Goal: Transaction & Acquisition: Purchase product/service

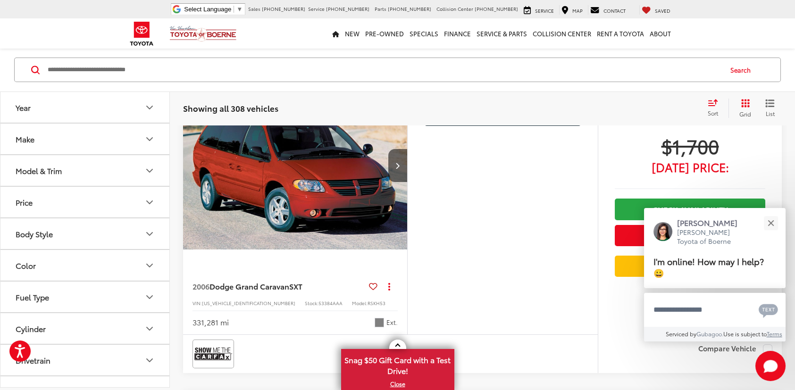
scroll to position [282, 0]
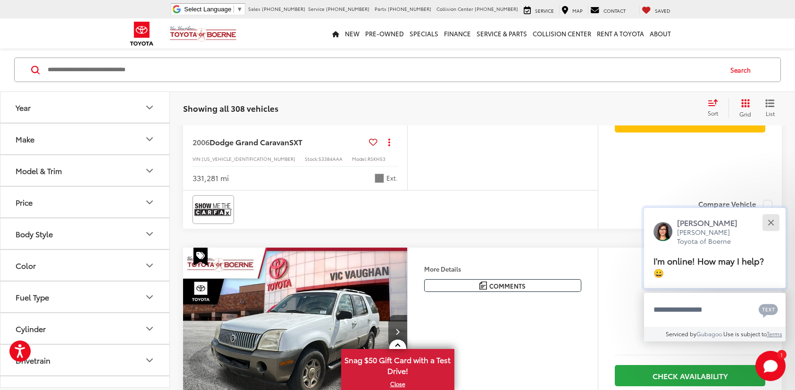
drag, startPoint x: 774, startPoint y: 226, endPoint x: 746, endPoint y: 226, distance: 27.8
click at [774, 226] on button "Close" at bounding box center [770, 223] width 20 height 20
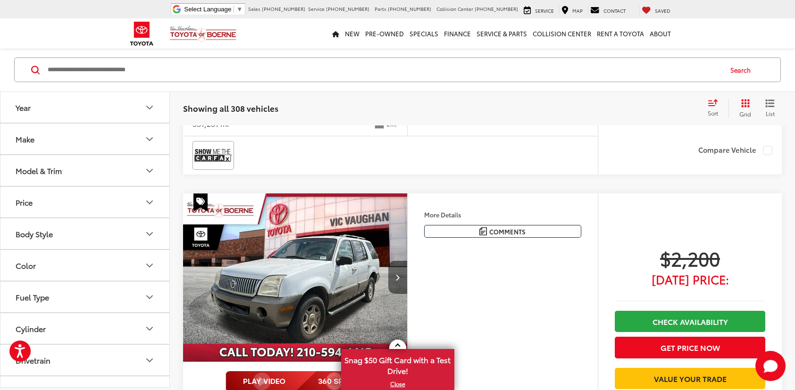
scroll to position [376, 0]
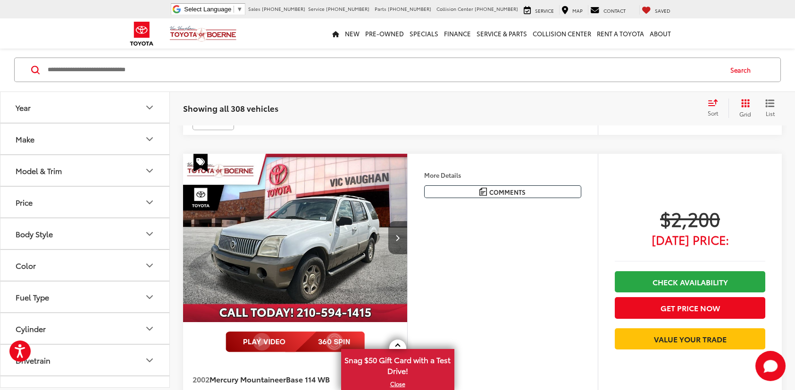
click at [404, 236] on button "Next image" at bounding box center [397, 237] width 19 height 33
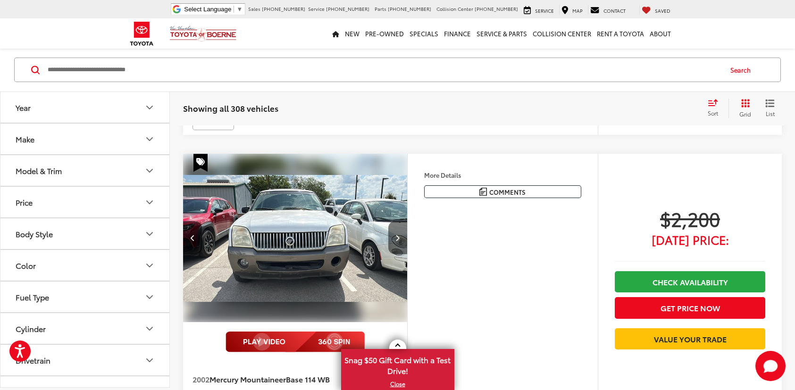
click at [404, 236] on button "Next image" at bounding box center [397, 237] width 19 height 33
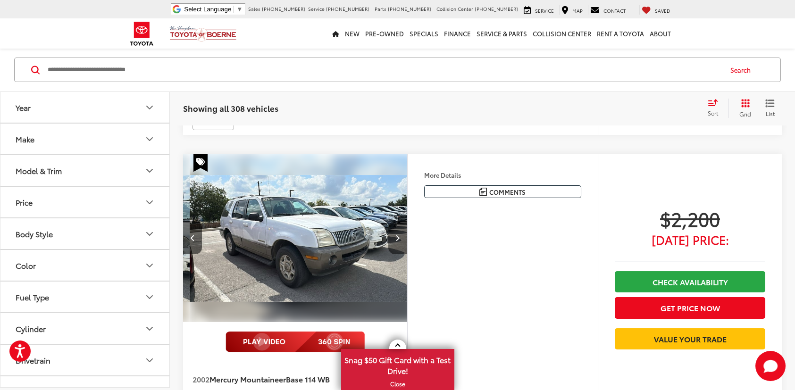
scroll to position [0, 450]
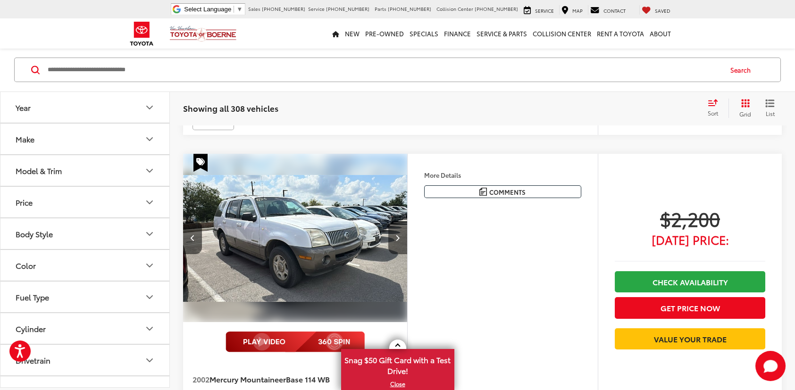
click at [404, 236] on button "Next image" at bounding box center [397, 237] width 19 height 33
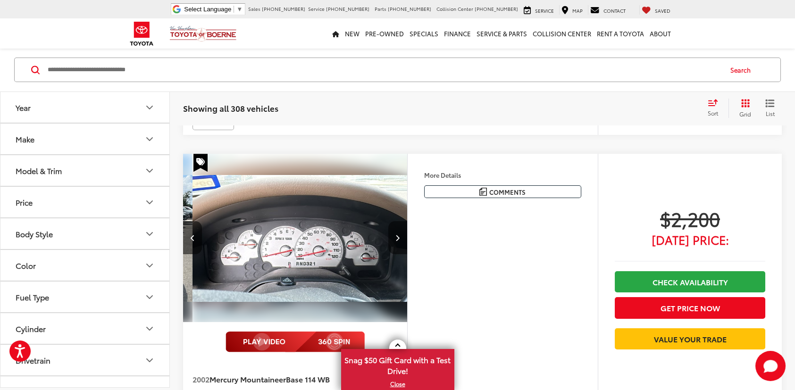
scroll to position [0, 675]
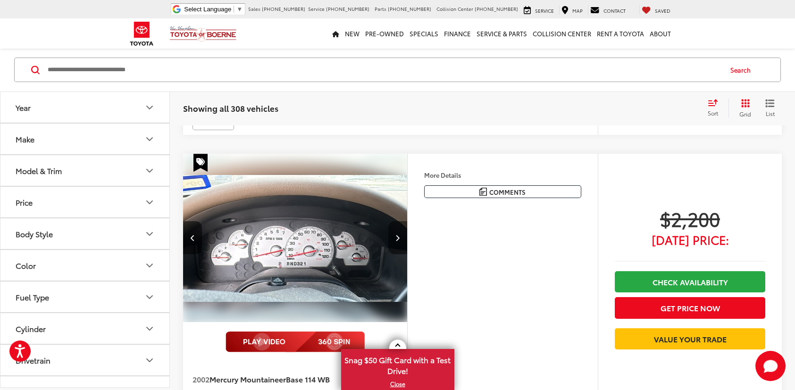
click at [404, 236] on button "Next image" at bounding box center [397, 237] width 19 height 33
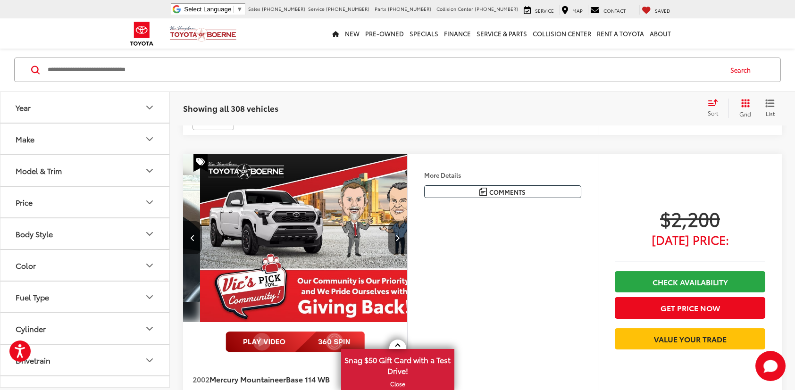
scroll to position [336, 0]
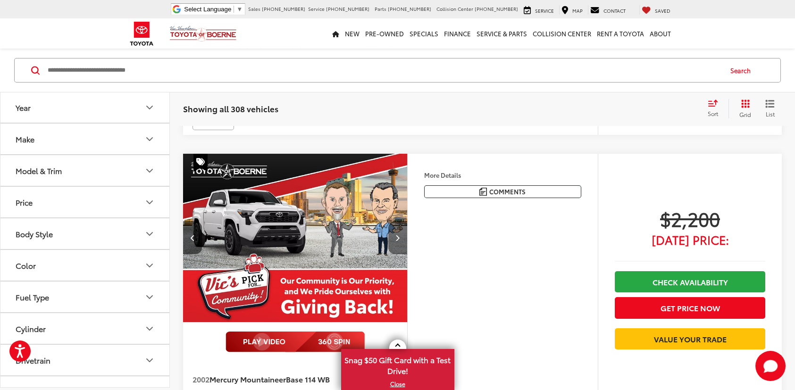
click at [404, 236] on button "Next image" at bounding box center [397, 237] width 19 height 33
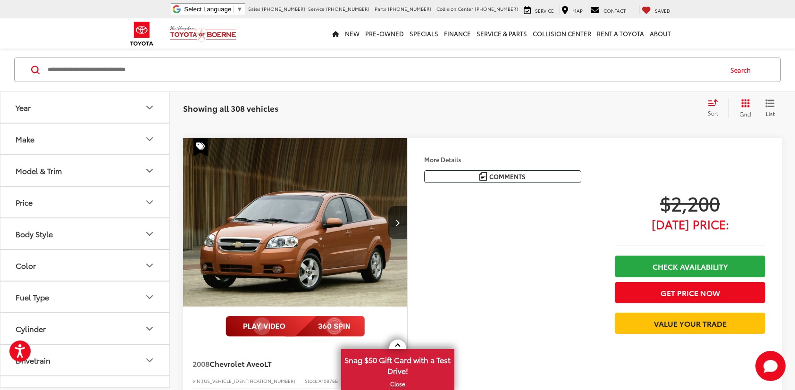
scroll to position [1036, 0]
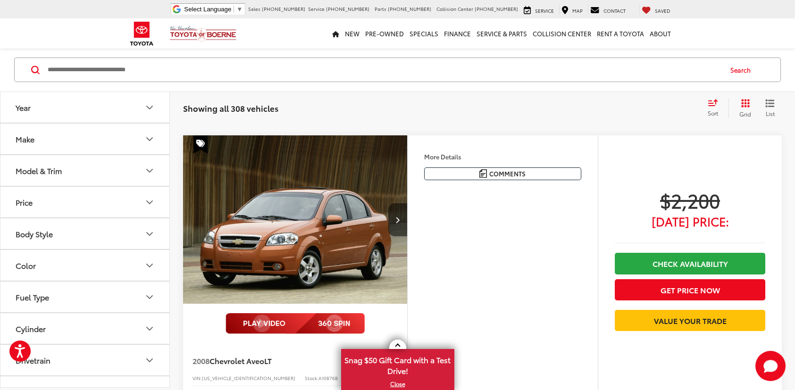
click at [395, 219] on icon "Next image" at bounding box center [397, 219] width 4 height 7
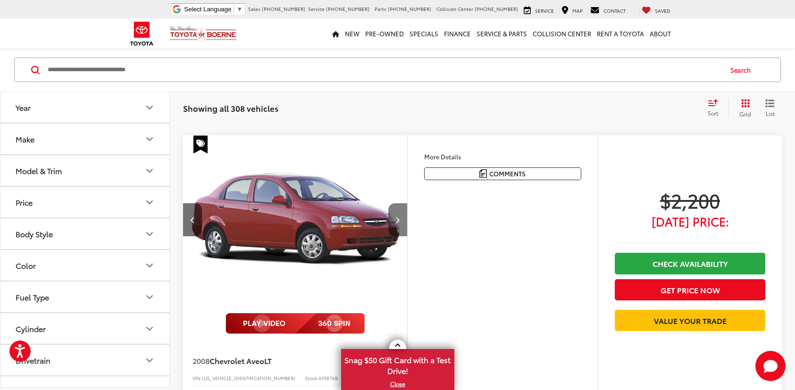
click at [395, 219] on icon "Next image" at bounding box center [397, 219] width 4 height 7
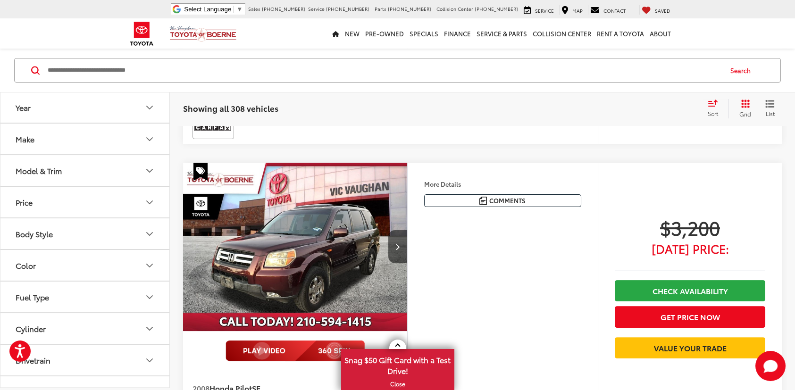
scroll to position [1980, 0]
click at [399, 256] on button "Next image" at bounding box center [397, 247] width 19 height 33
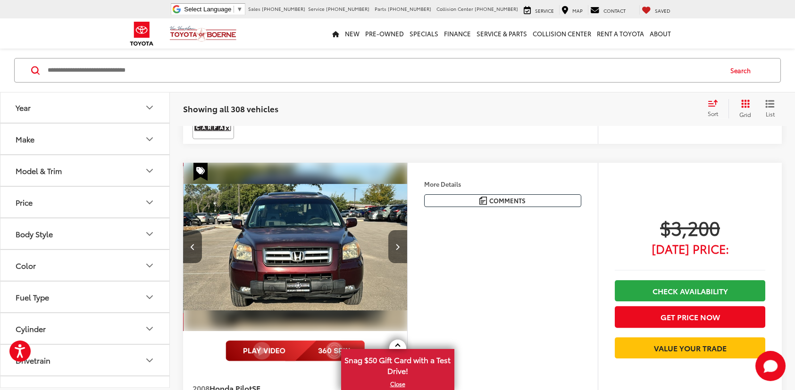
scroll to position [0, 225]
click at [399, 256] on button "Next image" at bounding box center [397, 246] width 19 height 33
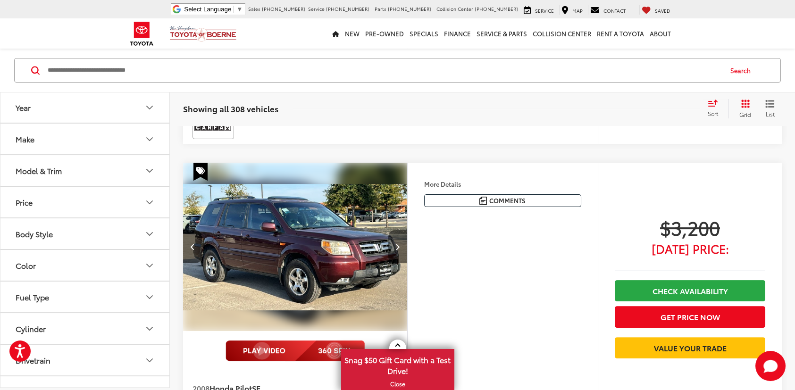
scroll to position [1980, 0]
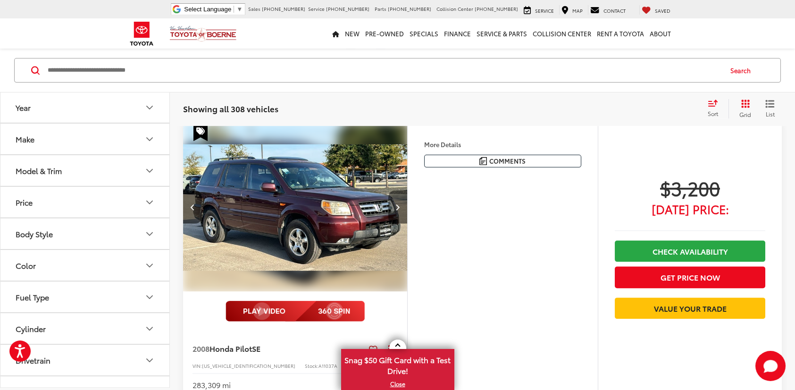
click at [399, 224] on button "Next image" at bounding box center [397, 207] width 19 height 33
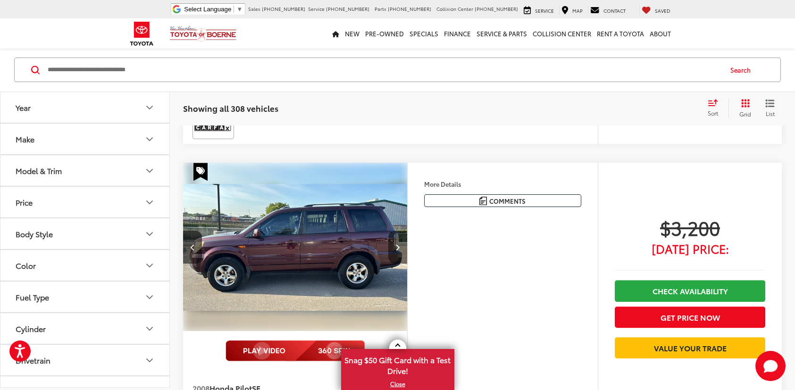
click at [399, 256] on button "Next image" at bounding box center [397, 247] width 19 height 33
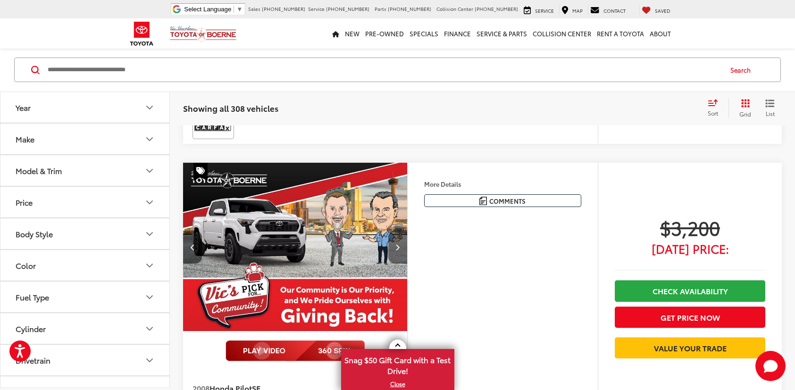
click at [399, 256] on button "Next image" at bounding box center [397, 247] width 19 height 33
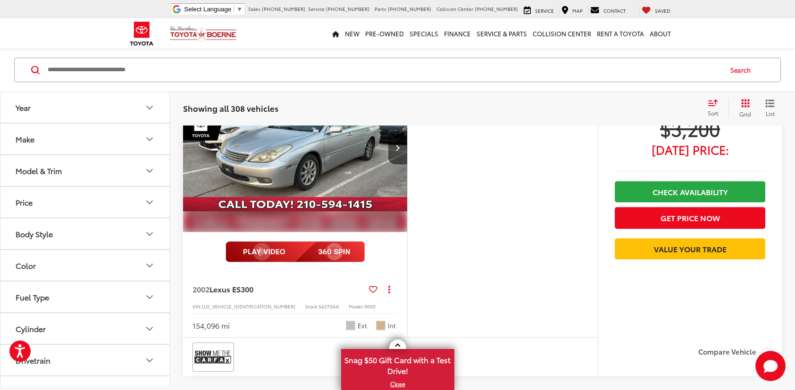
scroll to position [2357, 0]
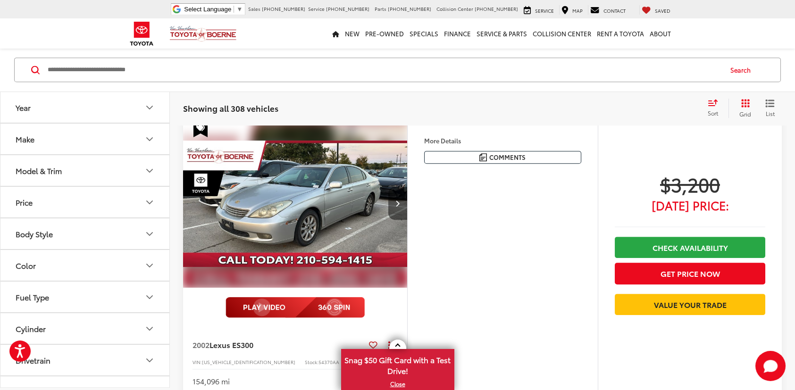
click at [397, 206] on button "Next image" at bounding box center [397, 203] width 19 height 33
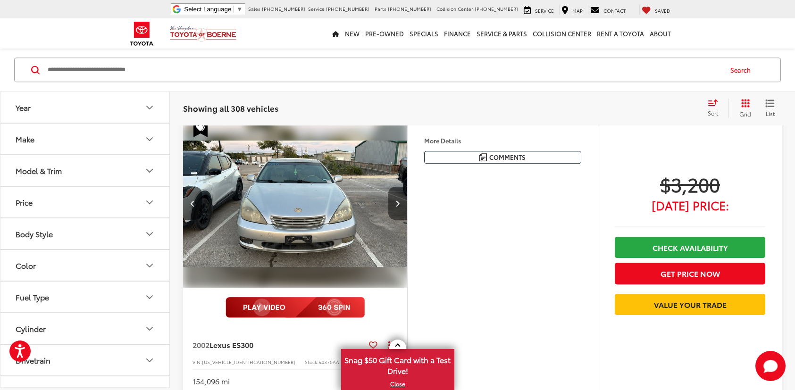
click at [397, 206] on button "Next image" at bounding box center [397, 203] width 19 height 33
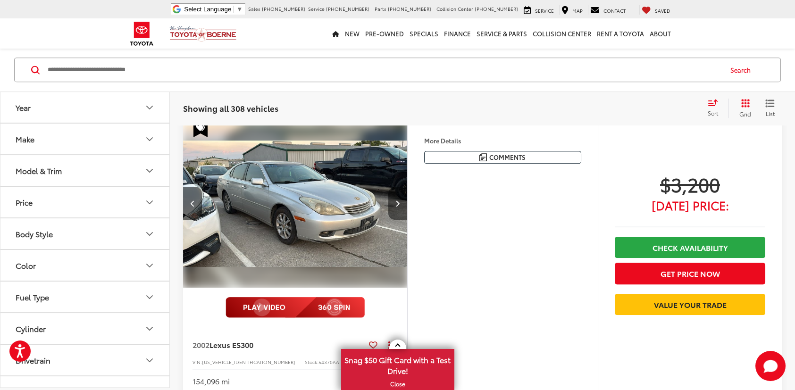
scroll to position [2318, 0]
click at [397, 206] on button "Next image" at bounding box center [397, 203] width 19 height 33
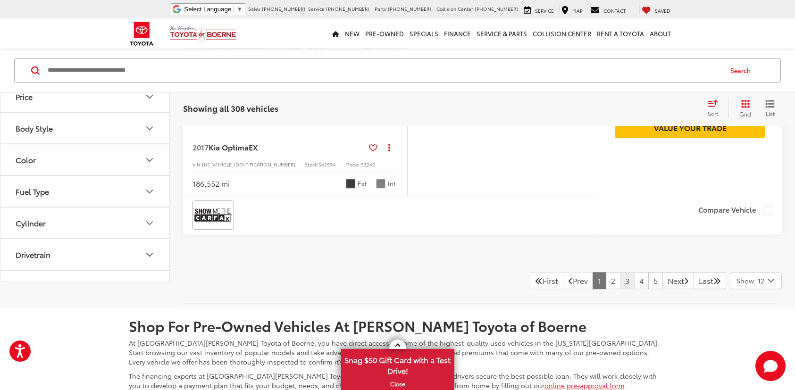
scroll to position [3780, 0]
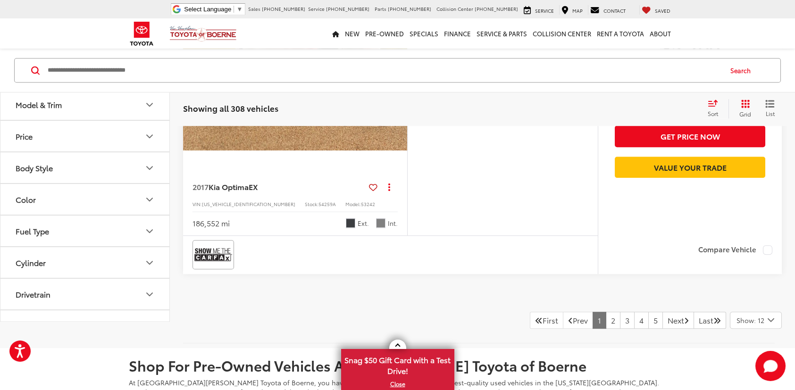
click at [773, 319] on icon "Select number of vehicles per page" at bounding box center [770, 320] width 11 height 12
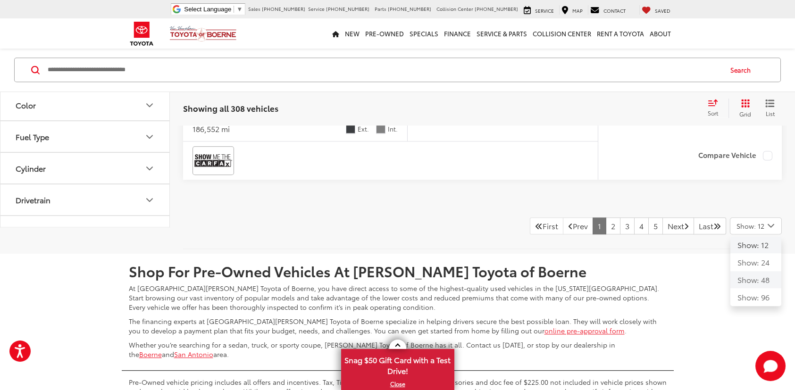
click at [762, 275] on button "Show: 48" at bounding box center [755, 279] width 51 height 17
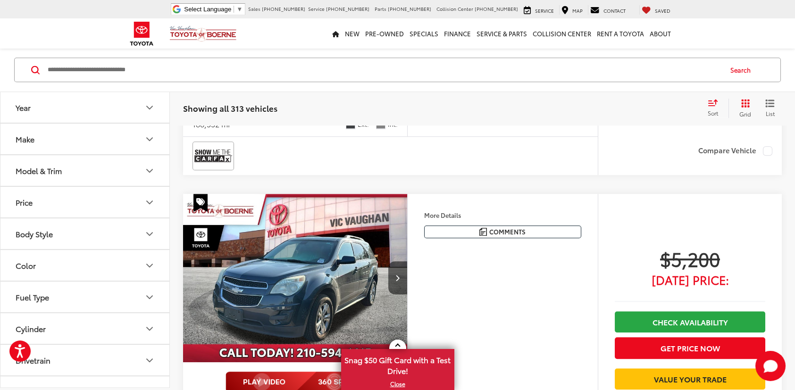
scroll to position [3912, 0]
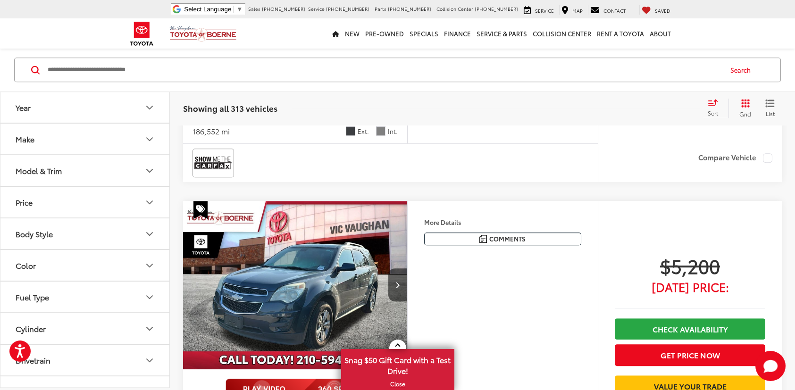
click at [407, 282] on div "More Details Comments Dealer Comments 2011 Chevrolet Equinox LT 1LT Cyber Gray …" at bounding box center [502, 338] width 191 height 274
click at [402, 281] on button "Next image" at bounding box center [397, 284] width 19 height 33
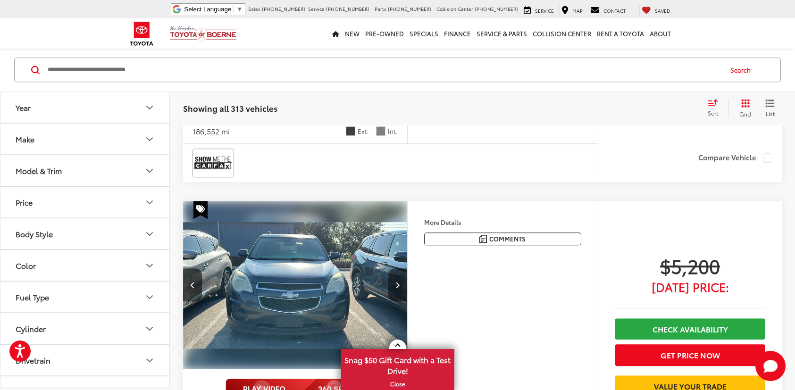
click at [402, 281] on button "Next image" at bounding box center [397, 284] width 19 height 33
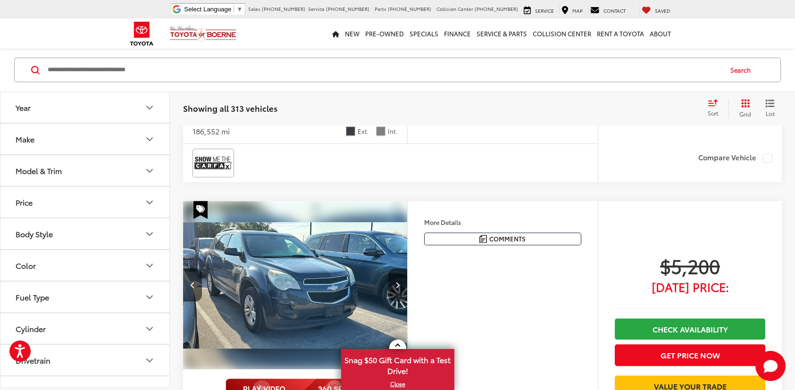
click at [402, 281] on button "Next image" at bounding box center [397, 284] width 19 height 33
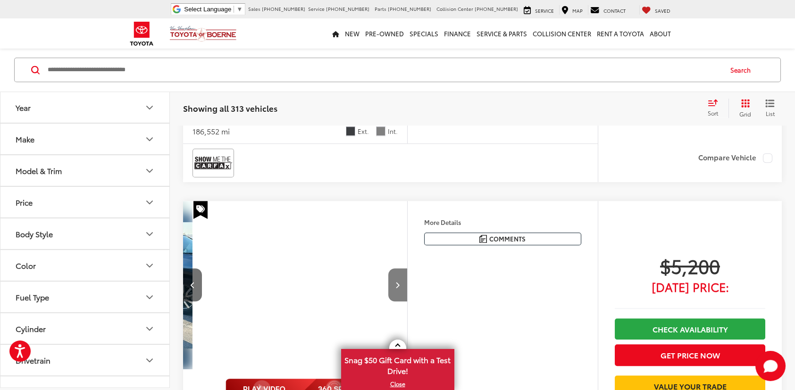
scroll to position [0, 675]
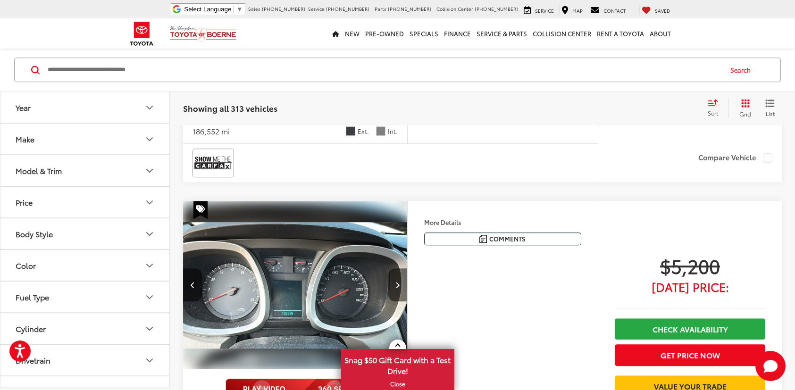
click at [402, 281] on button "Next image" at bounding box center [397, 284] width 19 height 33
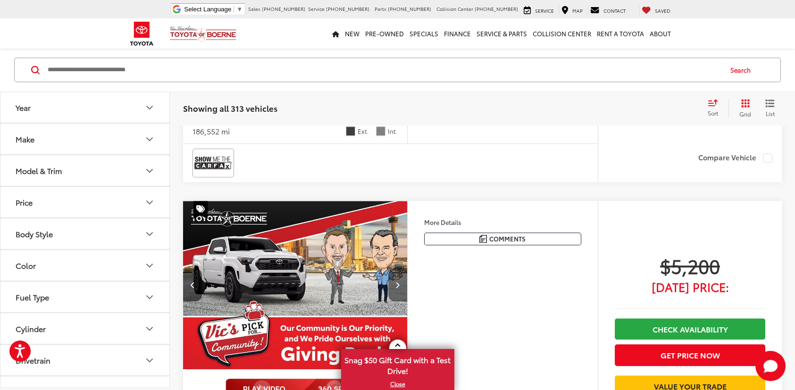
click at [402, 281] on button "Next image" at bounding box center [397, 284] width 19 height 33
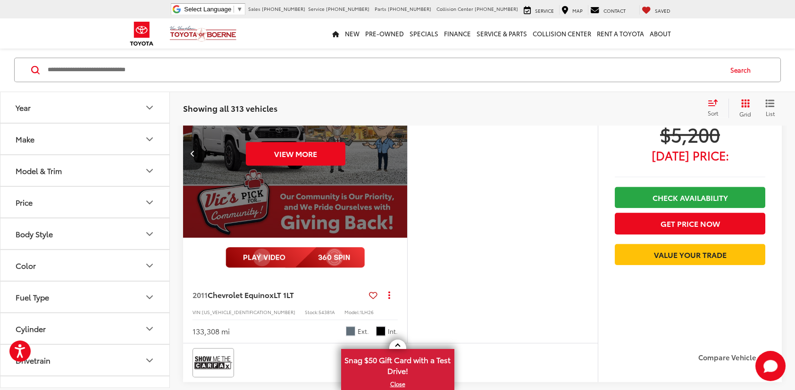
scroll to position [4053, 0]
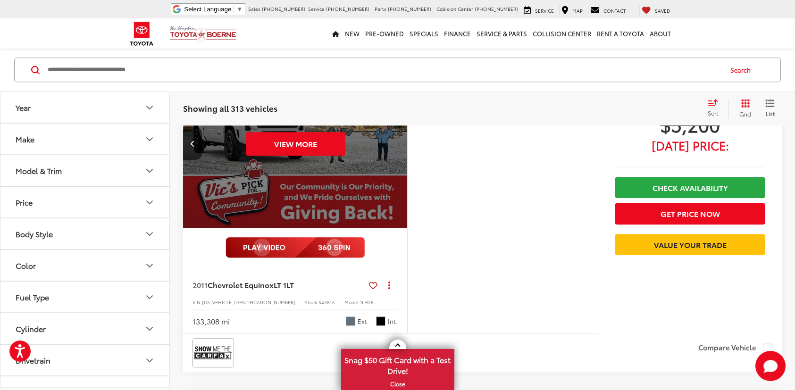
click at [301, 126] on div "View More" at bounding box center [295, 143] width 225 height 169
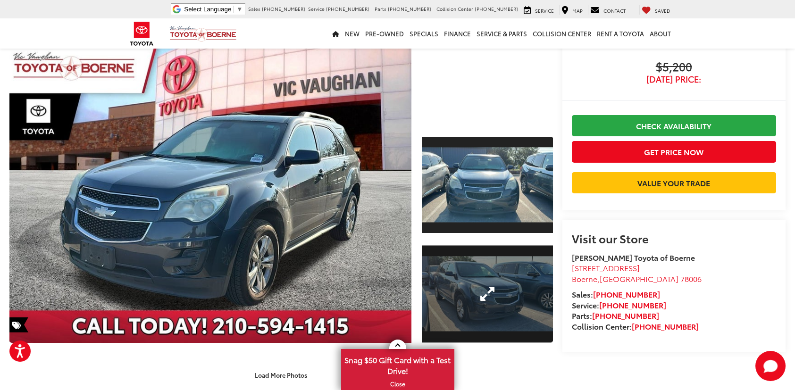
scroll to position [18, 0]
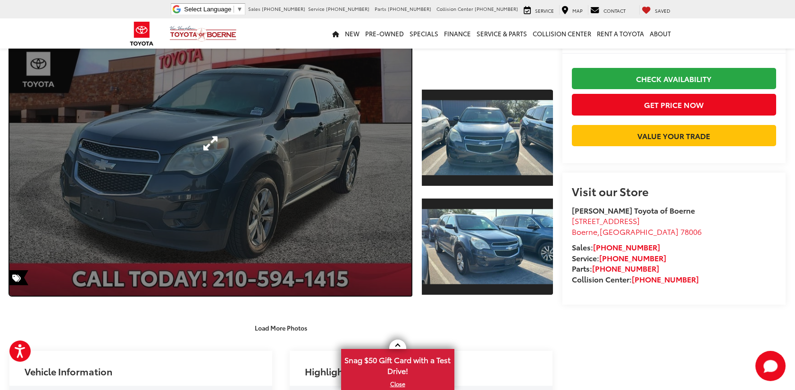
click at [367, 233] on link "Expand Photo 0" at bounding box center [210, 143] width 402 height 305
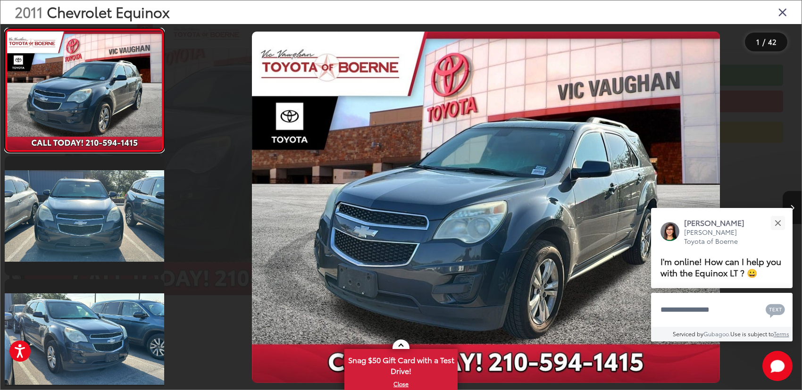
scroll to position [0, 0]
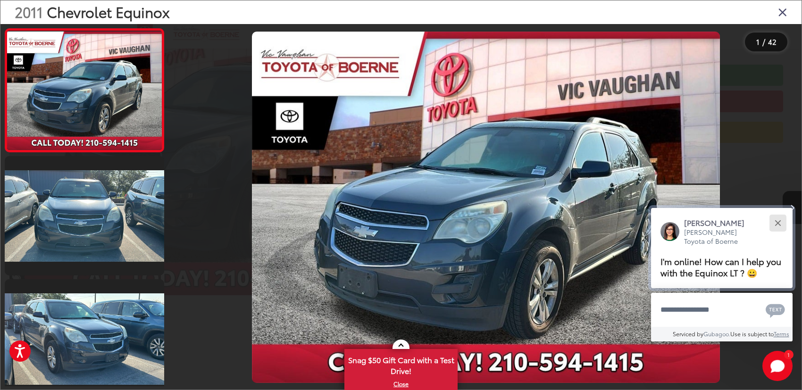
click at [774, 226] on button "Close" at bounding box center [777, 223] width 20 height 20
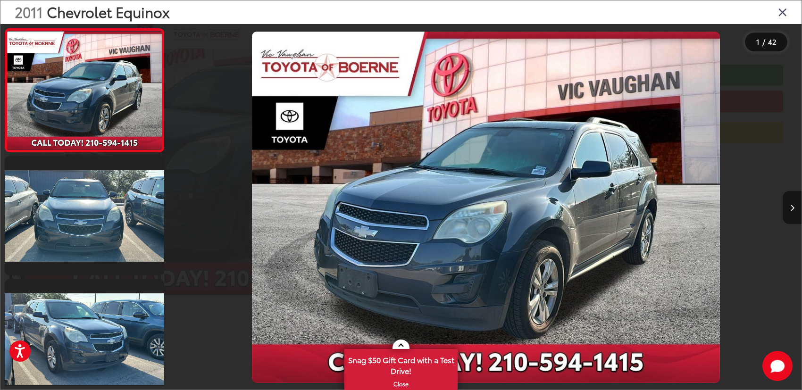
click at [790, 212] on button "Next image" at bounding box center [791, 207] width 19 height 33
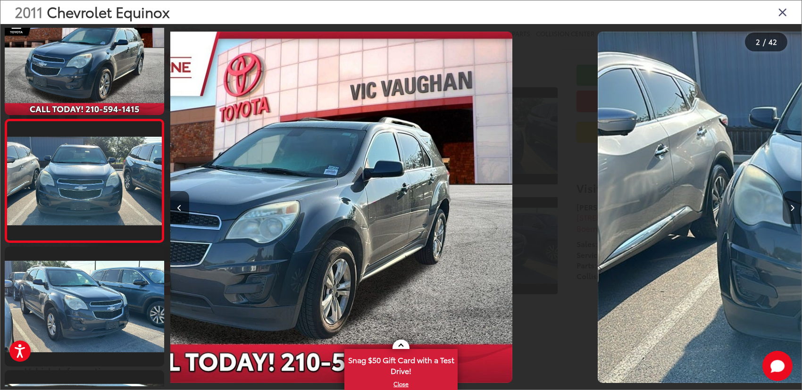
scroll to position [33, 0]
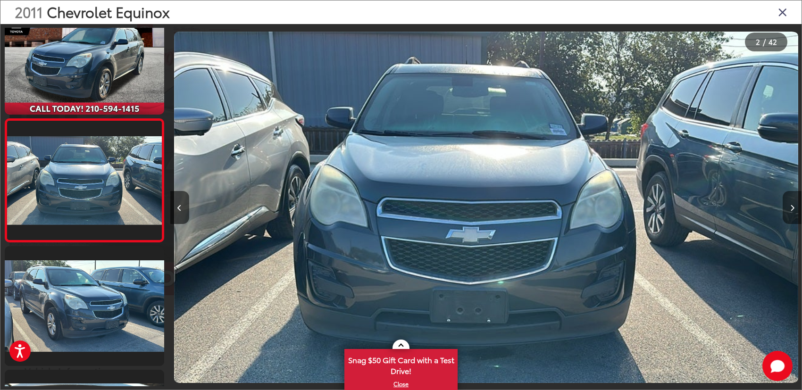
click at [790, 212] on button "Next image" at bounding box center [791, 207] width 19 height 33
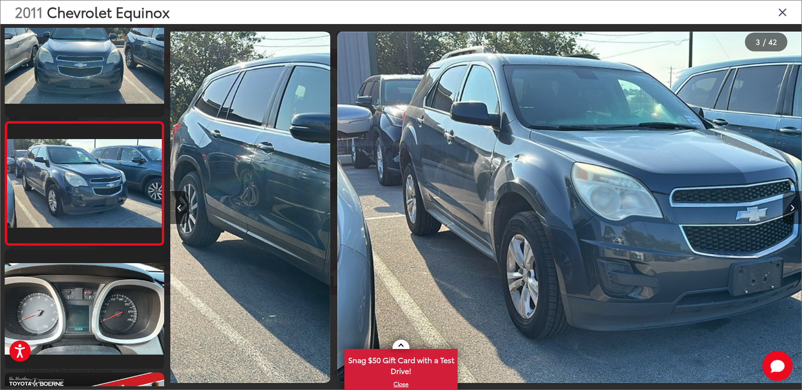
scroll to position [156, 0]
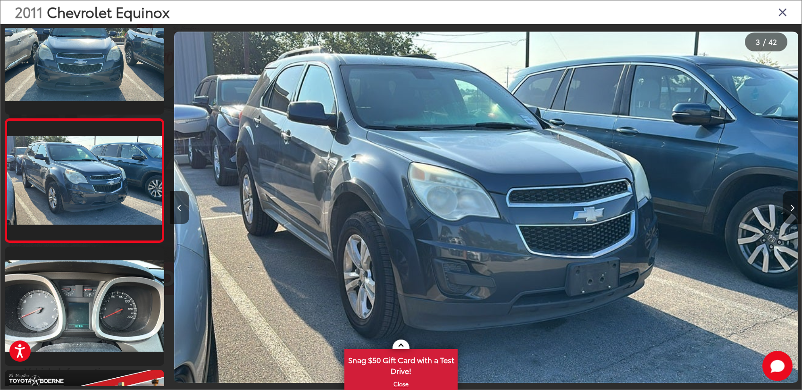
click at [790, 212] on button "Next image" at bounding box center [791, 207] width 19 height 33
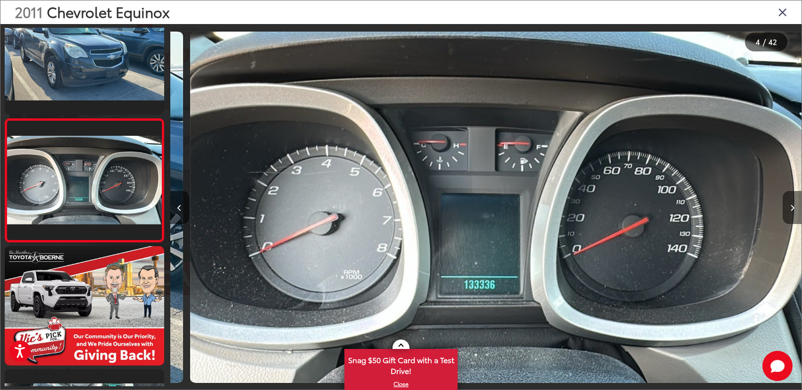
scroll to position [0, 1894]
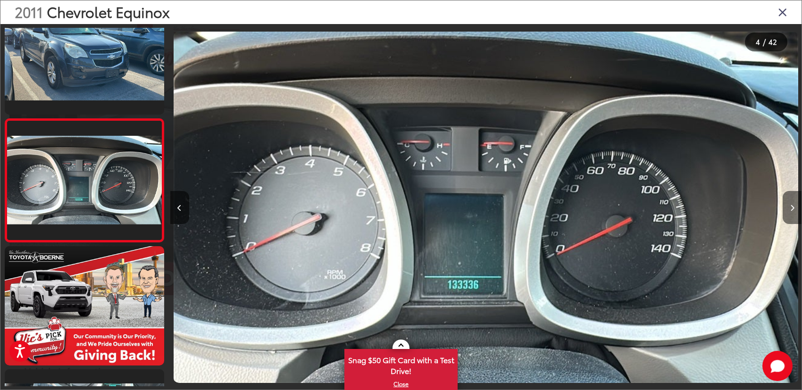
click at [790, 212] on button "Next image" at bounding box center [791, 207] width 19 height 33
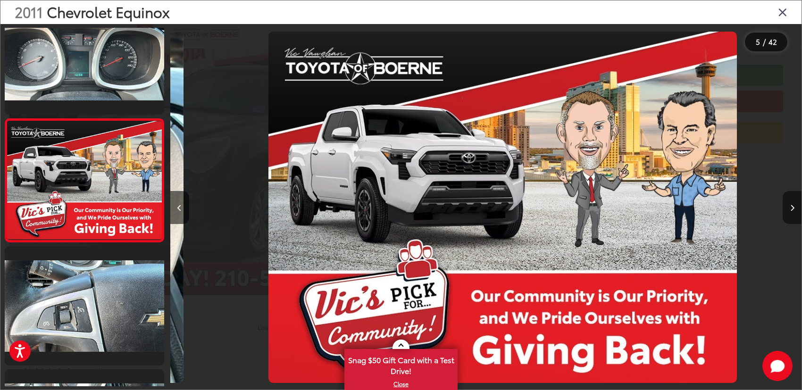
scroll to position [0, 2525]
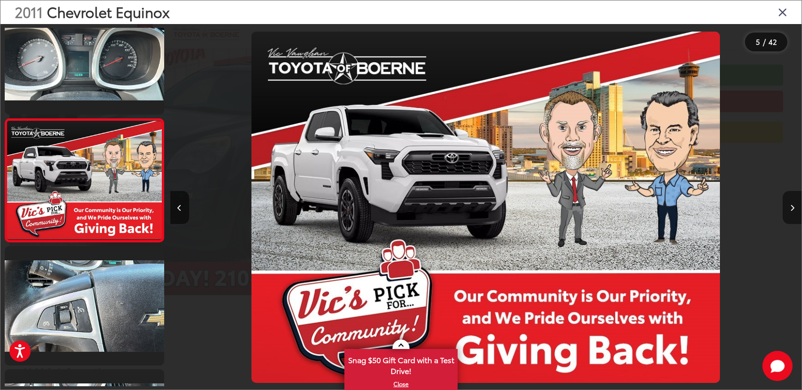
click at [790, 212] on button "Next image" at bounding box center [791, 207] width 19 height 33
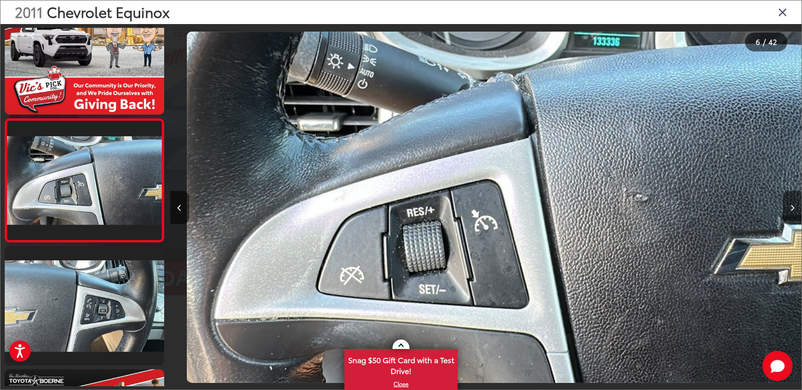
scroll to position [0, 3156]
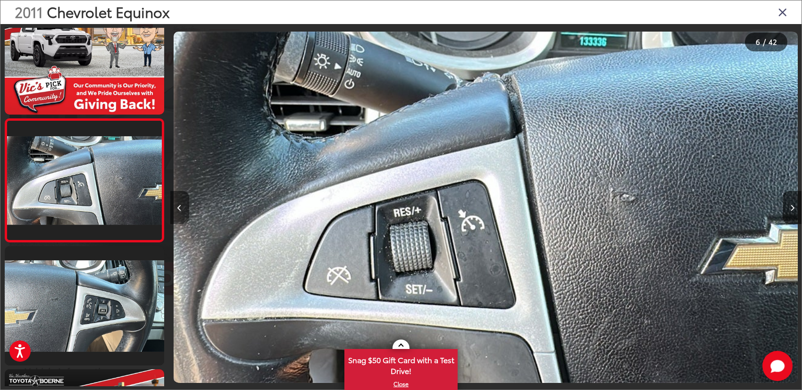
click at [175, 203] on button "Previous image" at bounding box center [179, 207] width 19 height 33
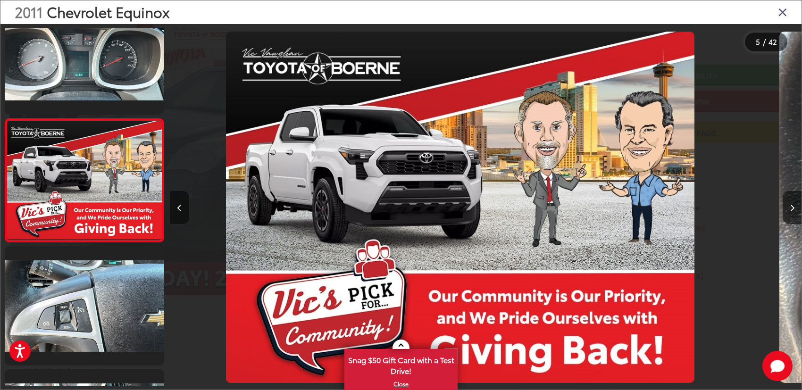
scroll to position [0, 2525]
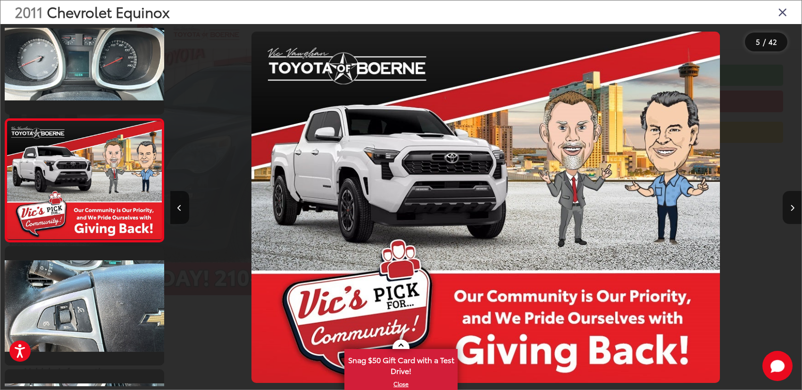
click at [791, 209] on icon "Next image" at bounding box center [792, 208] width 4 height 7
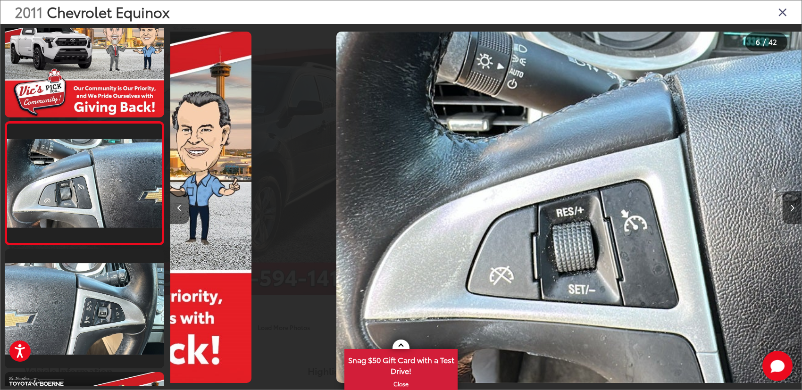
scroll to position [0, 0]
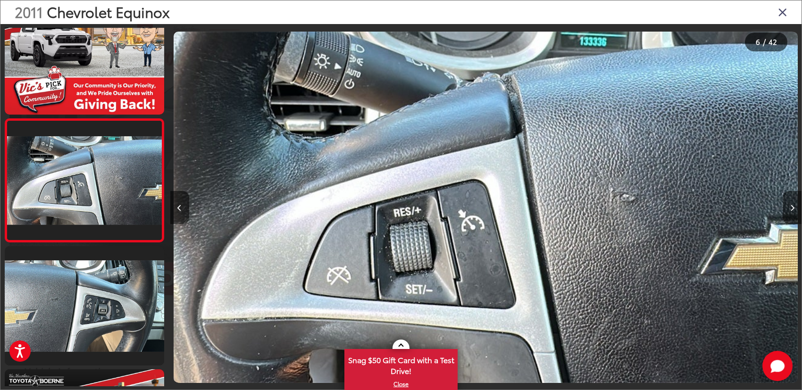
click at [791, 209] on icon "Next image" at bounding box center [792, 208] width 4 height 7
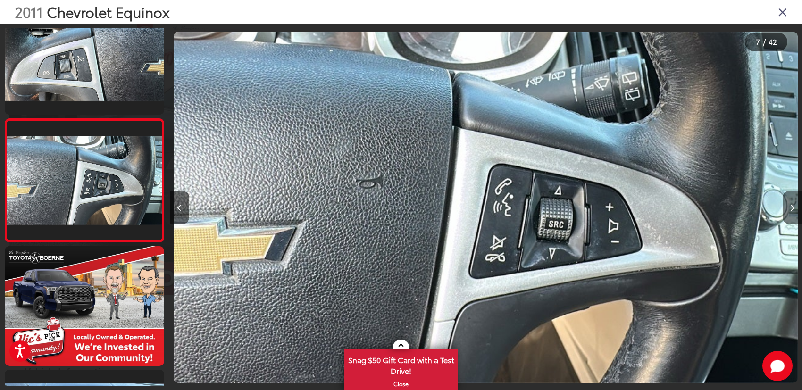
click at [791, 209] on icon "Next image" at bounding box center [792, 208] width 4 height 7
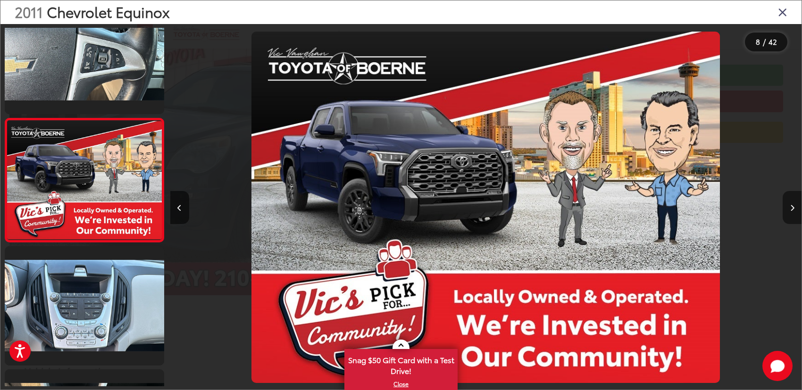
click at [791, 209] on icon "Next image" at bounding box center [792, 208] width 4 height 7
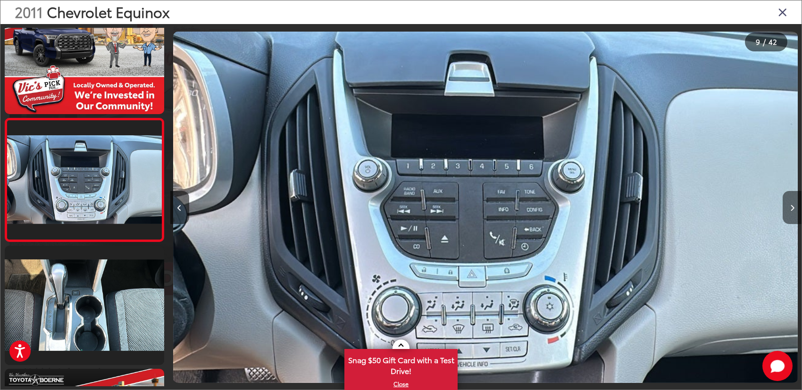
click at [791, 209] on icon "Next image" at bounding box center [792, 208] width 4 height 7
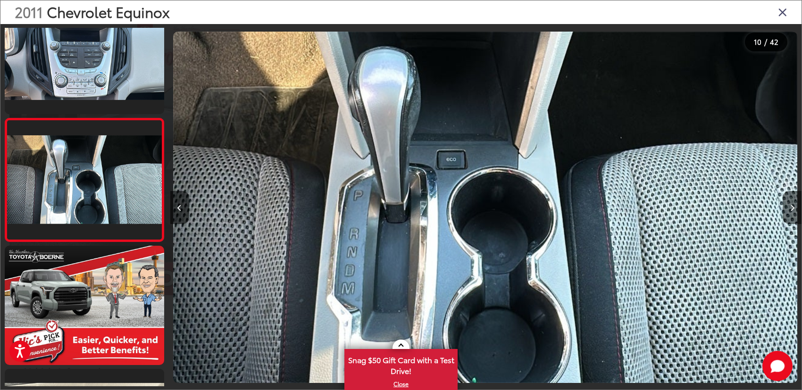
click at [791, 209] on icon "Next image" at bounding box center [792, 208] width 4 height 7
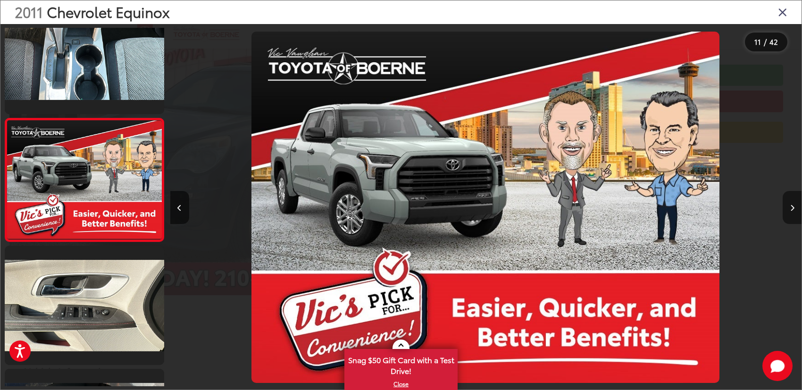
click at [791, 209] on icon "Next image" at bounding box center [792, 208] width 4 height 7
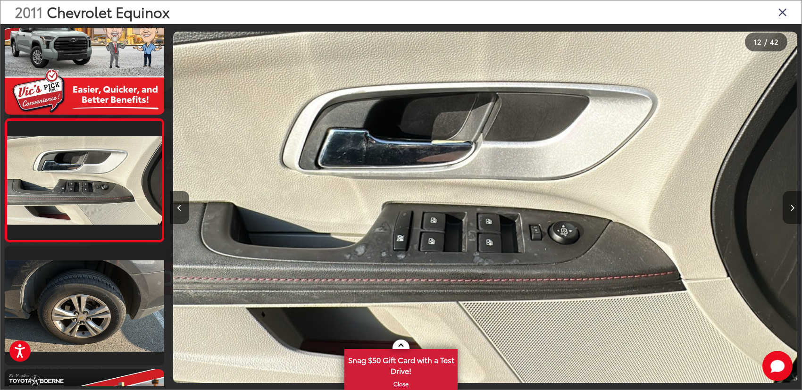
click at [791, 209] on icon "Next image" at bounding box center [792, 208] width 4 height 7
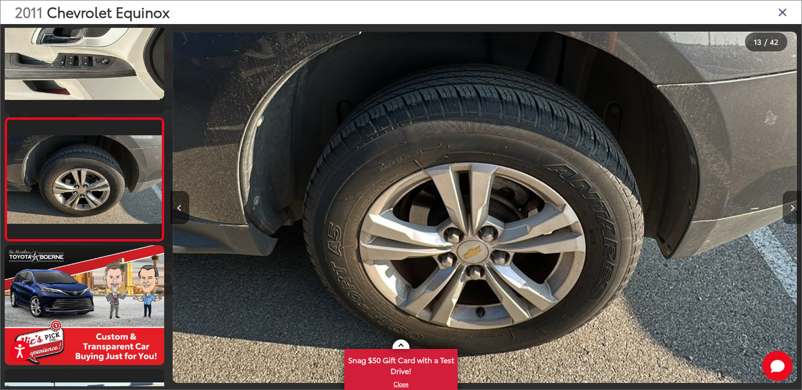
click at [791, 209] on icon "Next image" at bounding box center [792, 208] width 4 height 7
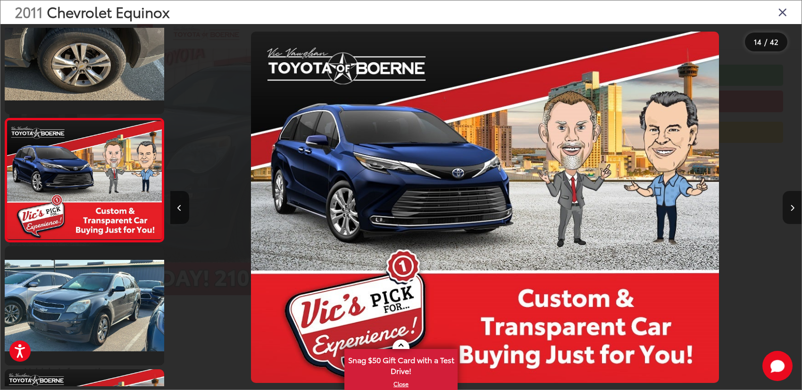
click at [791, 209] on icon "Next image" at bounding box center [792, 208] width 4 height 7
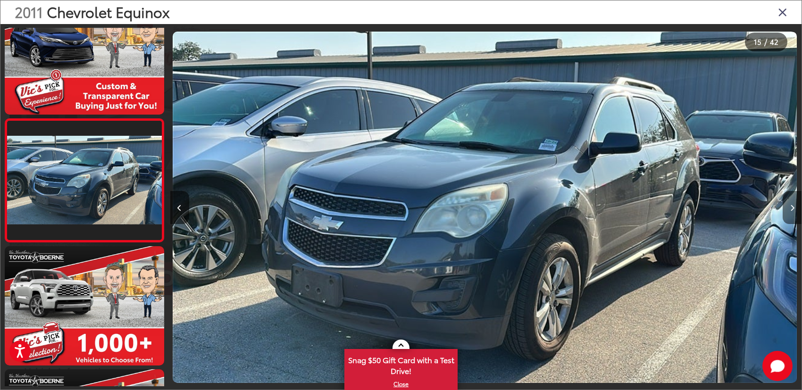
click at [791, 209] on icon "Next image" at bounding box center [792, 208] width 4 height 7
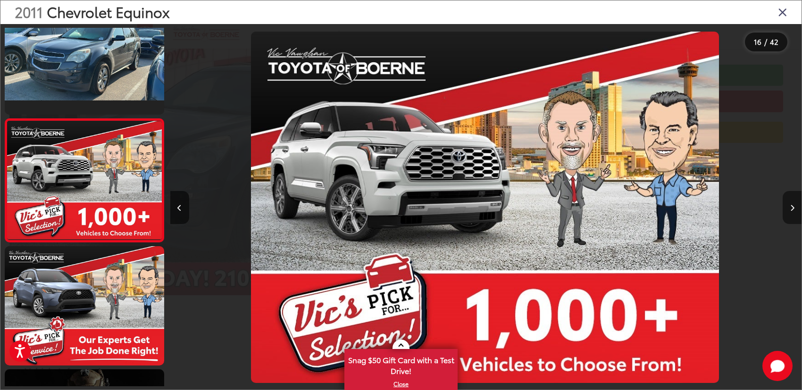
click at [791, 209] on icon "Next image" at bounding box center [792, 208] width 4 height 7
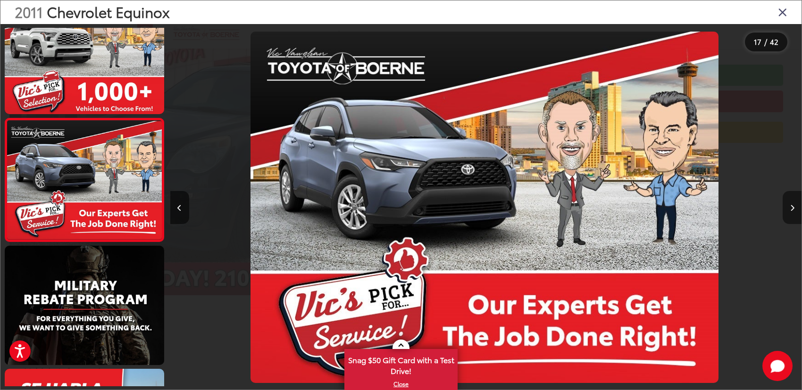
click at [791, 209] on icon "Next image" at bounding box center [792, 208] width 4 height 7
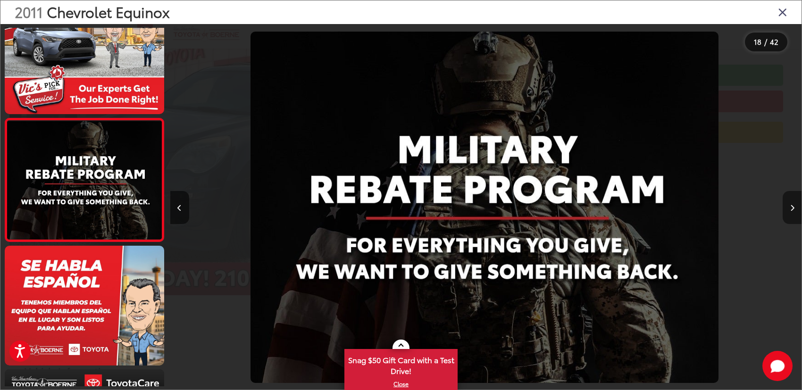
click at [791, 209] on icon "Next image" at bounding box center [792, 208] width 4 height 7
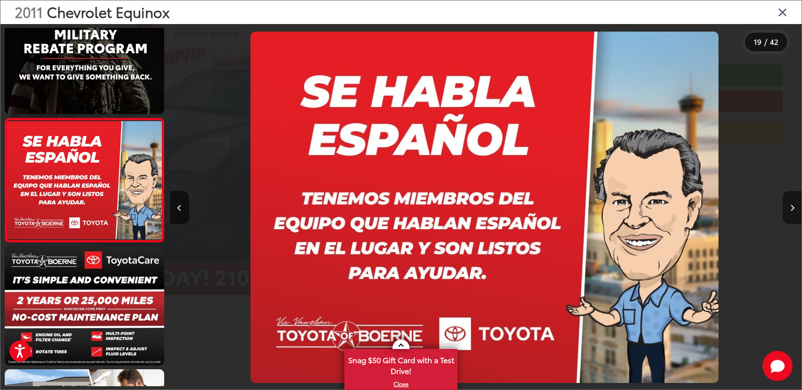
click at [791, 209] on icon "Next image" at bounding box center [792, 208] width 4 height 7
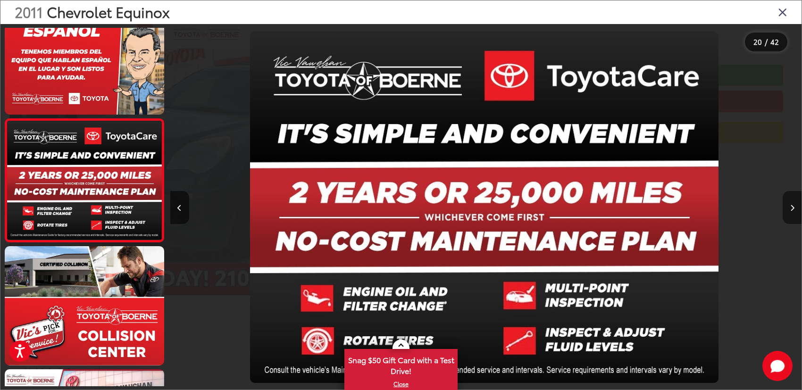
click at [791, 209] on icon "Next image" at bounding box center [792, 208] width 4 height 7
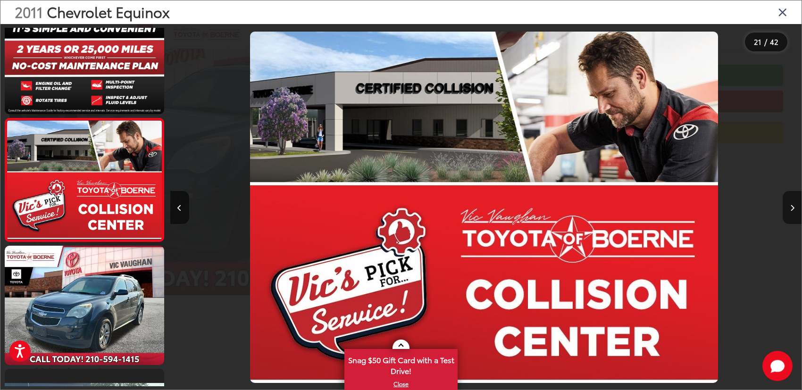
click at [791, 209] on icon "Next image" at bounding box center [792, 208] width 4 height 7
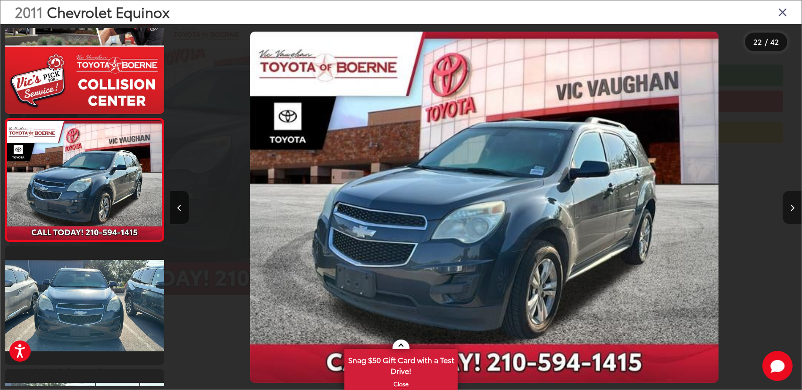
click at [791, 209] on icon "Next image" at bounding box center [792, 208] width 4 height 7
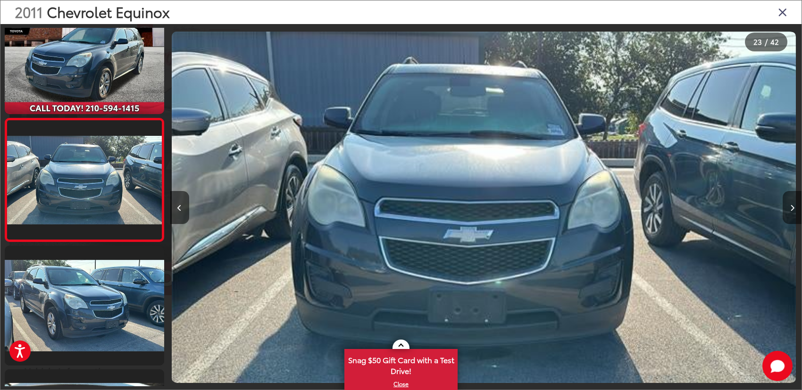
click at [791, 209] on icon "Next image" at bounding box center [792, 208] width 4 height 7
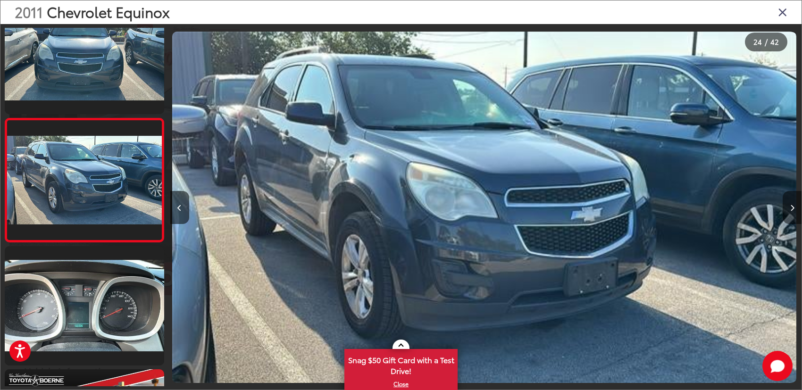
click at [791, 209] on icon "Next image" at bounding box center [792, 208] width 4 height 7
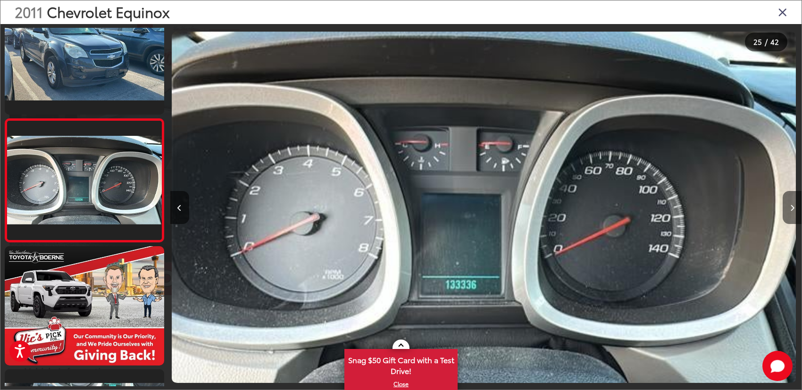
click at [791, 209] on icon "Next image" at bounding box center [792, 208] width 4 height 7
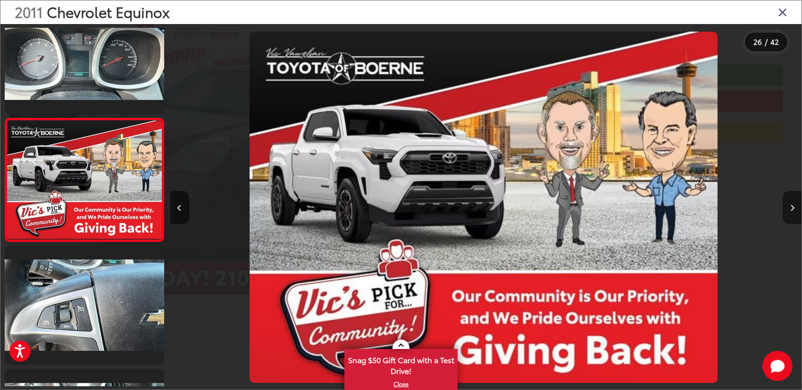
click at [791, 209] on icon "Next image" at bounding box center [792, 208] width 4 height 7
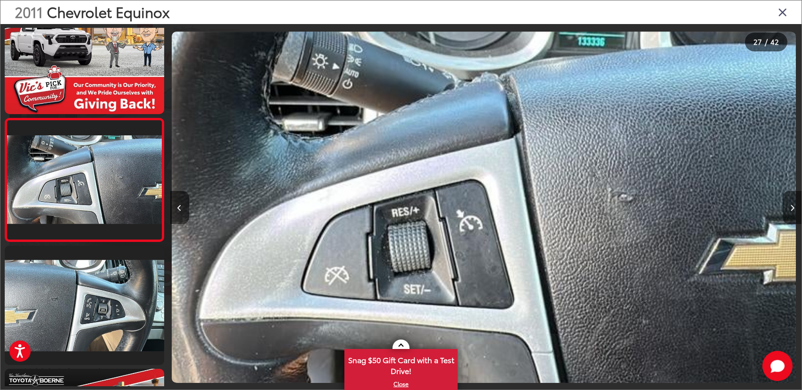
click at [791, 209] on icon "Next image" at bounding box center [792, 208] width 4 height 7
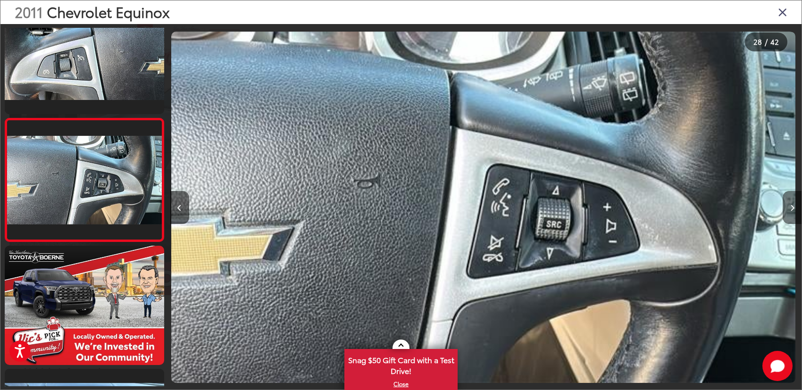
click at [791, 209] on icon "Next image" at bounding box center [792, 208] width 4 height 7
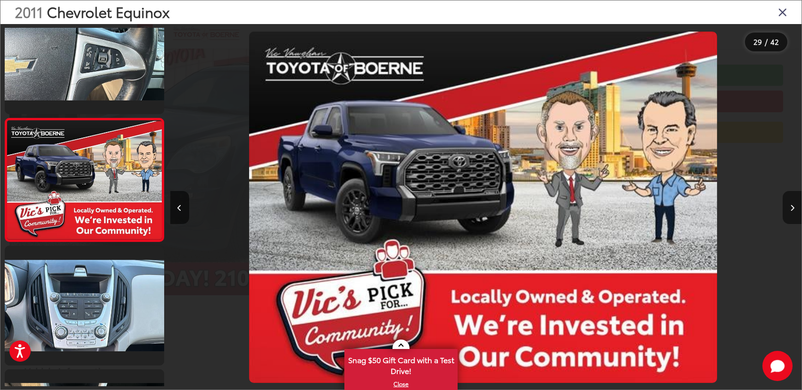
click at [791, 209] on icon "Next image" at bounding box center [792, 208] width 4 height 7
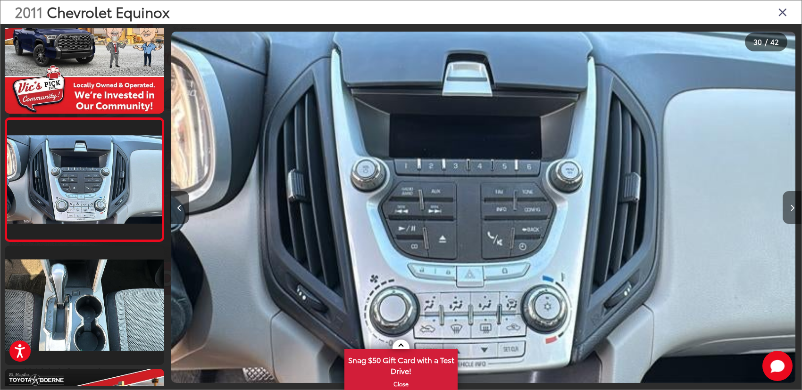
click at [791, 209] on icon "Next image" at bounding box center [792, 208] width 4 height 7
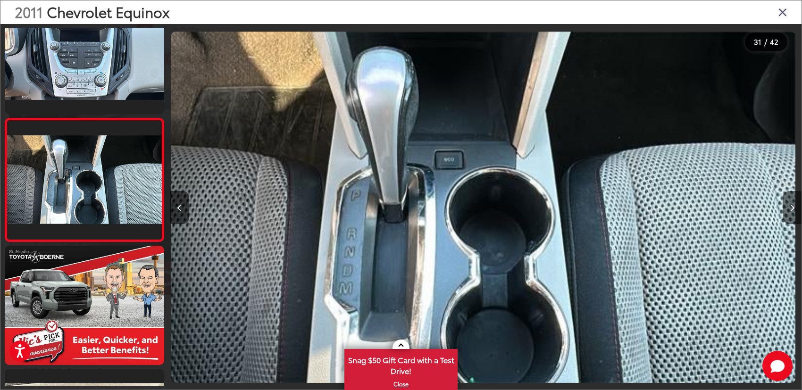
click at [791, 209] on icon "Next image" at bounding box center [792, 208] width 4 height 7
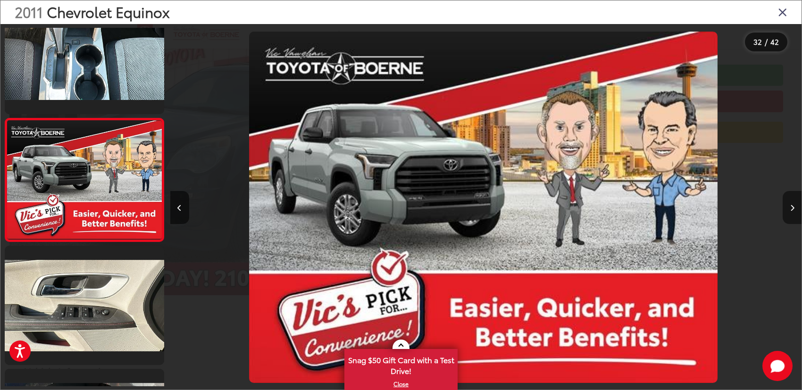
click at [791, 209] on icon "Next image" at bounding box center [792, 208] width 4 height 7
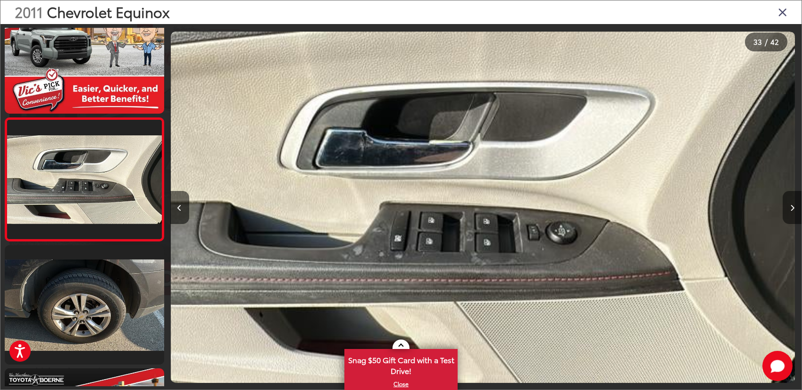
click at [791, 209] on icon "Next image" at bounding box center [792, 208] width 4 height 7
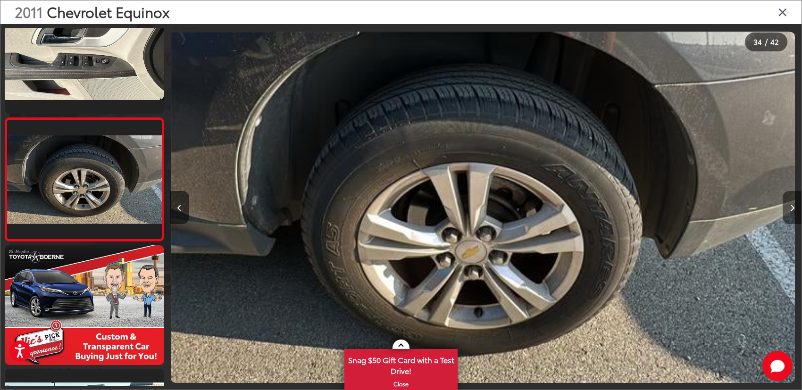
click at [791, 209] on icon "Next image" at bounding box center [792, 208] width 4 height 7
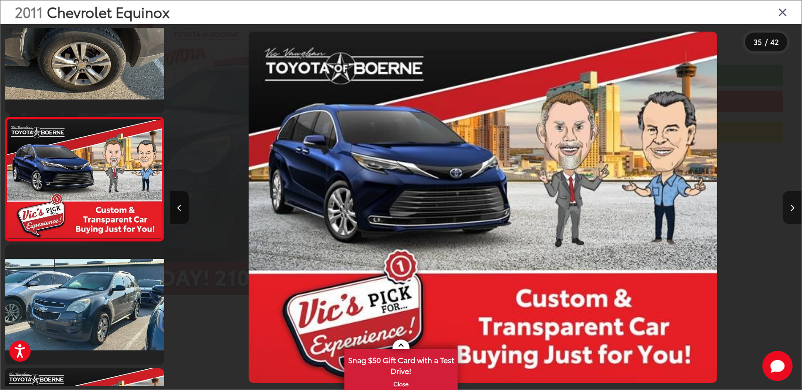
click at [791, 209] on icon "Next image" at bounding box center [792, 208] width 4 height 7
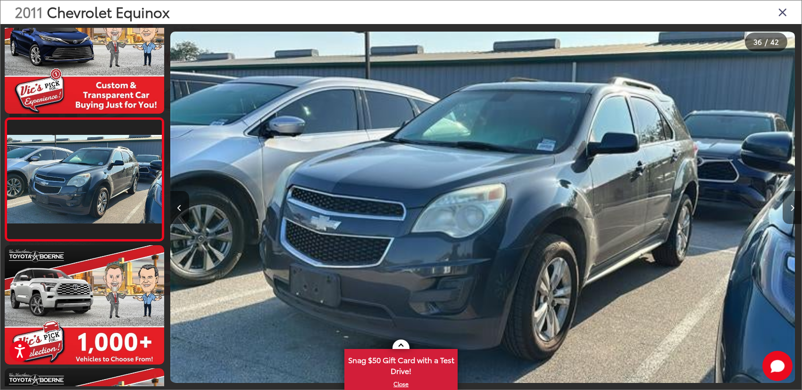
click at [791, 209] on icon "Next image" at bounding box center [792, 208] width 4 height 7
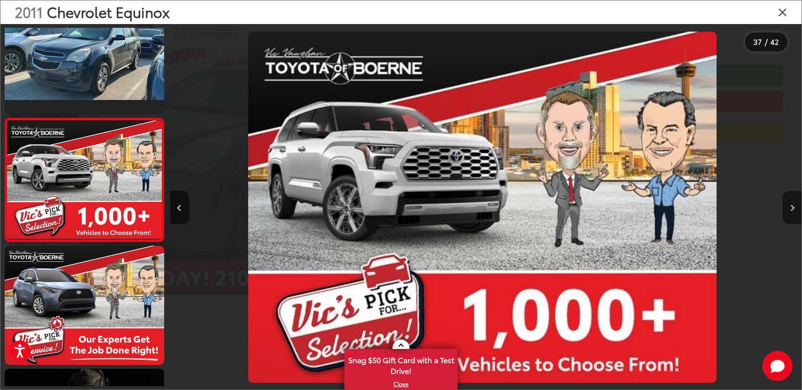
click at [791, 209] on icon "Next image" at bounding box center [792, 208] width 4 height 7
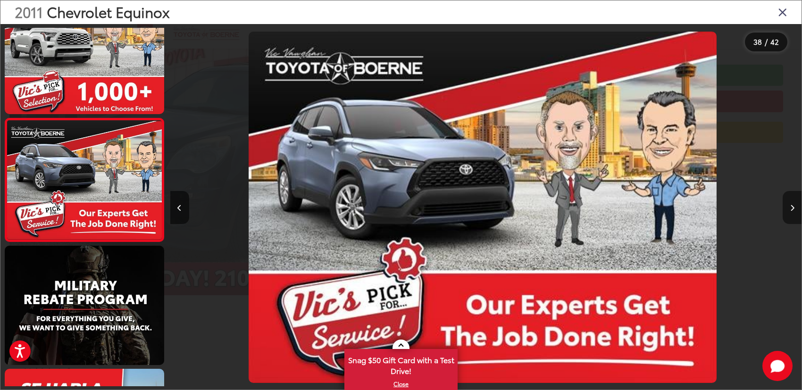
click at [791, 209] on icon "Next image" at bounding box center [792, 208] width 4 height 7
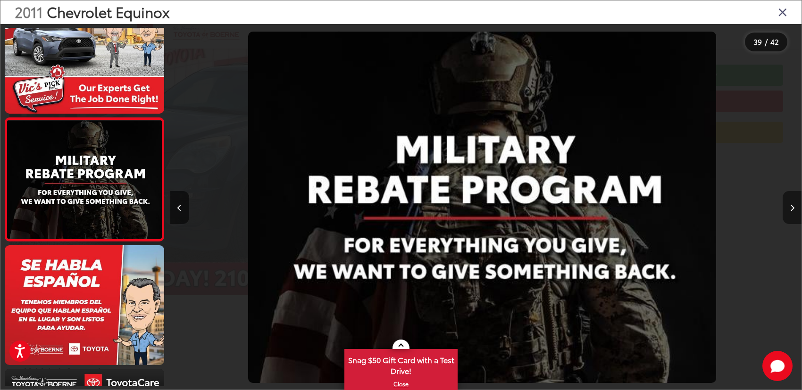
click at [791, 209] on icon "Next image" at bounding box center [792, 208] width 4 height 7
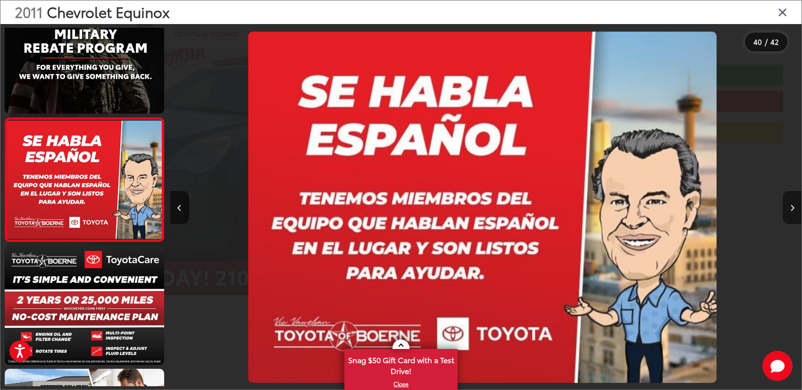
click at [791, 209] on icon "Next image" at bounding box center [792, 208] width 4 height 7
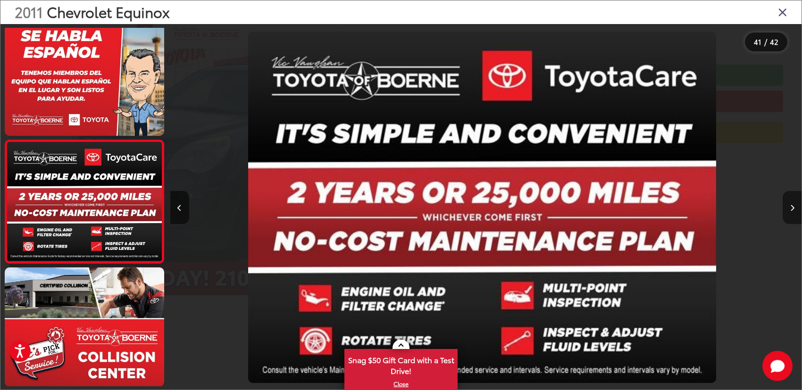
click at [791, 209] on icon "Next image" at bounding box center [792, 208] width 4 height 7
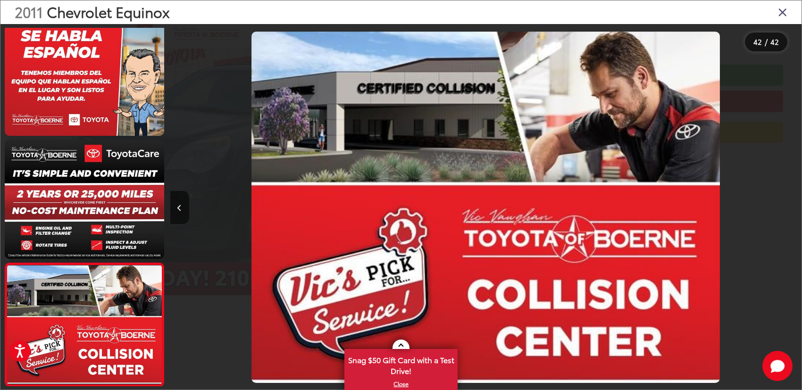
click at [791, 209] on div at bounding box center [722, 207] width 158 height 366
drag, startPoint x: 172, startPoint y: 13, endPoint x: 25, endPoint y: 16, distance: 146.7
click at [14, 15] on div "2011 Chevrolet Equinox" at bounding box center [400, 12] width 801 height 24
copy span "2011 Chevrolet Equinox"
click at [292, 45] on div at bounding box center [249, 207] width 158 height 366
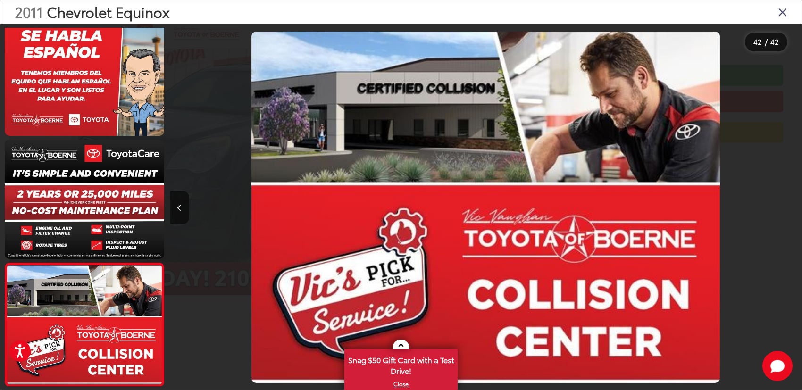
click at [786, 9] on icon "Close gallery" at bounding box center [782, 12] width 9 height 12
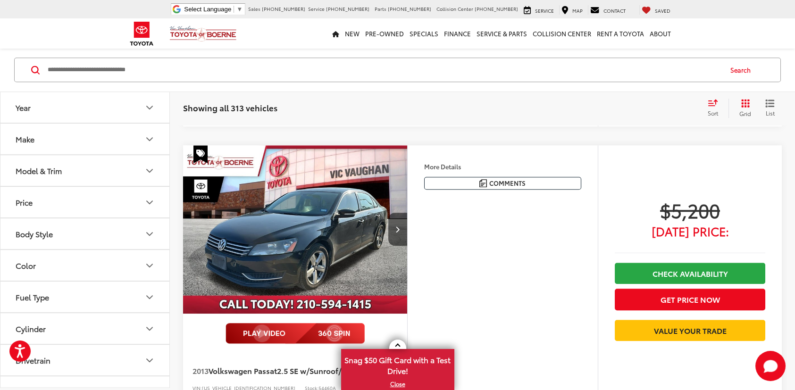
scroll to position [4620, 0]
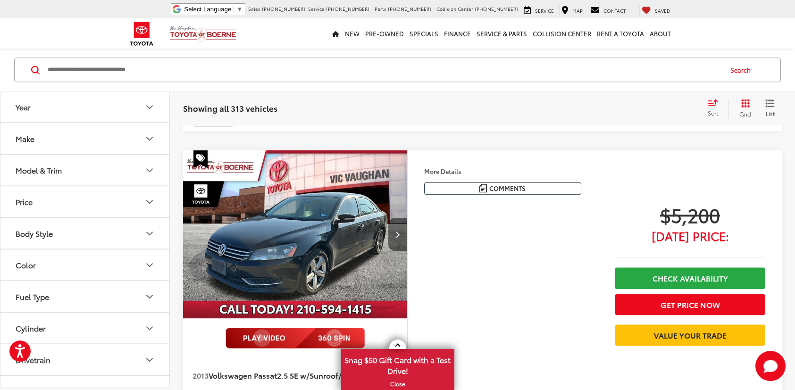
click at [397, 234] on icon "Next image" at bounding box center [397, 234] width 4 height 7
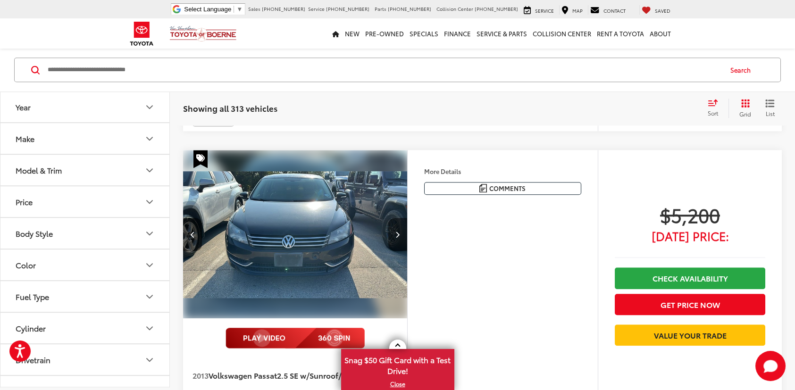
click at [397, 234] on icon "Next image" at bounding box center [397, 234] width 4 height 7
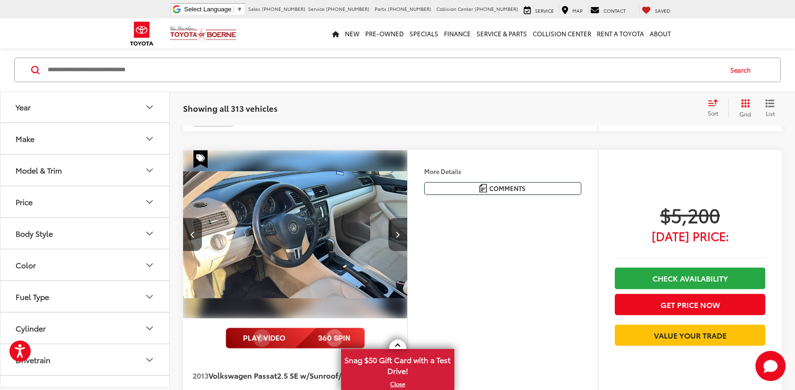
click at [397, 234] on icon "Next image" at bounding box center [397, 234] width 4 height 7
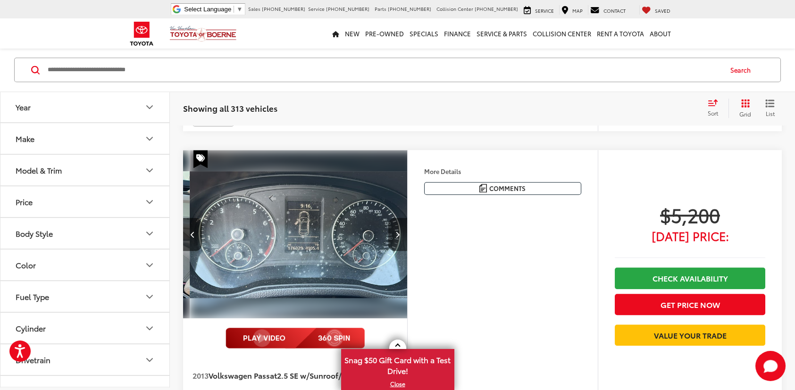
scroll to position [0, 675]
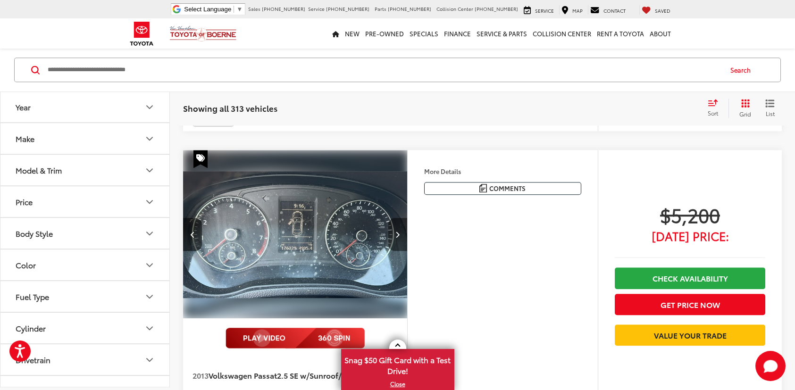
click at [397, 234] on icon "Next image" at bounding box center [397, 234] width 4 height 7
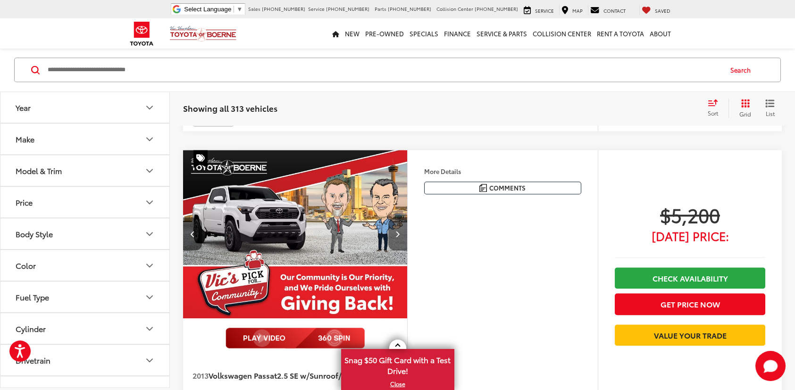
click at [397, 234] on icon "Next image" at bounding box center [397, 234] width 4 height 7
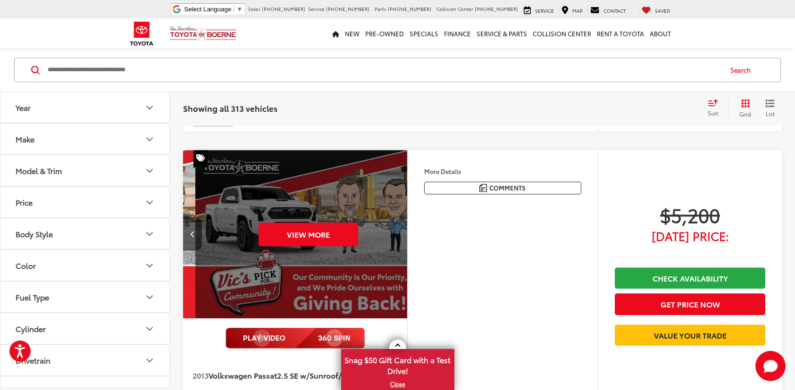
scroll to position [0, 1126]
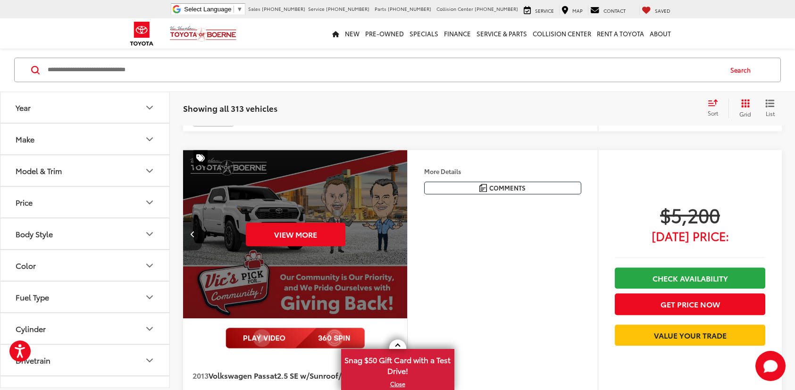
click at [397, 234] on div "View More" at bounding box center [295, 234] width 225 height 169
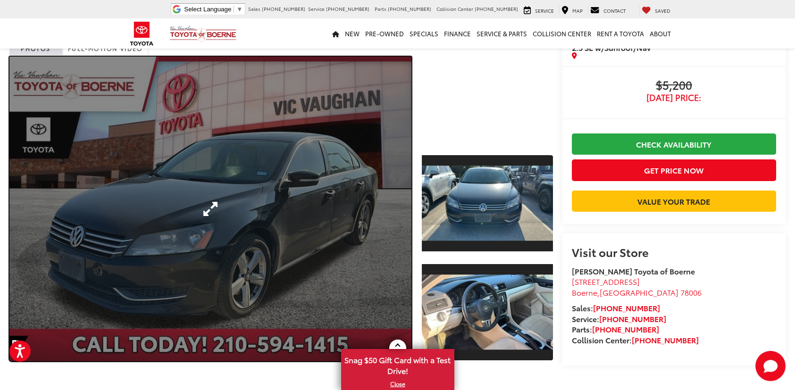
click at [266, 207] on link "Expand Photo 0" at bounding box center [210, 209] width 402 height 305
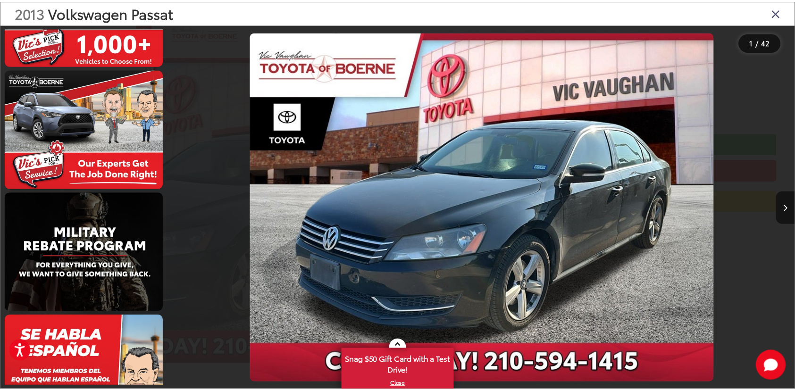
scroll to position [2028, 0]
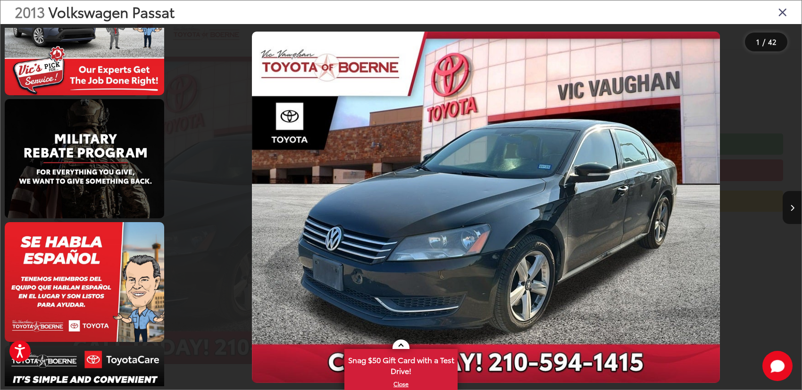
click at [787, 15] on div "2013 Volkswagen Passat" at bounding box center [400, 12] width 801 height 24
click at [779, 14] on icon "Close gallery" at bounding box center [782, 12] width 9 height 12
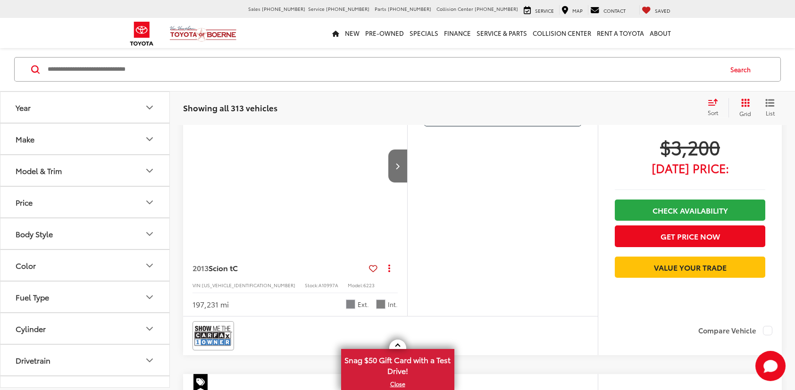
scroll to position [92, 0]
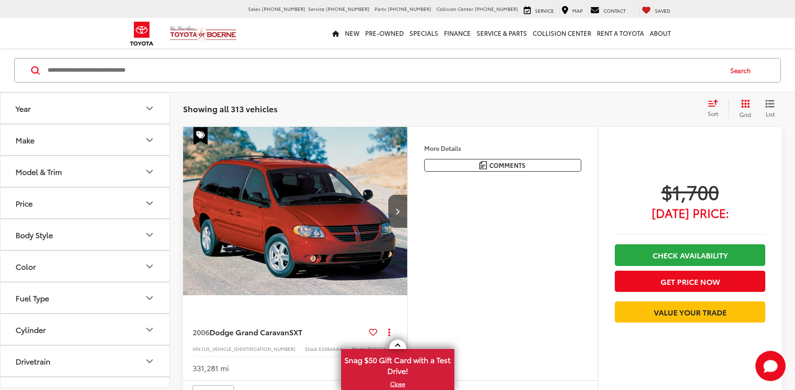
click at [153, 206] on icon "Price" at bounding box center [149, 203] width 11 height 11
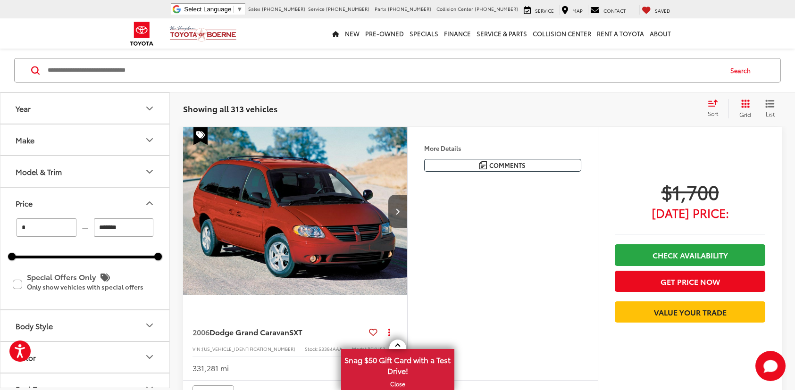
drag, startPoint x: 99, startPoint y: 226, endPoint x: 83, endPoint y: 226, distance: 15.6
click at [83, 226] on div "* — *******" at bounding box center [85, 227] width 146 height 18
type input "******"
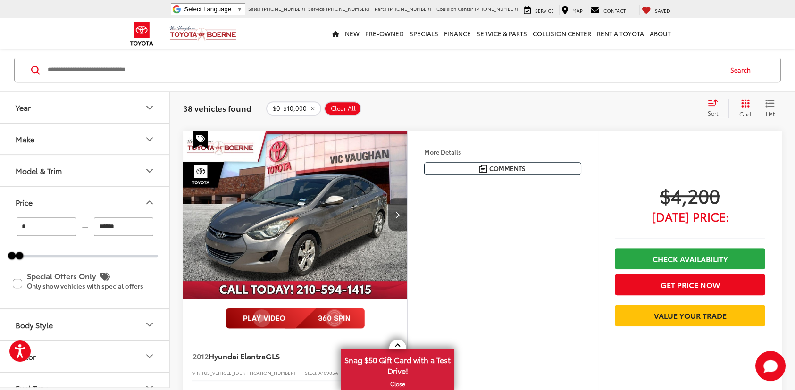
scroll to position [3346, 0]
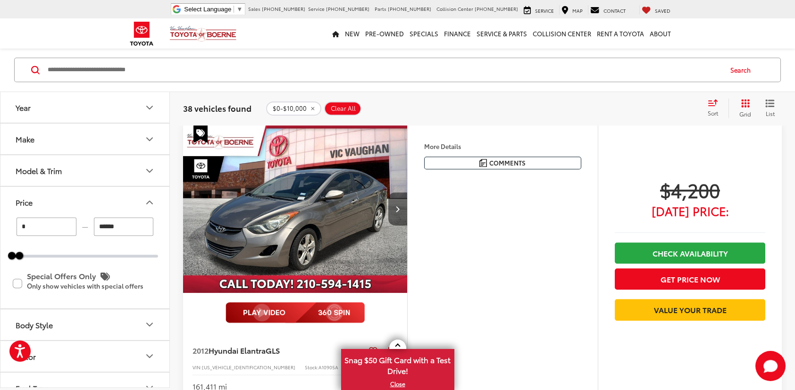
click at [405, 206] on button "Next image" at bounding box center [397, 208] width 19 height 33
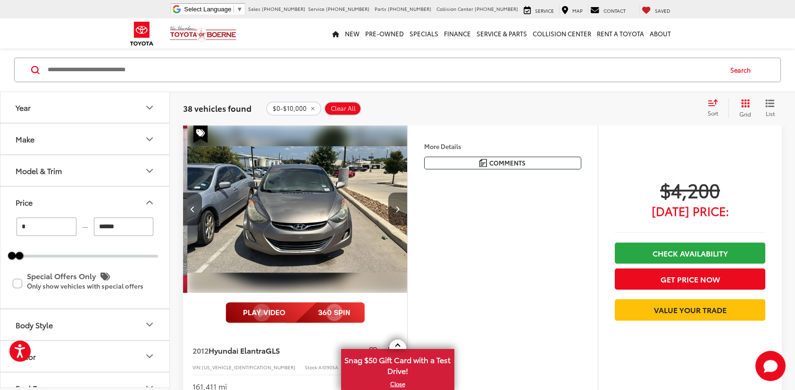
scroll to position [0, 225]
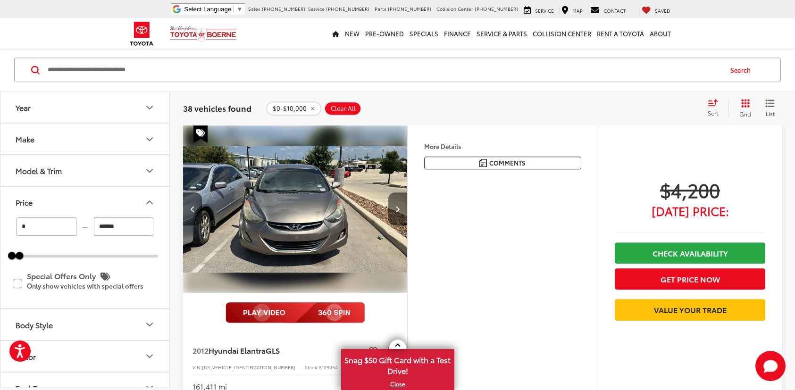
click at [400, 206] on button "Next image" at bounding box center [397, 208] width 19 height 33
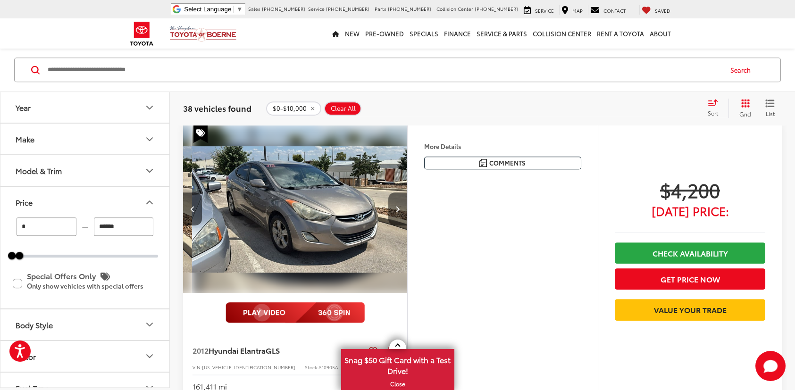
scroll to position [0, 450]
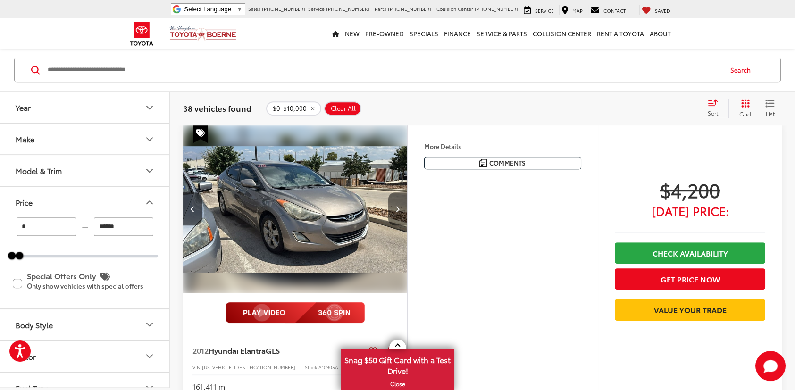
click at [400, 206] on button "Next image" at bounding box center [397, 208] width 19 height 33
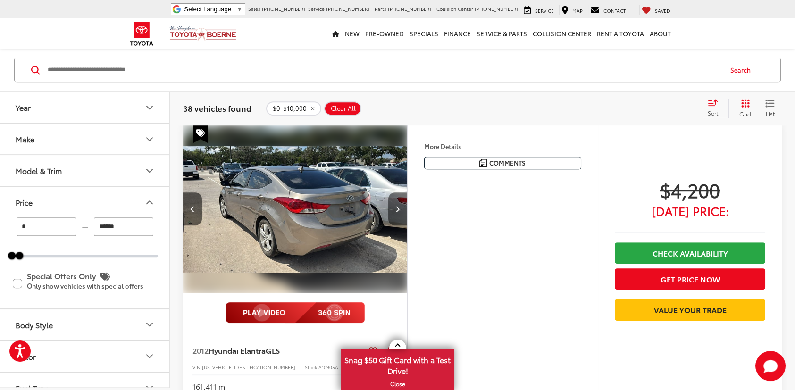
click at [400, 206] on button "Next image" at bounding box center [397, 208] width 19 height 33
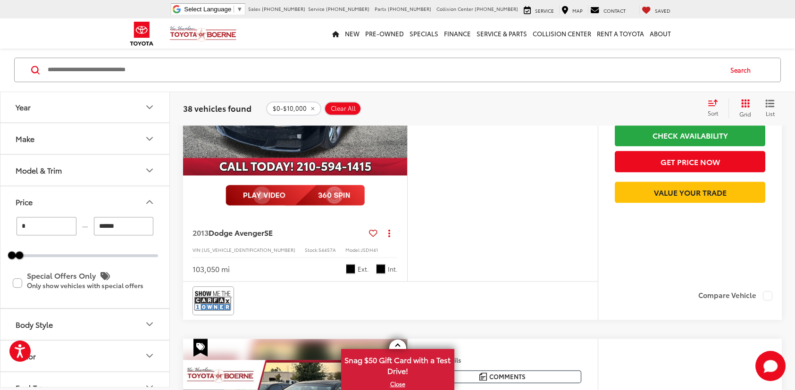
scroll to position [6270, 0]
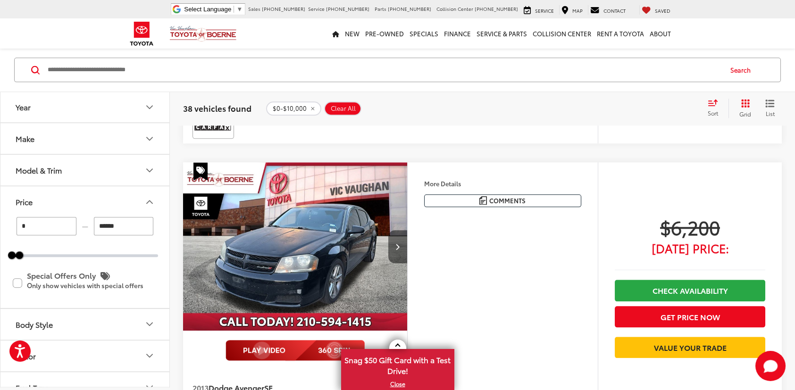
click at [394, 233] on button "Next image" at bounding box center [397, 246] width 19 height 33
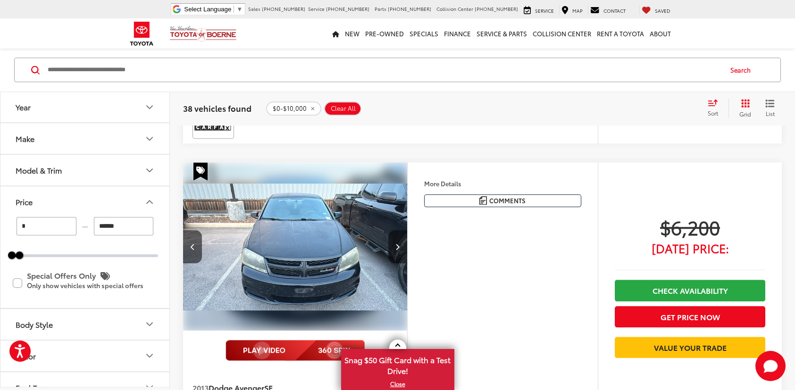
click at [394, 233] on button "Next image" at bounding box center [397, 246] width 19 height 33
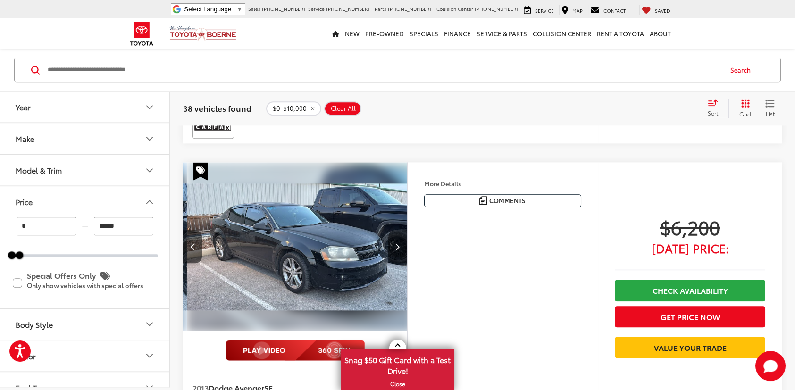
scroll to position [0, 450]
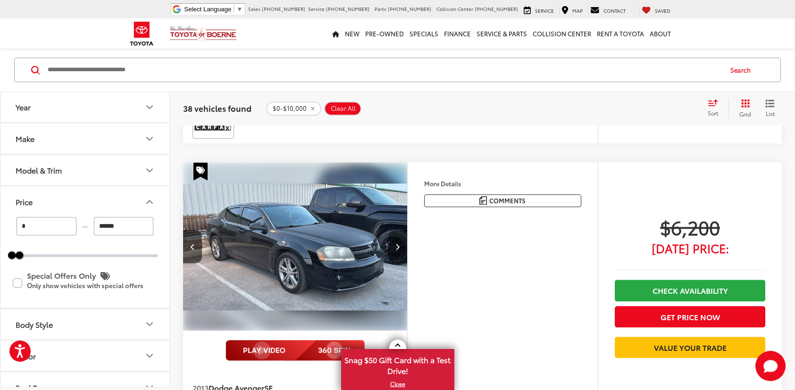
click at [394, 233] on button "Next image" at bounding box center [397, 246] width 19 height 33
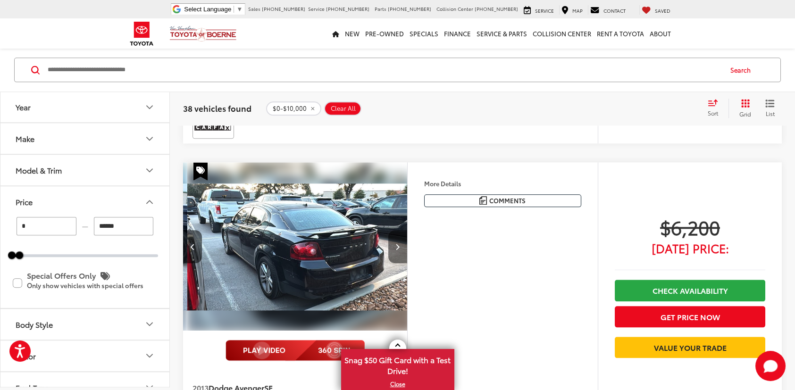
scroll to position [0, 675]
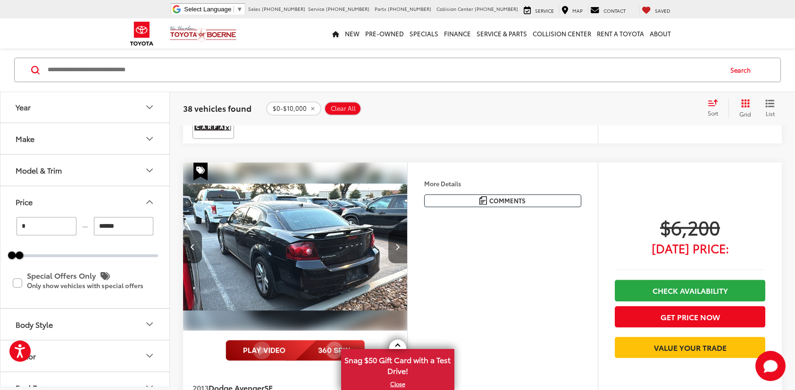
click at [394, 233] on button "Next image" at bounding box center [397, 246] width 19 height 33
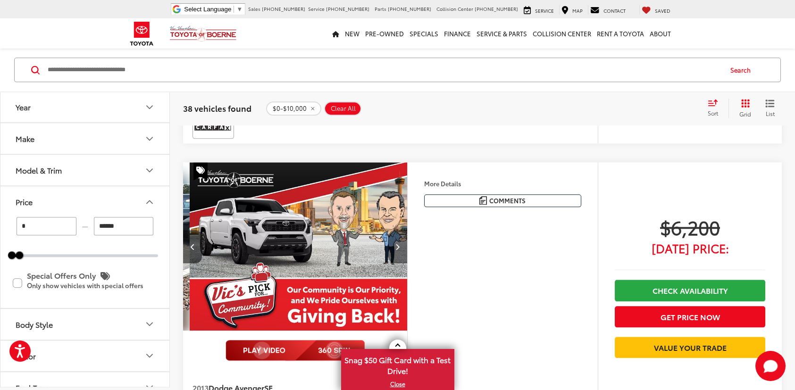
scroll to position [0, 901]
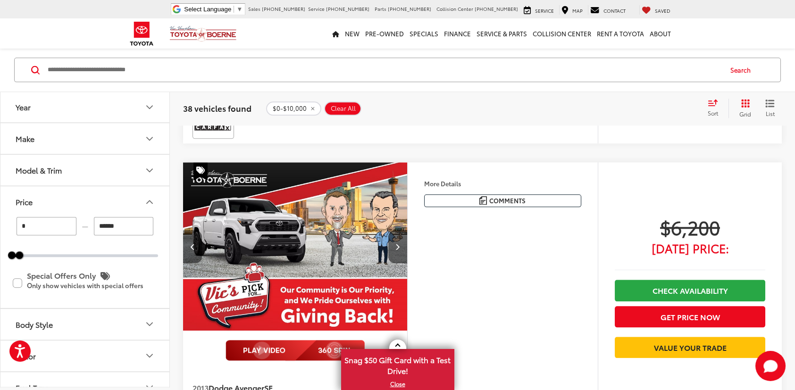
click at [195, 236] on button "Previous image" at bounding box center [192, 246] width 19 height 33
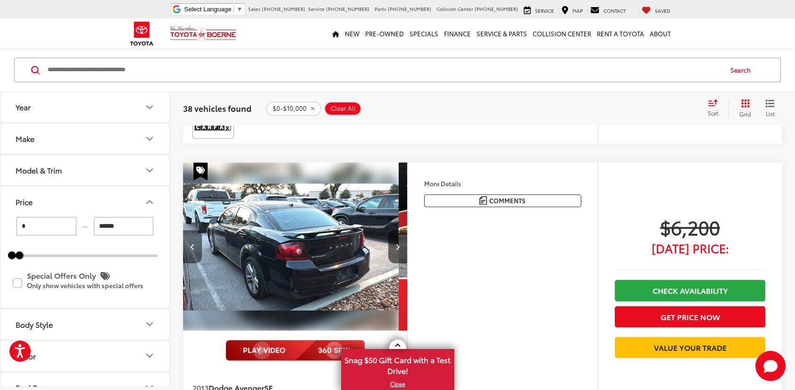
scroll to position [0, 675]
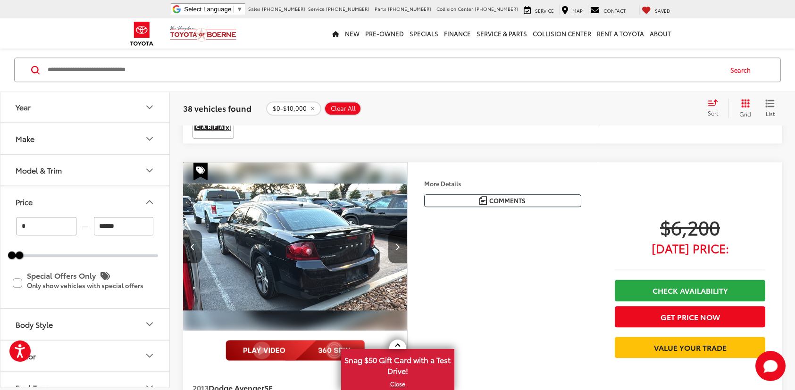
click at [290, 245] on img "2013 Dodge Avenger SE 3" at bounding box center [295, 246] width 225 height 169
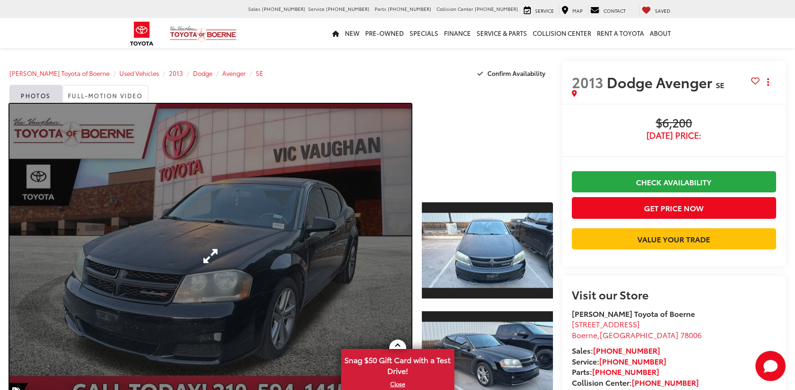
click at [279, 235] on link "Expand Photo 0" at bounding box center [210, 256] width 402 height 305
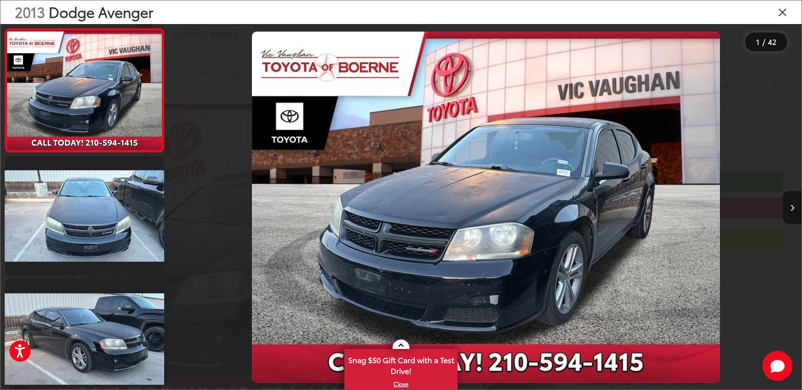
click at [793, 210] on icon "Next image" at bounding box center [792, 208] width 4 height 7
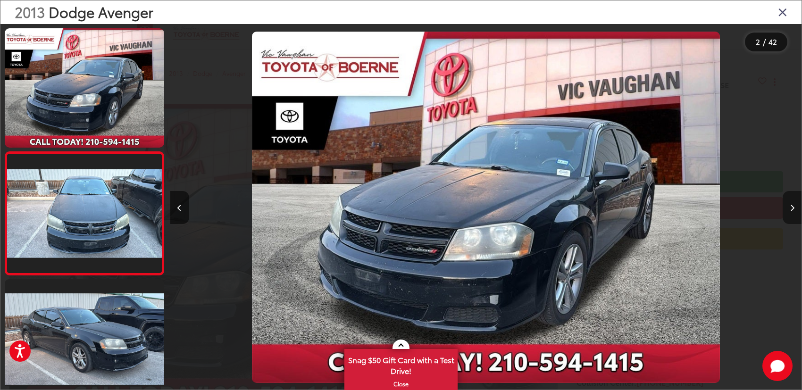
scroll to position [33, 0]
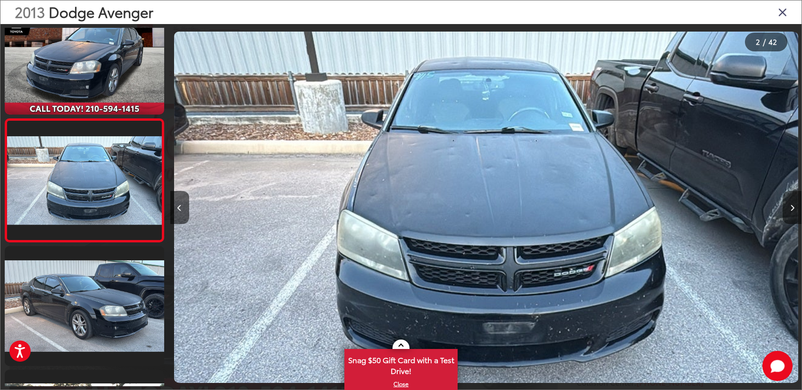
click at [793, 210] on icon "Next image" at bounding box center [792, 208] width 4 height 7
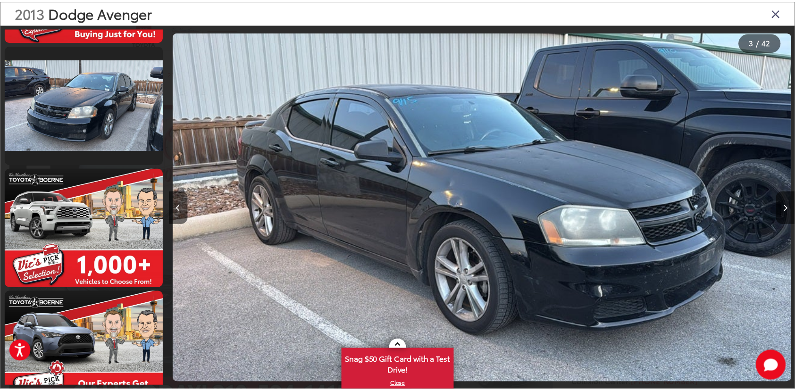
scroll to position [1948, 0]
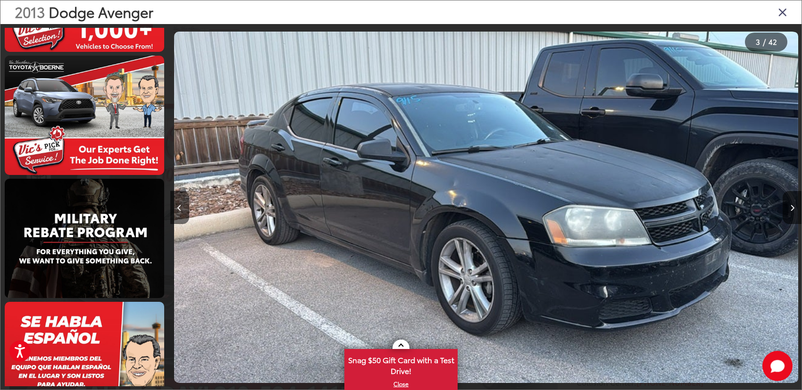
click at [780, 12] on icon "Close gallery" at bounding box center [782, 12] width 9 height 12
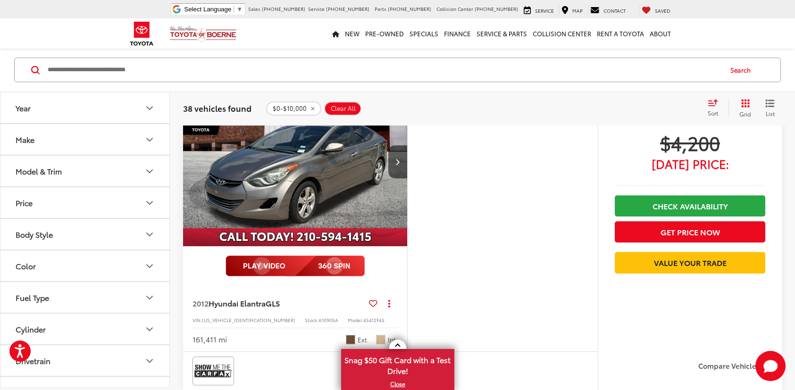
scroll to position [3500, 0]
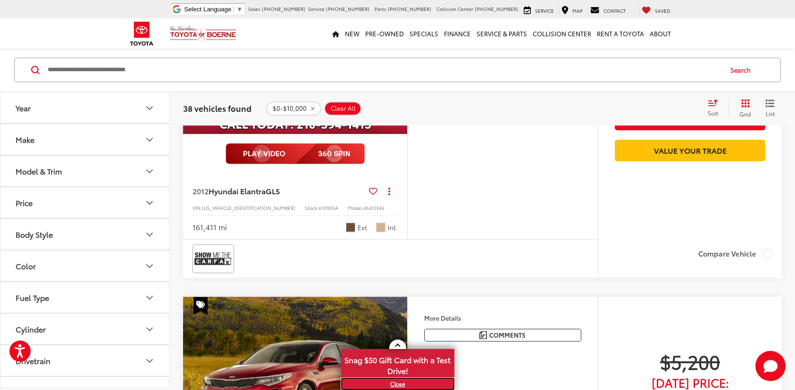
drag, startPoint x: 398, startPoint y: 387, endPoint x: 403, endPoint y: 382, distance: 7.4
click at [398, 387] on link "X" at bounding box center [397, 384] width 111 height 10
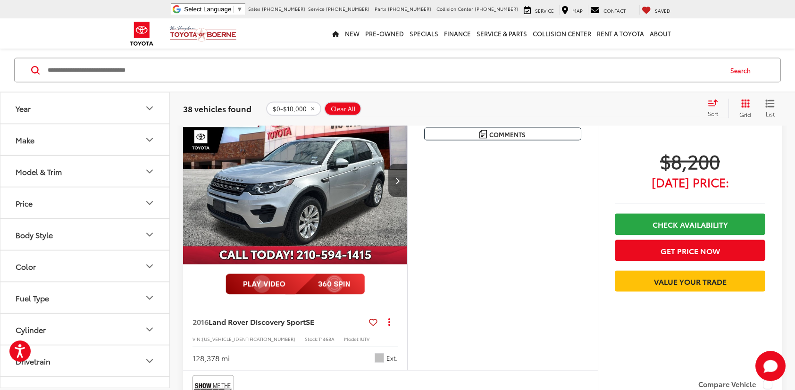
scroll to position [9215, 0]
click at [398, 197] on button "Next image" at bounding box center [397, 180] width 19 height 33
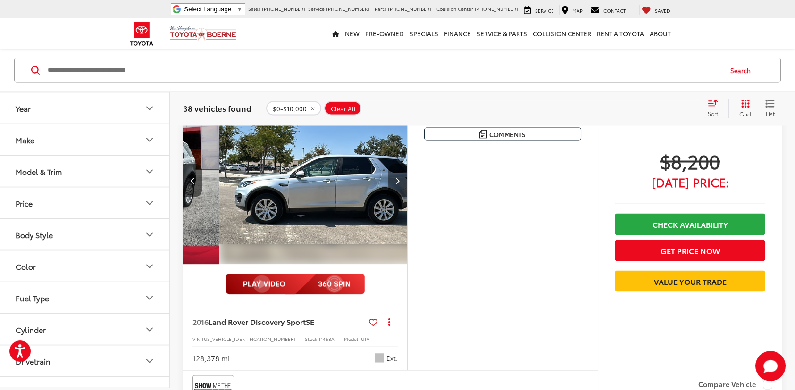
scroll to position [0, 225]
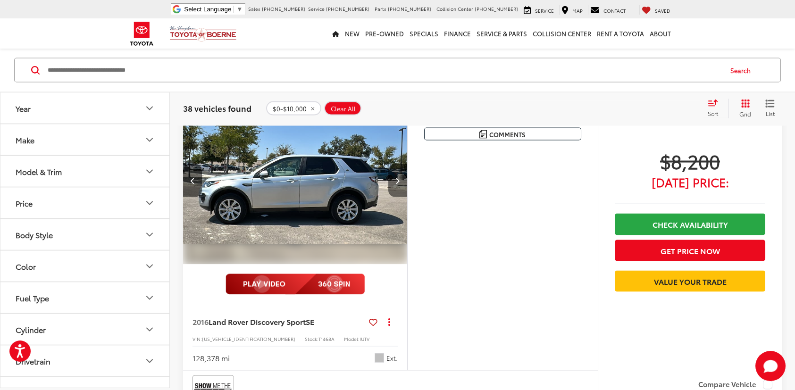
click at [398, 197] on button "Next image" at bounding box center [397, 180] width 19 height 33
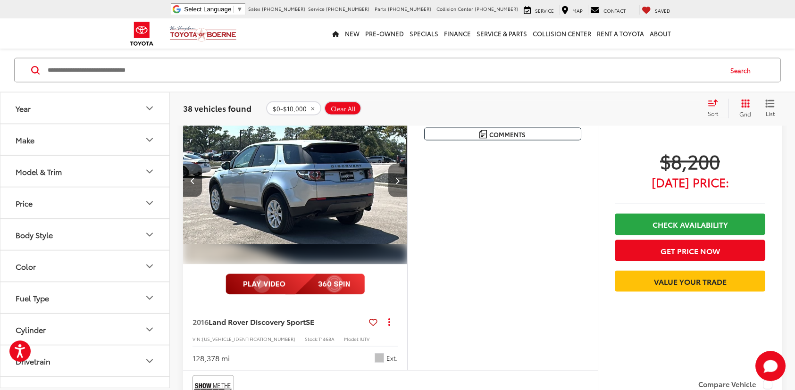
click at [398, 197] on button "Next image" at bounding box center [397, 180] width 19 height 33
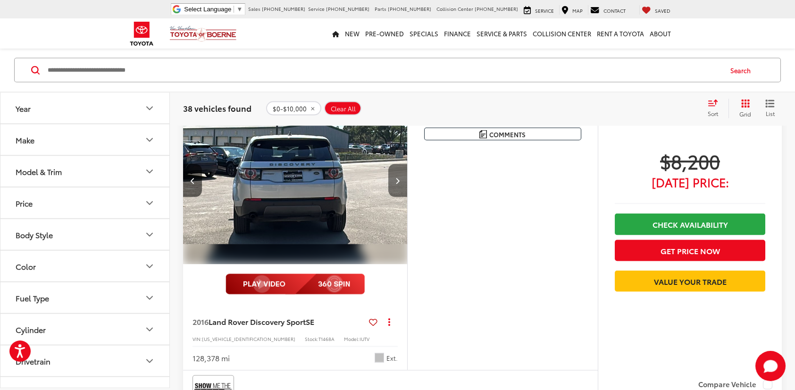
click at [398, 197] on button "Next image" at bounding box center [397, 180] width 19 height 33
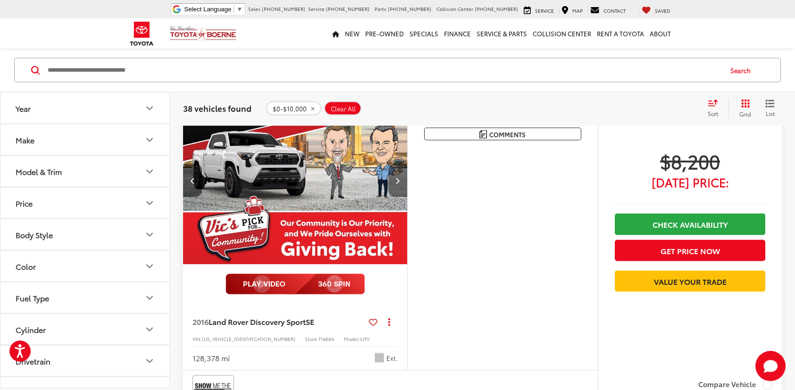
click at [398, 197] on button "Next image" at bounding box center [397, 180] width 19 height 33
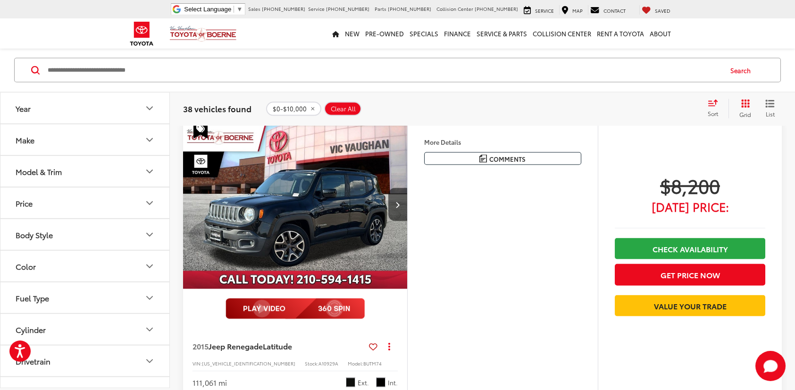
scroll to position [10245, 0]
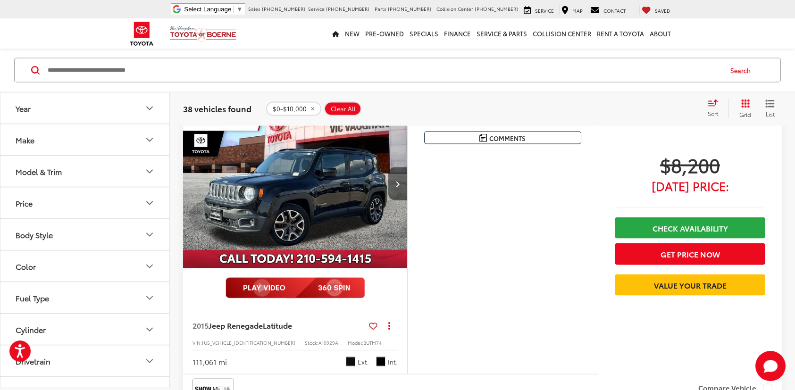
click at [393, 199] on button "Next image" at bounding box center [397, 183] width 19 height 33
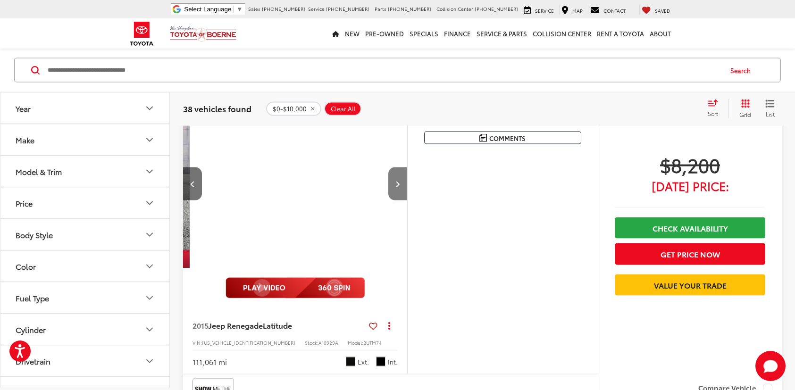
scroll to position [0, 225]
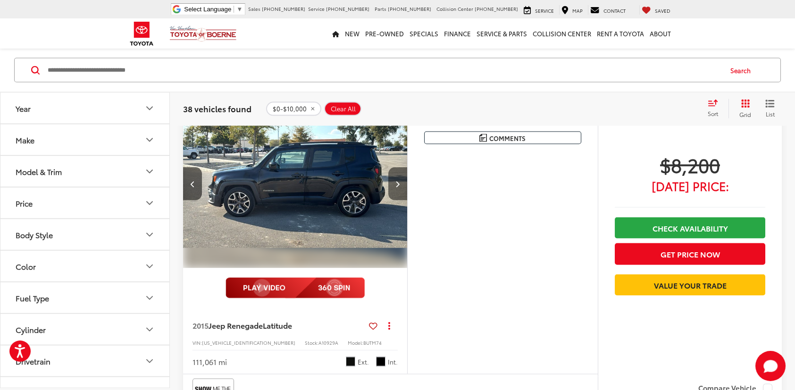
click at [393, 199] on button "Next image" at bounding box center [397, 183] width 19 height 33
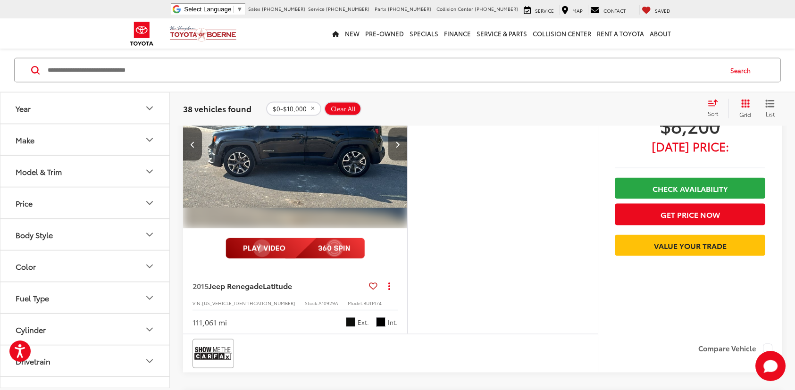
scroll to position [10206, 0]
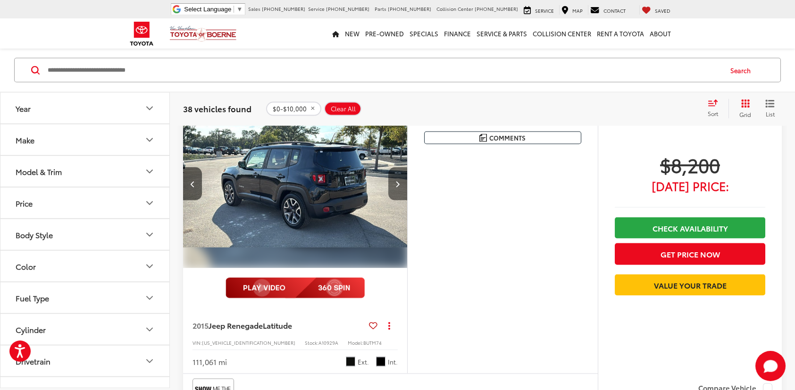
click at [393, 199] on button "Next image" at bounding box center [397, 183] width 19 height 33
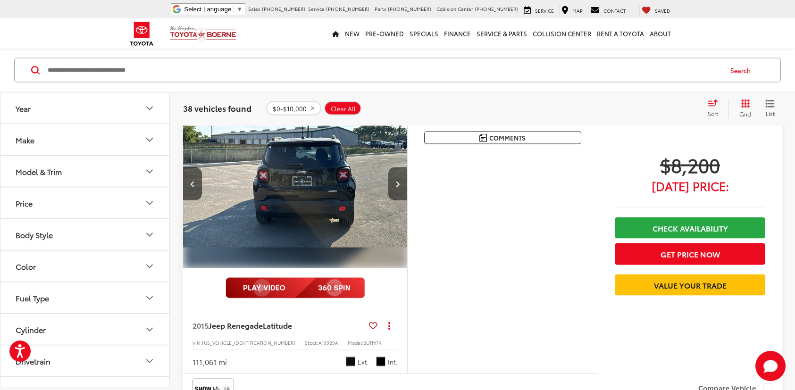
click at [393, 199] on button "Next image" at bounding box center [397, 183] width 19 height 33
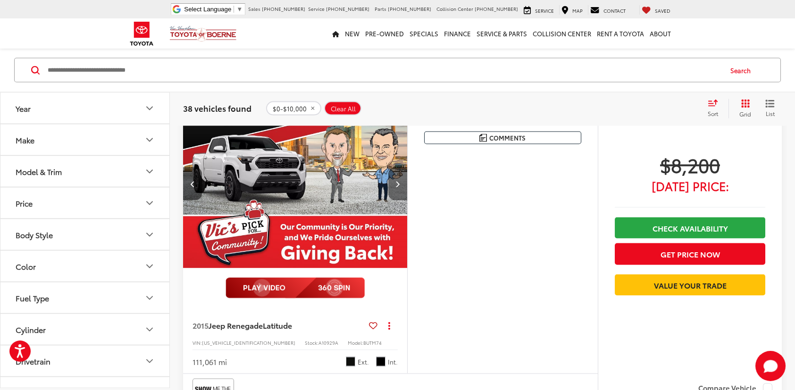
click at [393, 199] on button "Next image" at bounding box center [397, 183] width 19 height 33
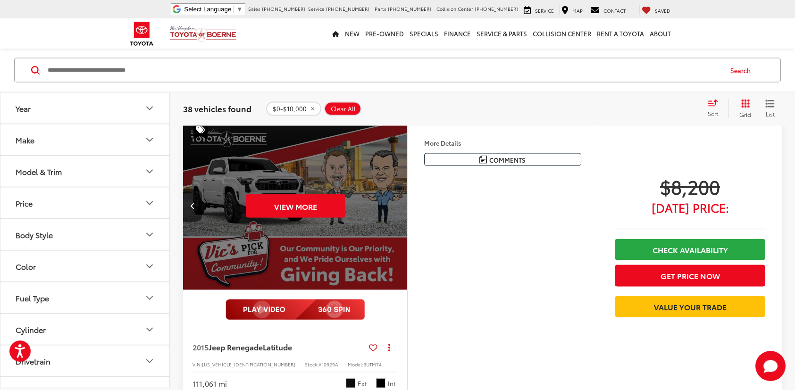
scroll to position [10245, 0]
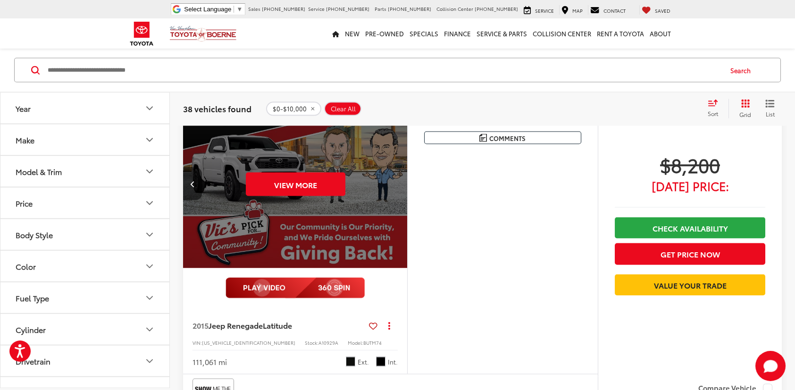
click at [350, 242] on div "View More" at bounding box center [295, 184] width 225 height 169
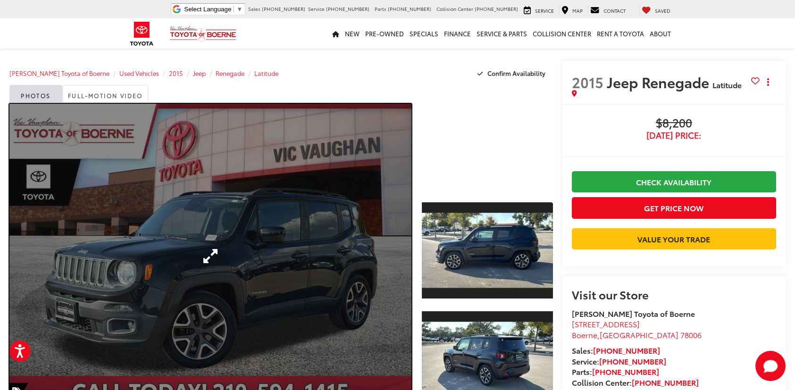
click at [346, 229] on link "Expand Photo 0" at bounding box center [210, 256] width 402 height 305
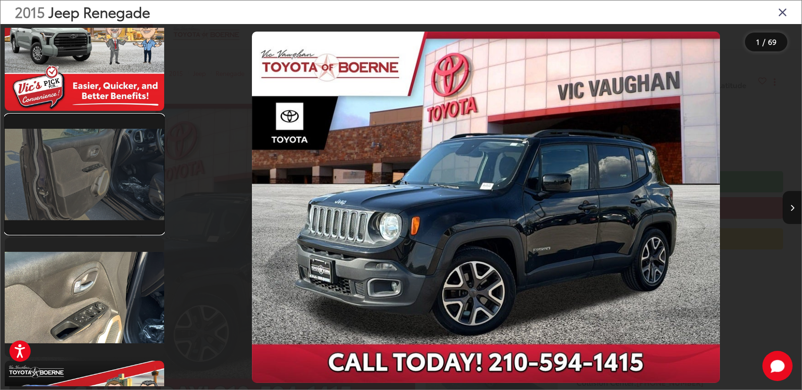
click at [119, 193] on link at bounding box center [84, 174] width 159 height 119
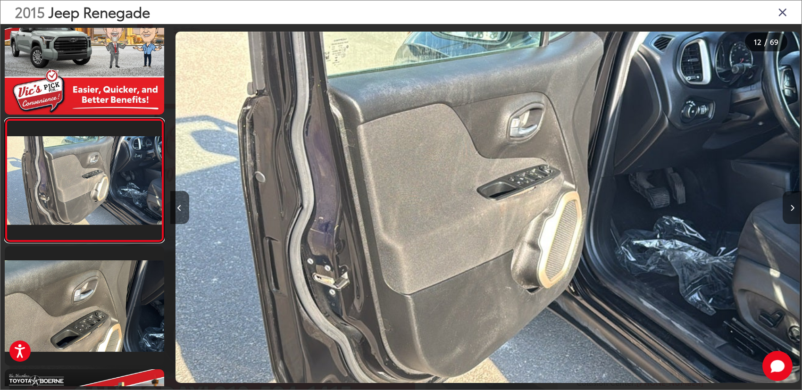
scroll to position [0, 6945]
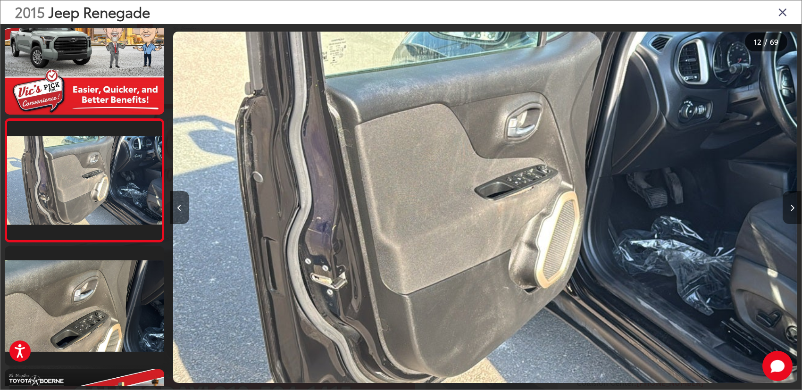
click at [794, 213] on button "Next image" at bounding box center [791, 207] width 19 height 33
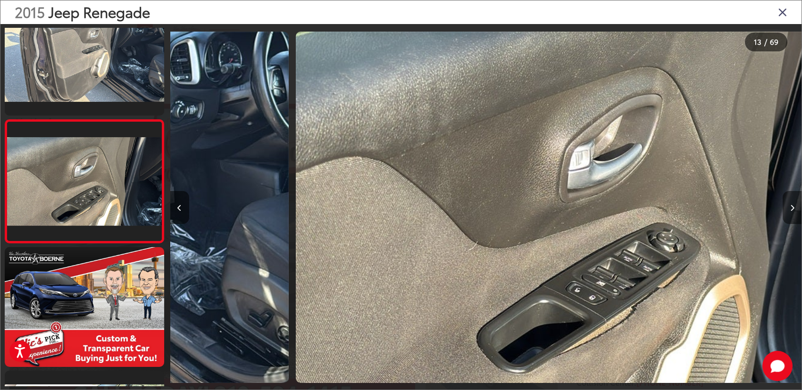
scroll to position [1389, 0]
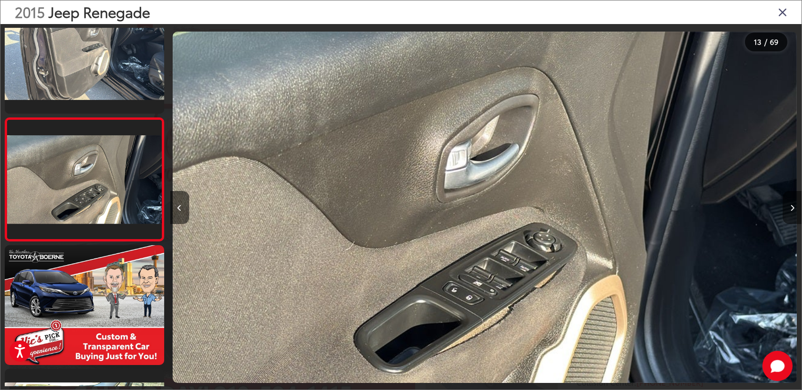
click at [794, 213] on button "Next image" at bounding box center [791, 207] width 19 height 33
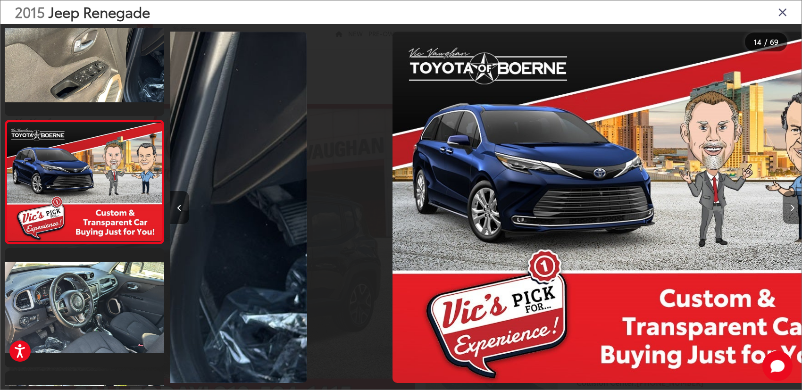
scroll to position [1512, 0]
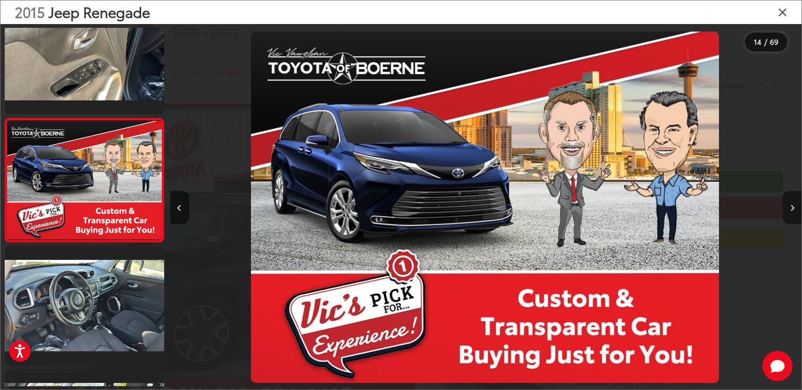
click at [794, 213] on button "Next image" at bounding box center [791, 207] width 19 height 33
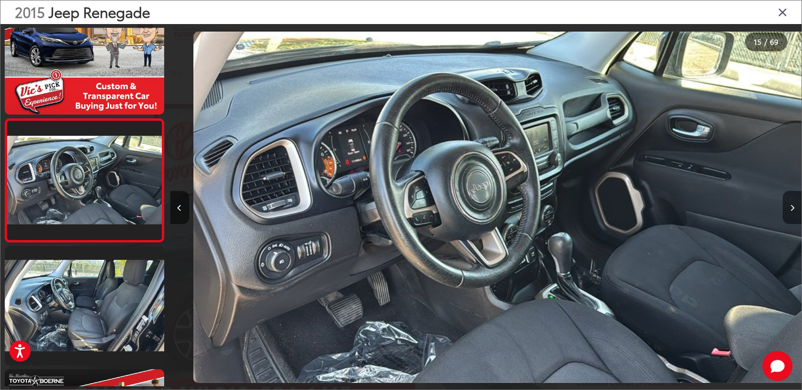
scroll to position [0, 8839]
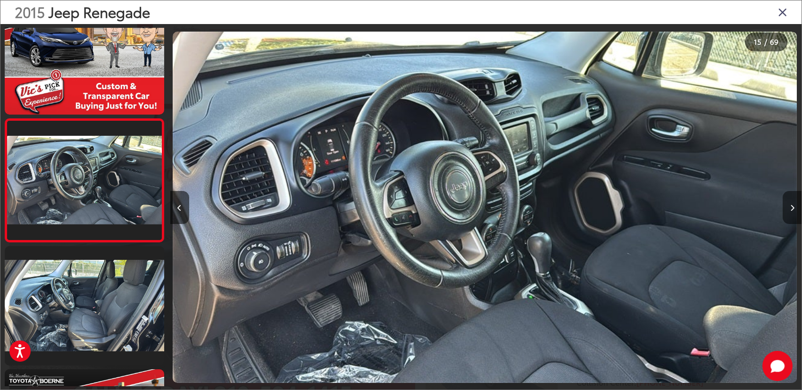
click at [794, 213] on button "Next image" at bounding box center [791, 207] width 19 height 33
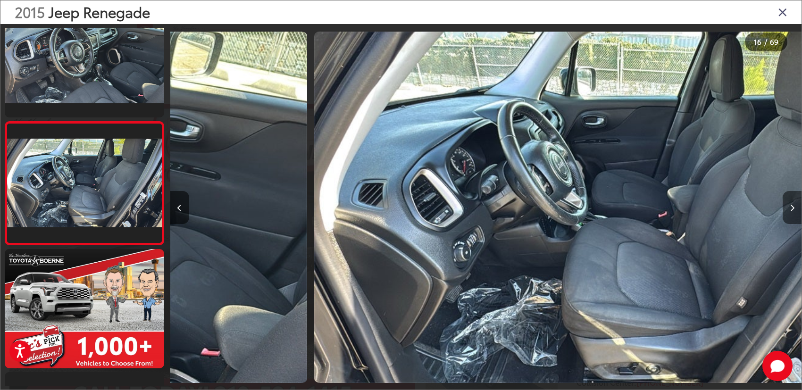
scroll to position [1758, 0]
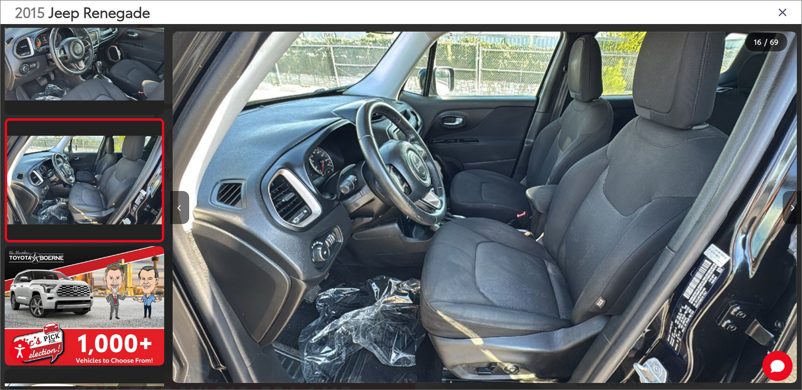
click at [794, 213] on button "Next image" at bounding box center [791, 207] width 19 height 33
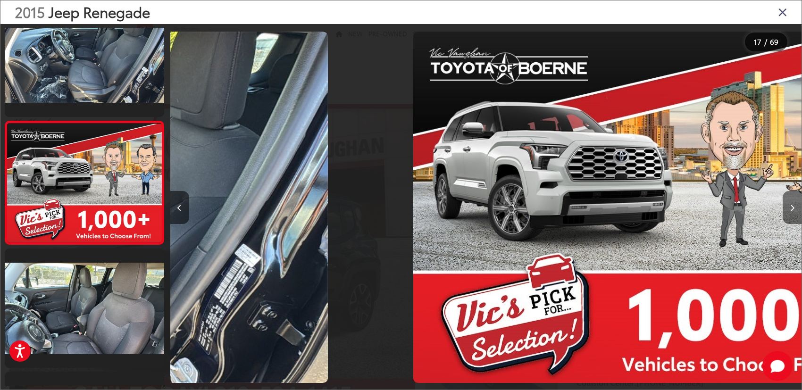
scroll to position [1881, 0]
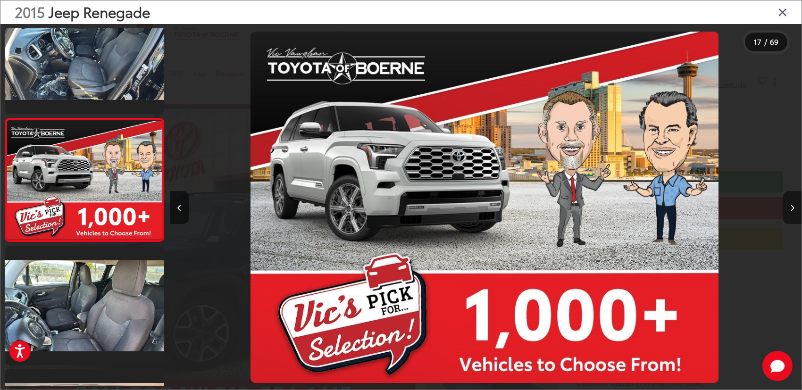
click at [794, 213] on button "Next image" at bounding box center [791, 207] width 19 height 33
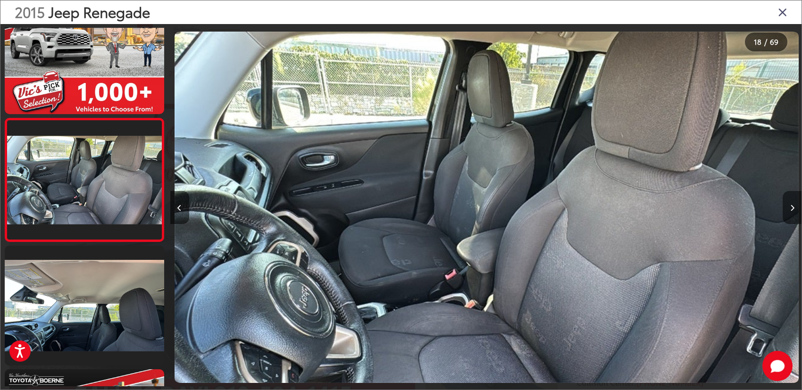
scroll to position [0, 10733]
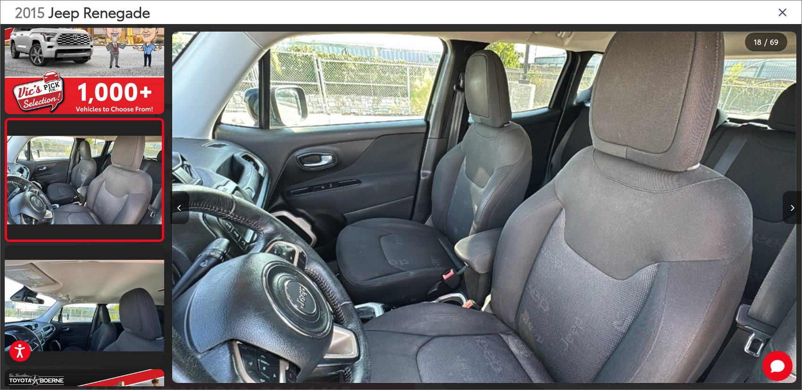
click at [794, 213] on button "Next image" at bounding box center [791, 207] width 19 height 33
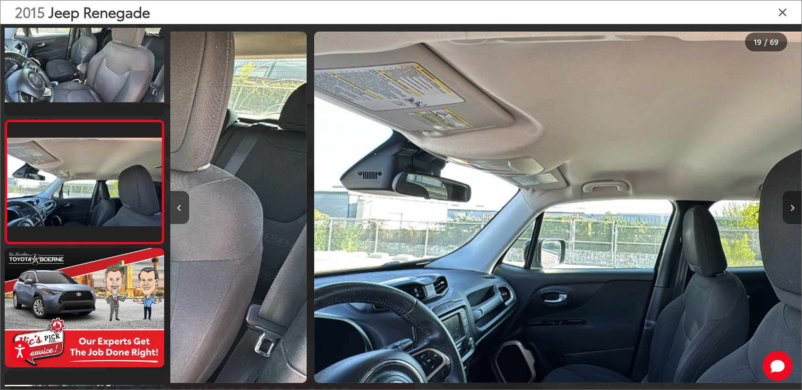
scroll to position [2128, 0]
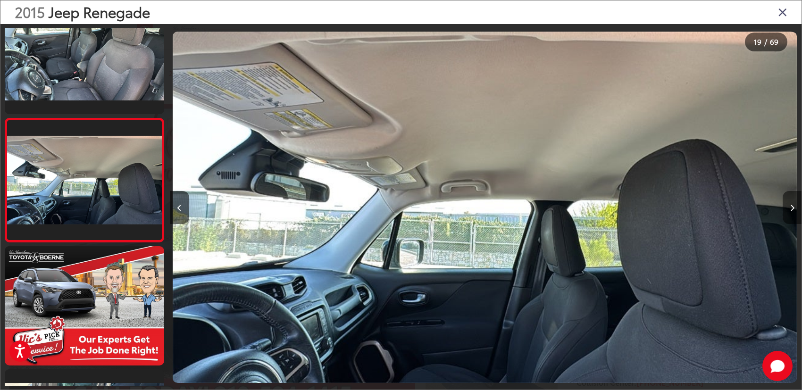
click at [794, 213] on button "Next image" at bounding box center [791, 207] width 19 height 33
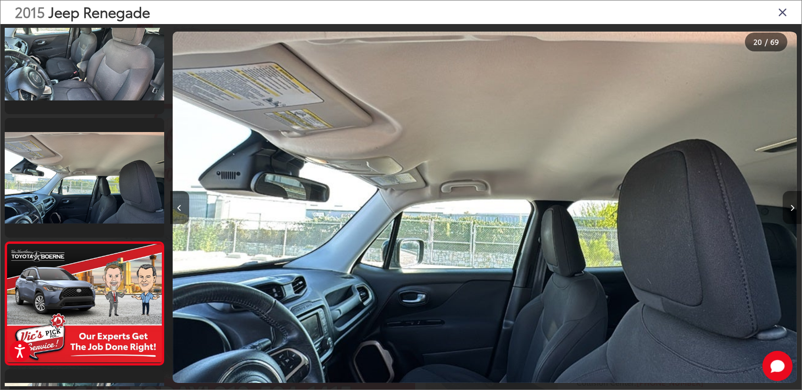
scroll to position [0, 0]
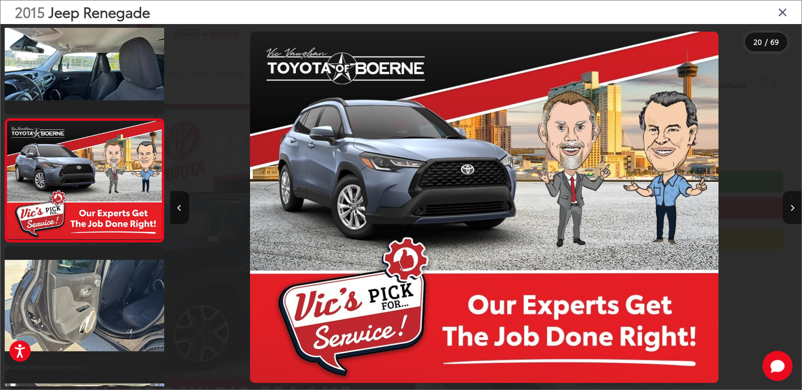
click at [782, 9] on icon "Close gallery" at bounding box center [782, 12] width 9 height 12
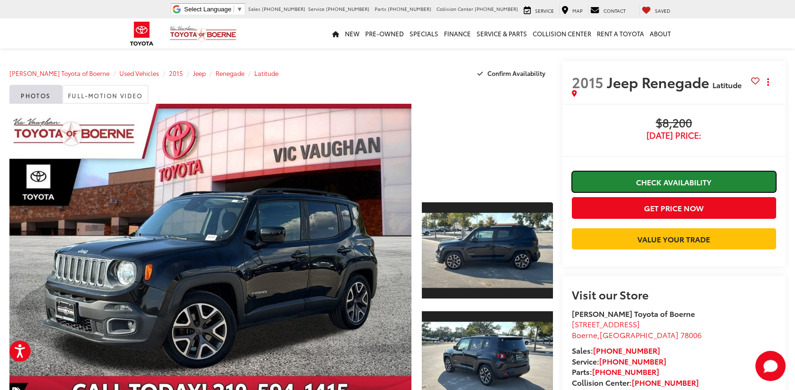
click at [657, 186] on link "Check Availability" at bounding box center [674, 181] width 204 height 21
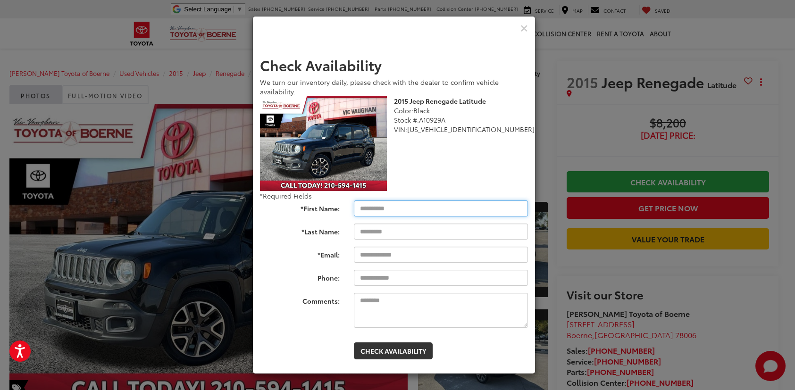
click at [441, 211] on input "*First Name:" at bounding box center [441, 208] width 174 height 16
type input "*****"
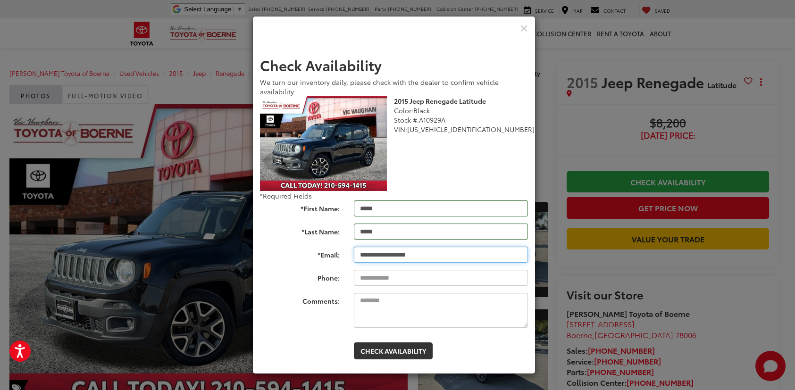
type input "**********"
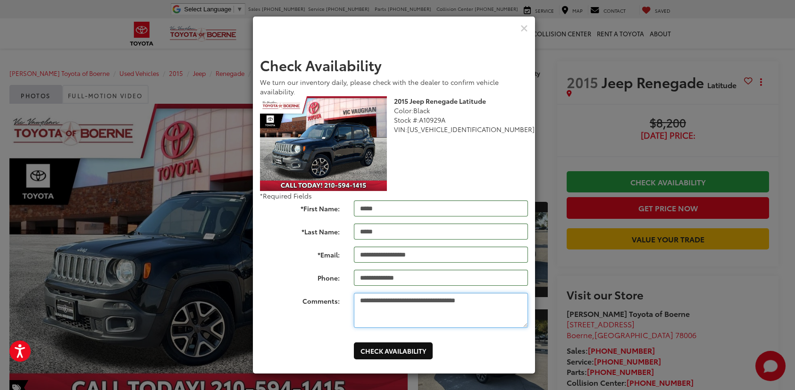
type textarea "**********"
click at [417, 355] on button "Check Availability" at bounding box center [393, 350] width 79 height 17
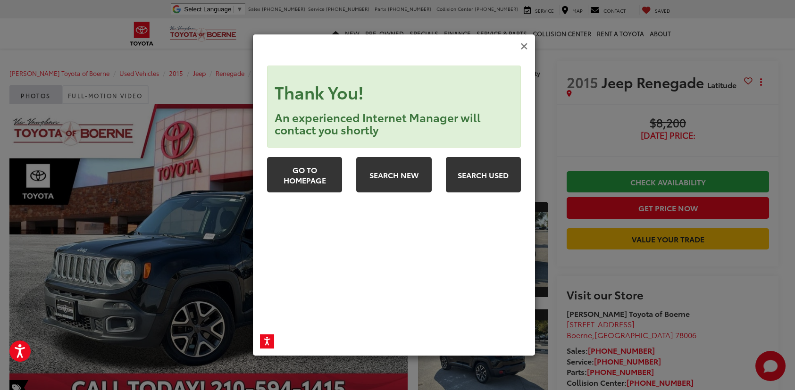
click at [527, 45] on icon "Close" at bounding box center [524, 47] width 8 height 10
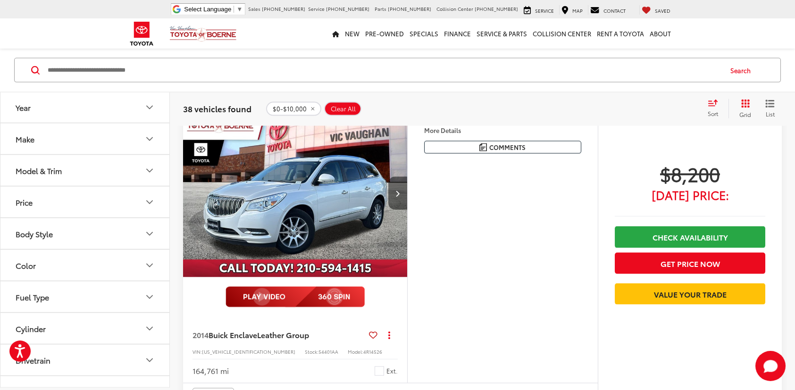
scroll to position [10630, 0]
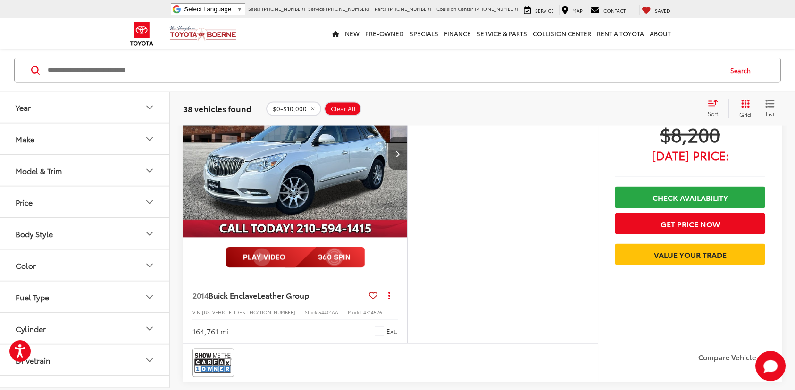
click at [397, 150] on icon "Next image" at bounding box center [397, 153] width 4 height 7
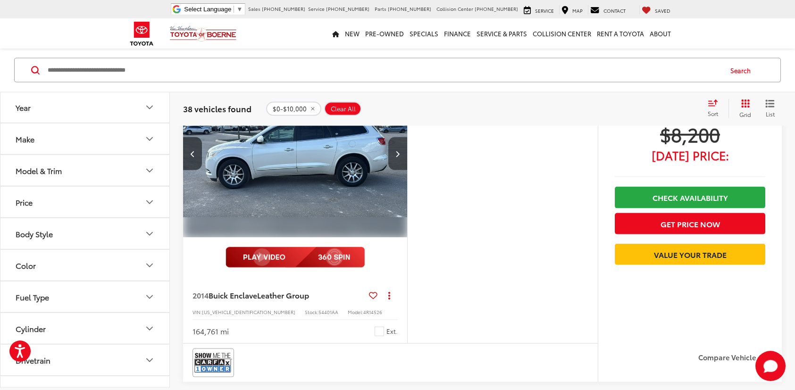
click at [397, 150] on icon "Next image" at bounding box center [397, 153] width 4 height 7
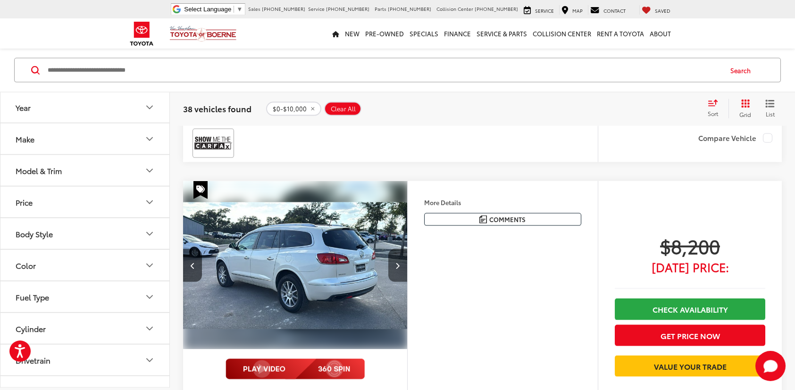
scroll to position [10488, 0]
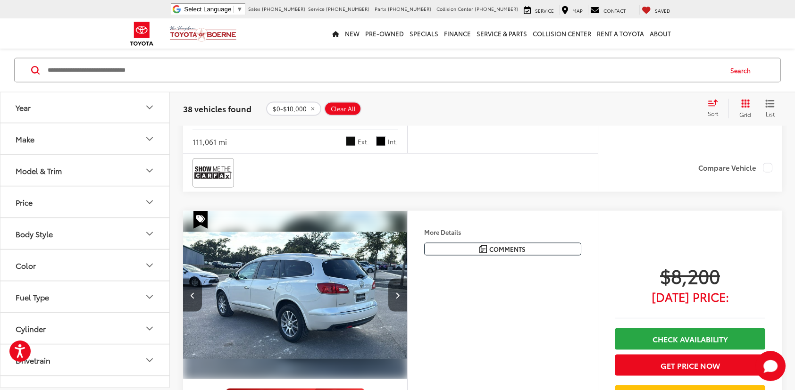
click at [395, 284] on button "Next image" at bounding box center [397, 295] width 19 height 33
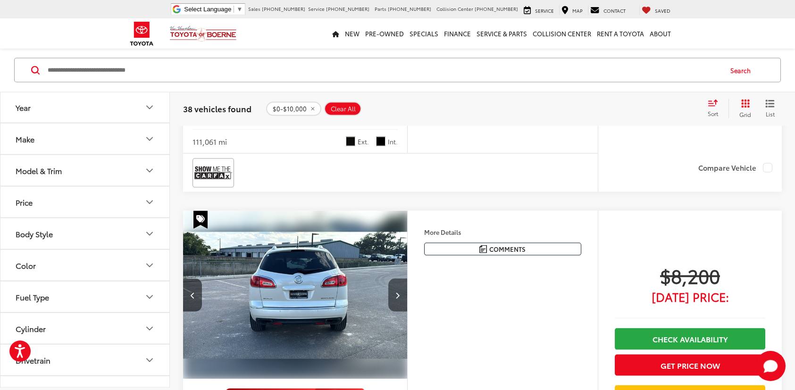
click at [395, 284] on button "Next image" at bounding box center [397, 295] width 19 height 33
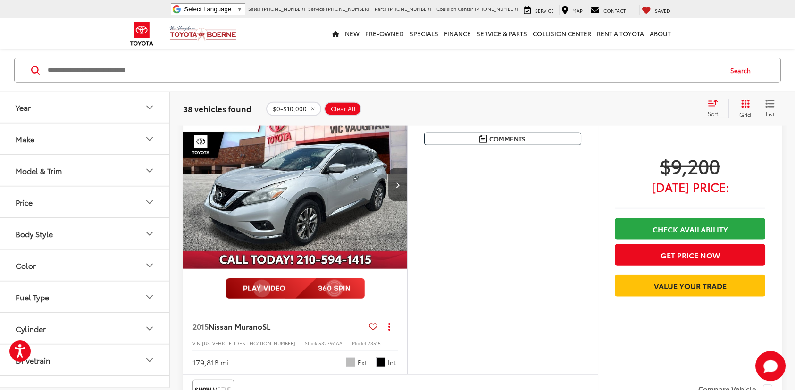
scroll to position [11290, 0]
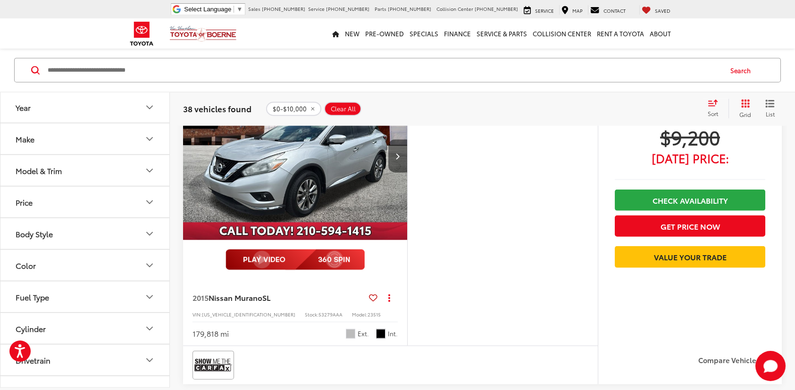
click at [395, 153] on icon "Next image" at bounding box center [397, 156] width 4 height 7
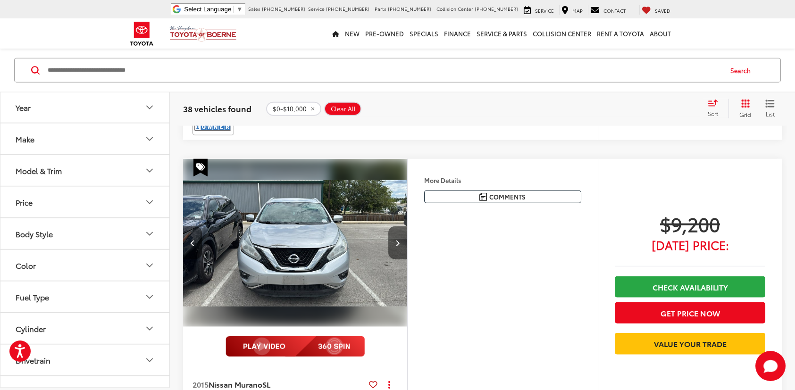
scroll to position [11243, 0]
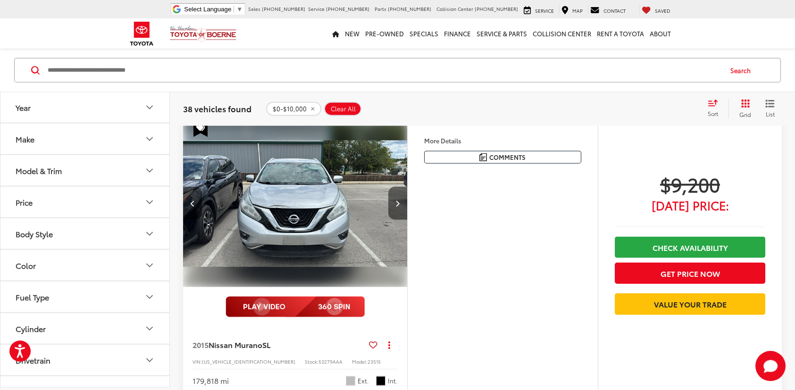
click at [396, 200] on icon "Next image" at bounding box center [397, 203] width 4 height 7
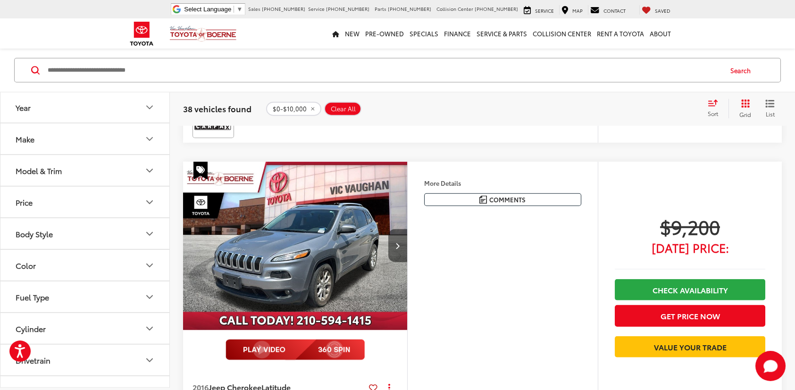
scroll to position [11903, 0]
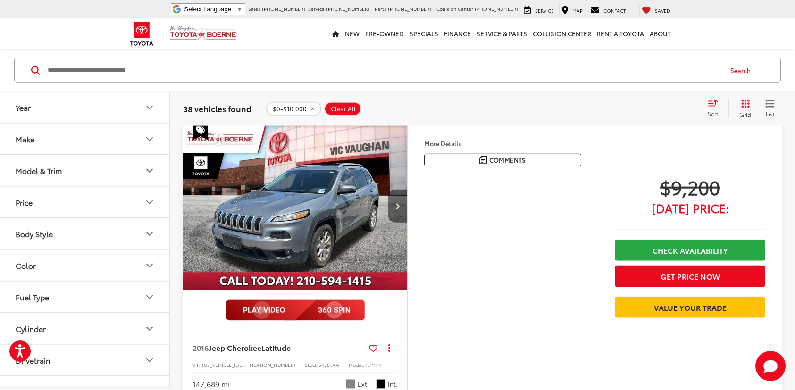
click at [393, 194] on button "Next image" at bounding box center [397, 206] width 19 height 33
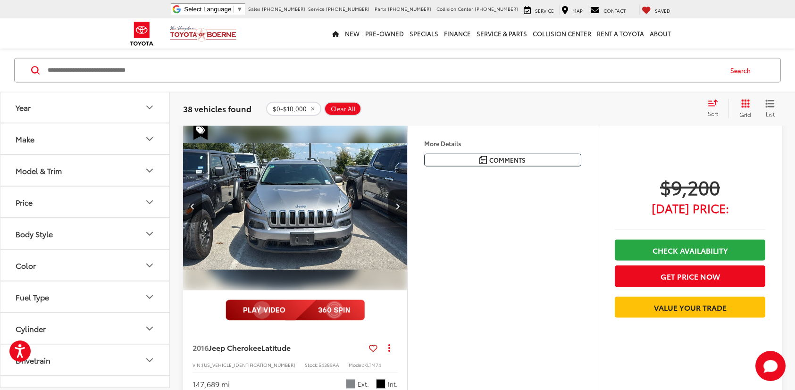
click at [393, 194] on button "Next image" at bounding box center [397, 206] width 19 height 33
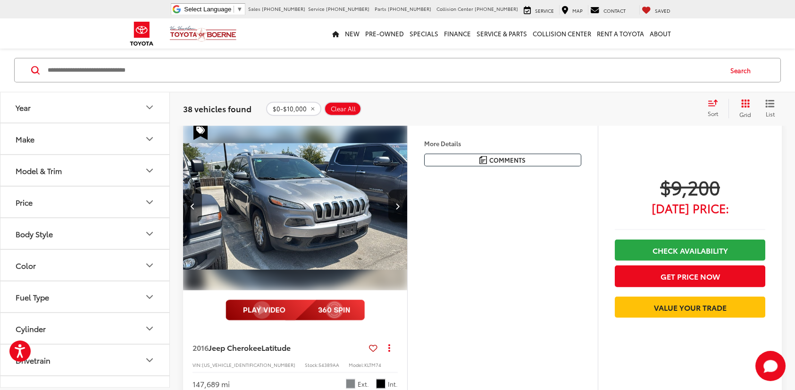
click at [393, 194] on button "Next image" at bounding box center [397, 206] width 19 height 33
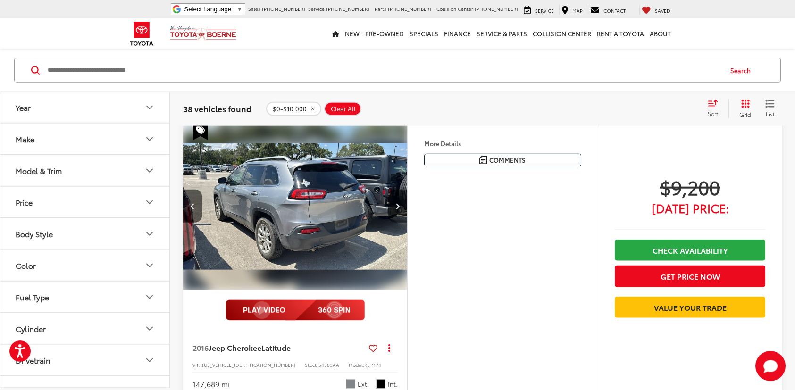
click at [393, 194] on button "Next image" at bounding box center [397, 206] width 19 height 33
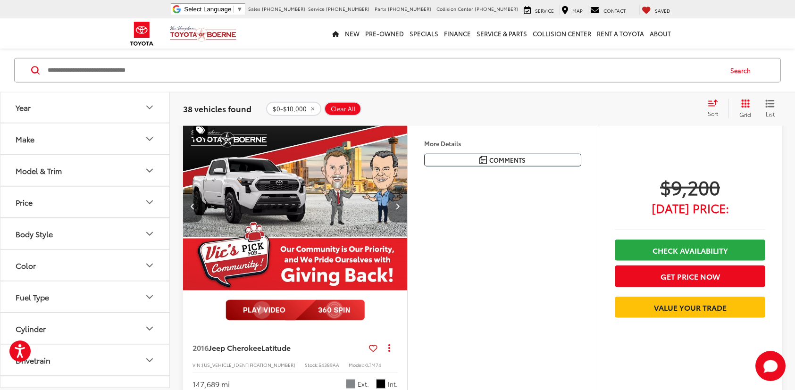
click at [393, 194] on button "Next image" at bounding box center [397, 206] width 19 height 33
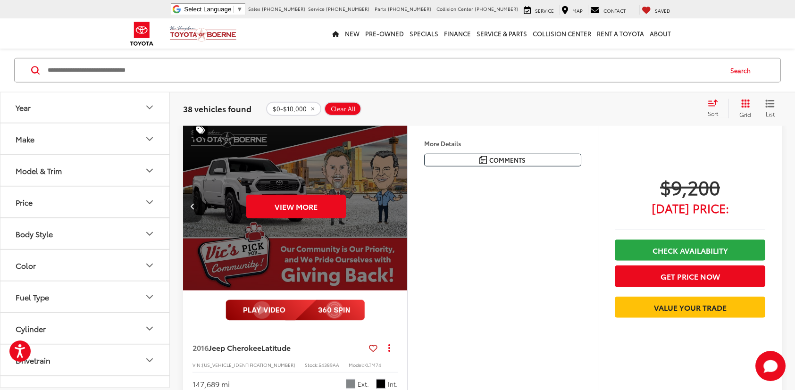
click at [393, 194] on div "View More" at bounding box center [295, 206] width 225 height 169
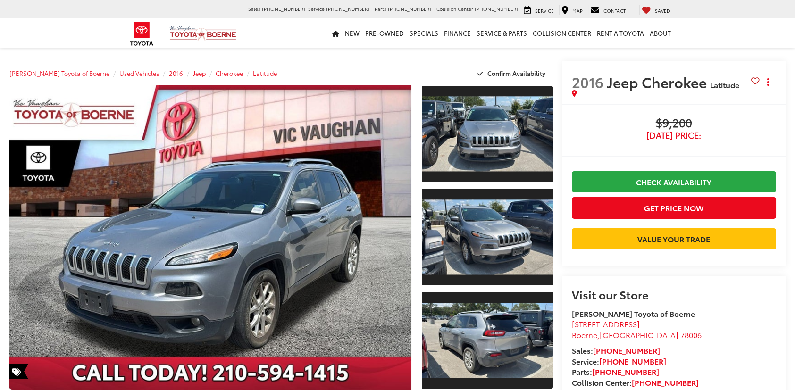
scroll to position [80, 0]
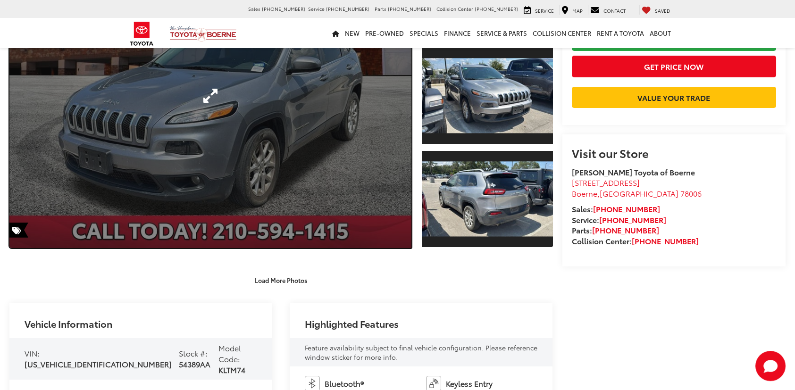
click at [335, 120] on link "Expand Photo 0" at bounding box center [210, 95] width 402 height 305
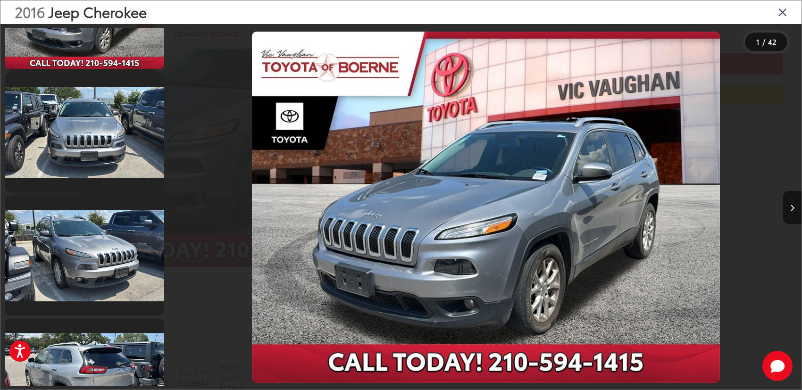
scroll to position [2783, 0]
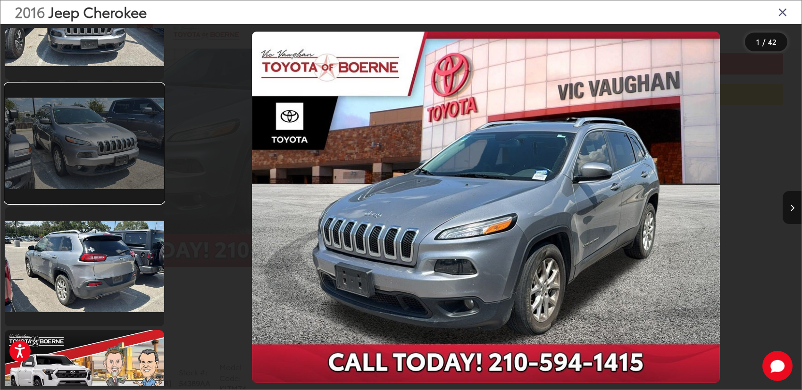
click at [109, 150] on link at bounding box center [84, 142] width 159 height 119
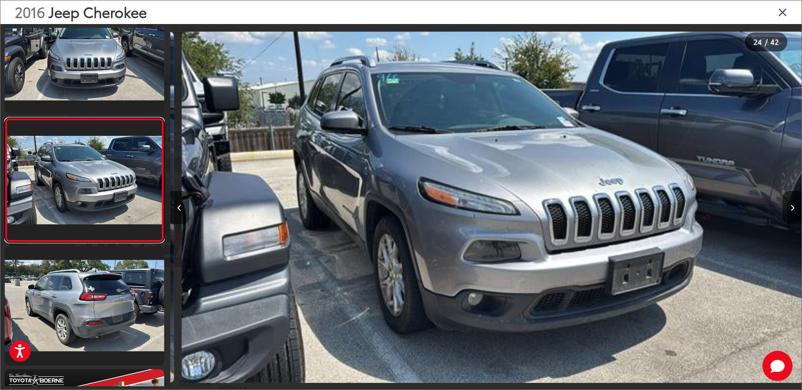
scroll to position [0, 14521]
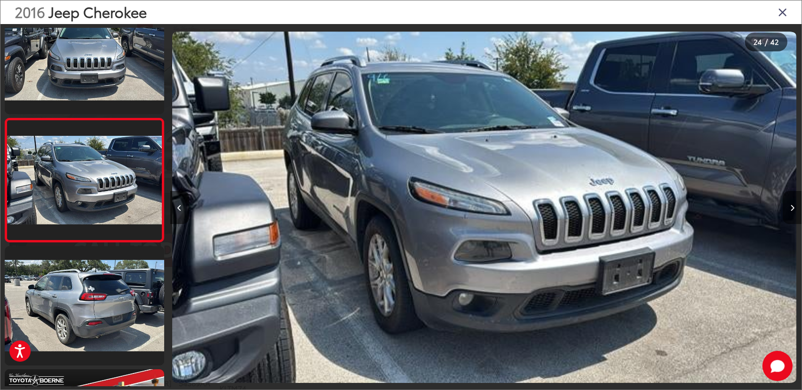
click at [788, 208] on button "Next image" at bounding box center [791, 207] width 19 height 33
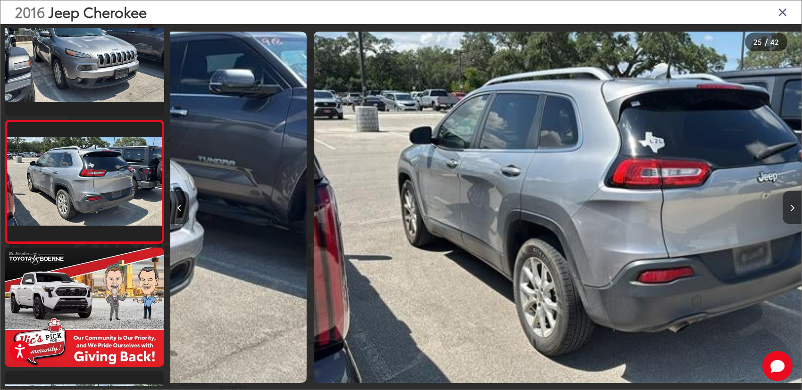
scroll to position [2867, 0]
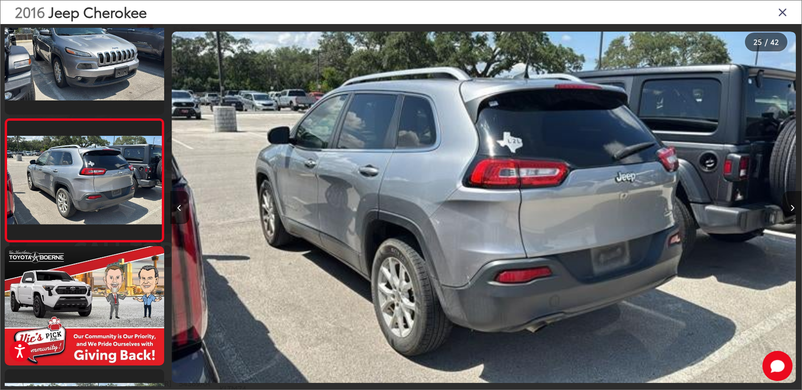
click at [788, 208] on button "Next image" at bounding box center [791, 207] width 19 height 33
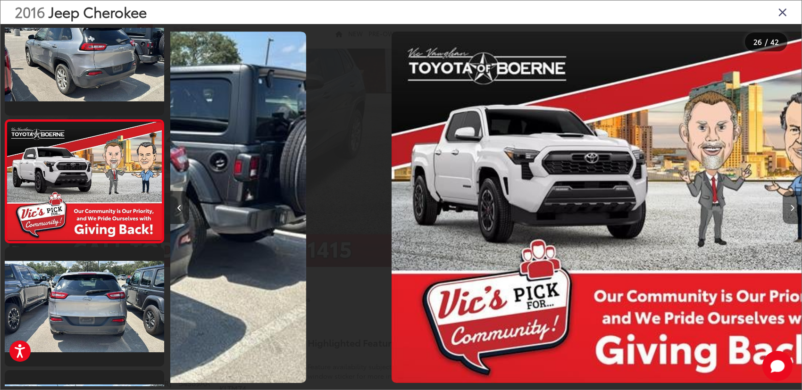
scroll to position [2990, 0]
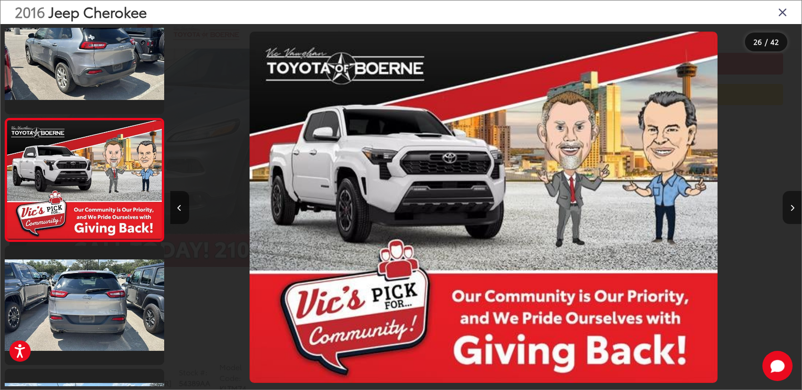
click at [788, 208] on button "Next image" at bounding box center [791, 207] width 19 height 33
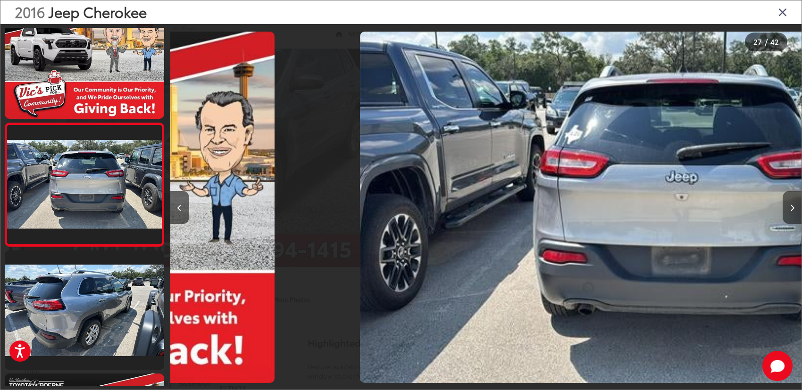
scroll to position [3113, 0]
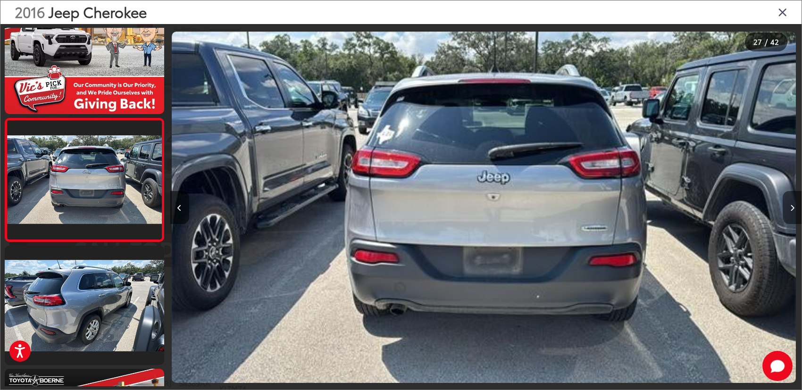
click at [788, 208] on button "Next image" at bounding box center [791, 207] width 19 height 33
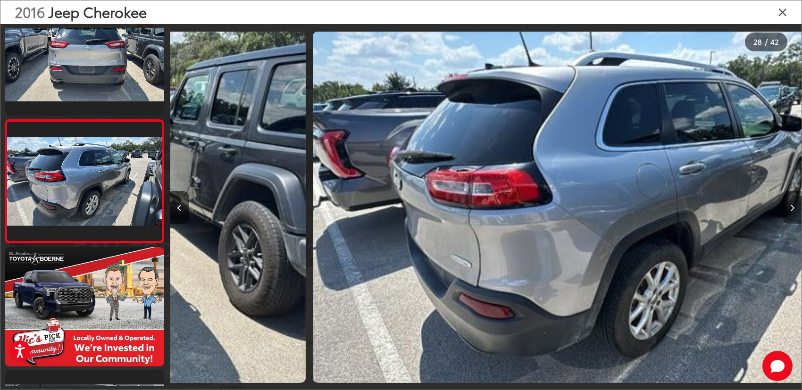
scroll to position [3237, 0]
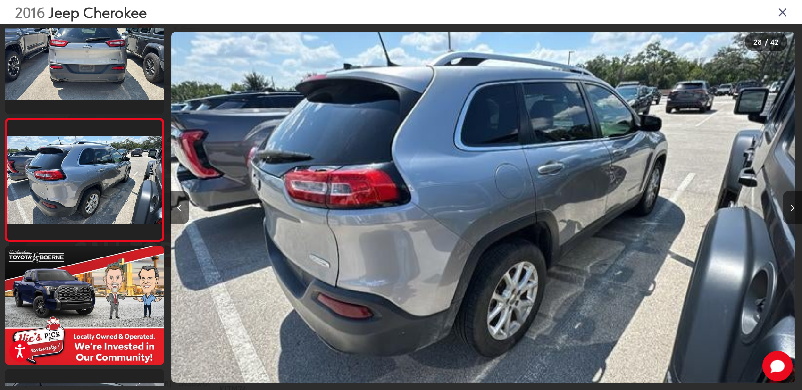
click at [788, 208] on button "Next image" at bounding box center [791, 207] width 19 height 33
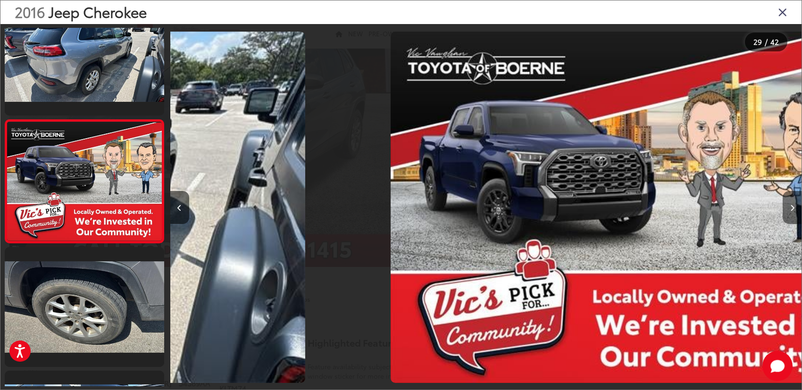
scroll to position [0, 0]
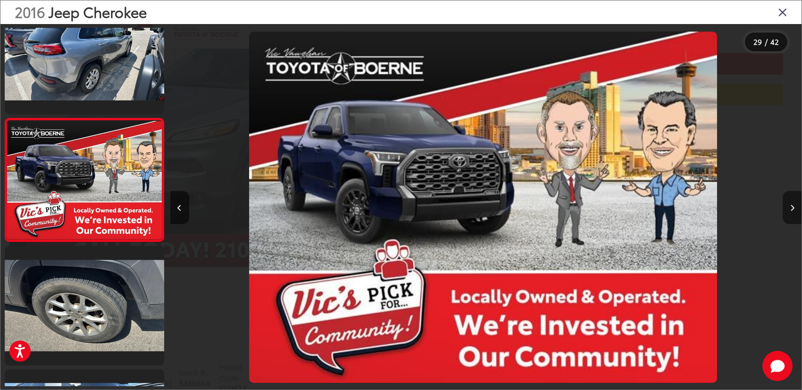
click at [788, 208] on button "Next image" at bounding box center [791, 207] width 19 height 33
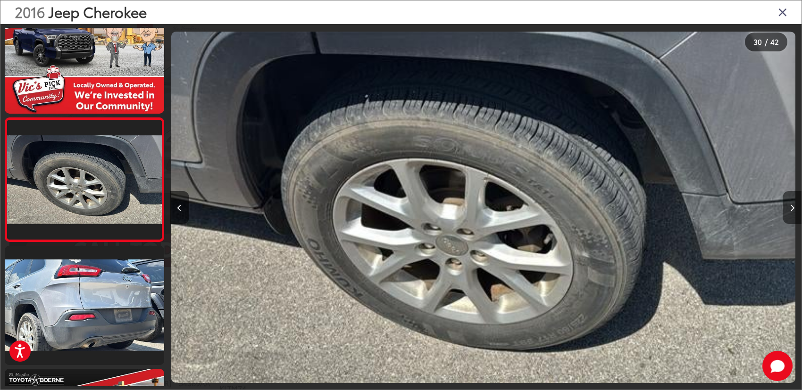
click at [788, 208] on button "Next image" at bounding box center [791, 207] width 19 height 33
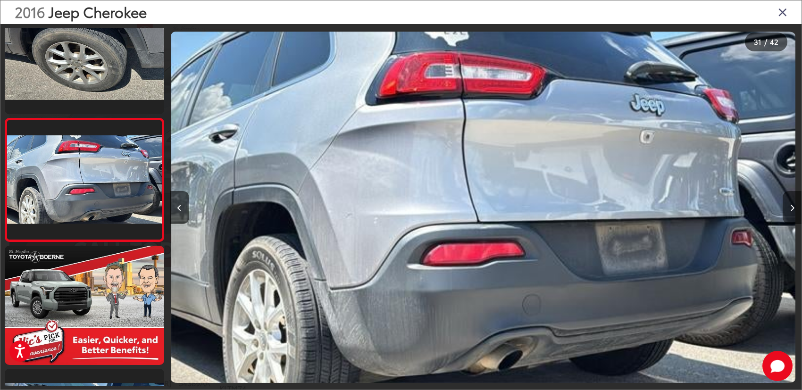
click at [788, 208] on button "Next image" at bounding box center [791, 207] width 19 height 33
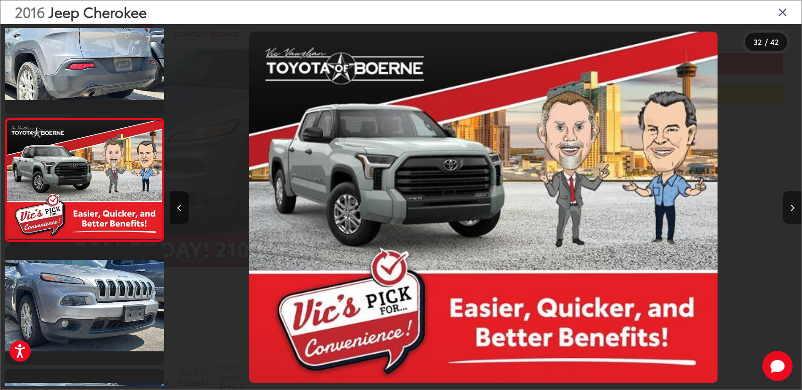
click at [788, 208] on button "Next image" at bounding box center [791, 207] width 19 height 33
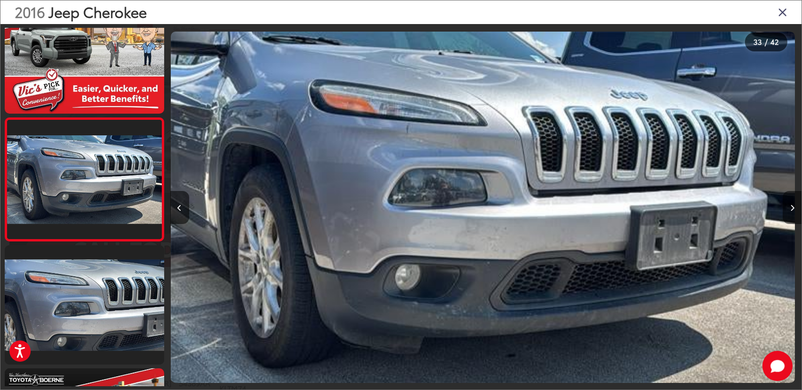
click at [788, 208] on button "Next image" at bounding box center [791, 207] width 19 height 33
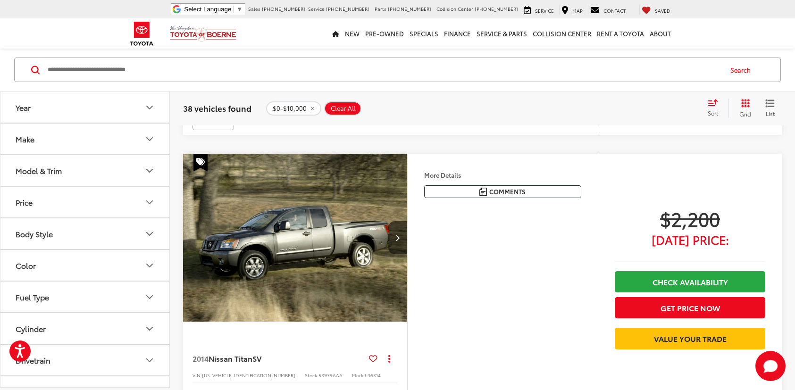
scroll to position [3196, 0]
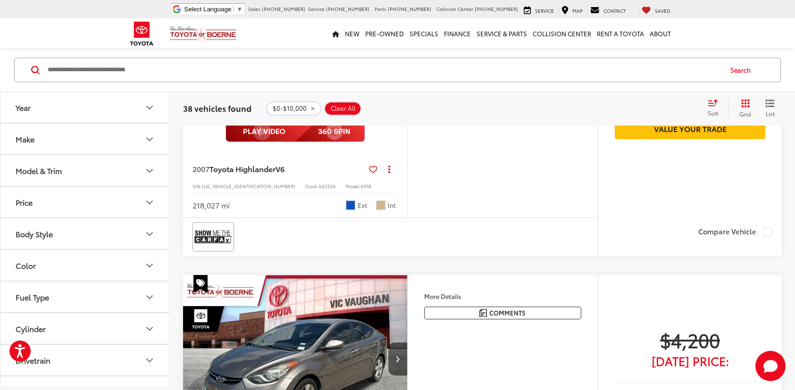
click at [751, 108] on button "Grid" at bounding box center [743, 108] width 30 height 19
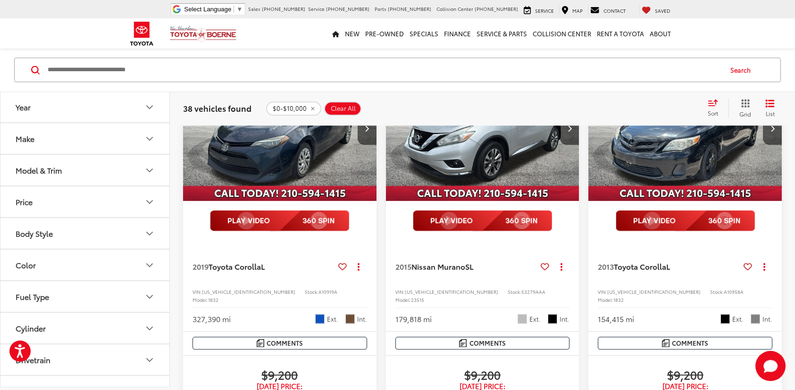
scroll to position [6072, 0]
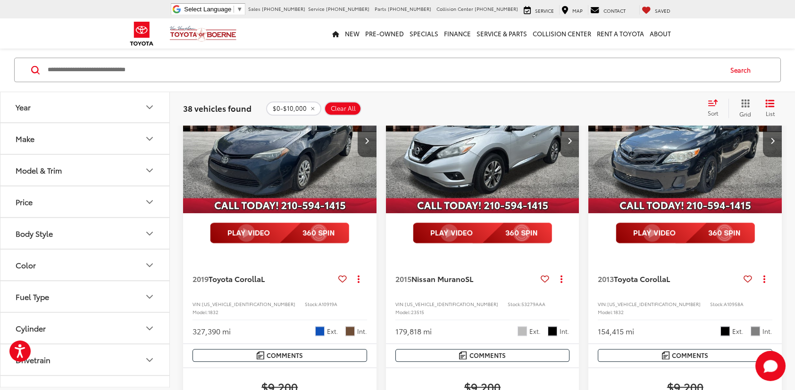
click at [568, 157] on button "Next image" at bounding box center [569, 140] width 19 height 33
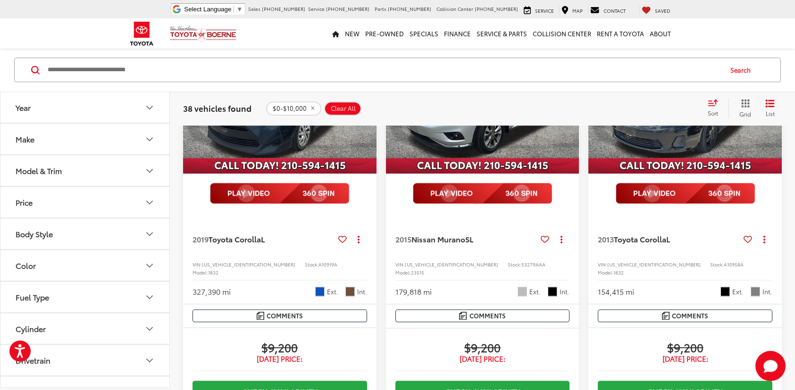
scroll to position [6033, 0]
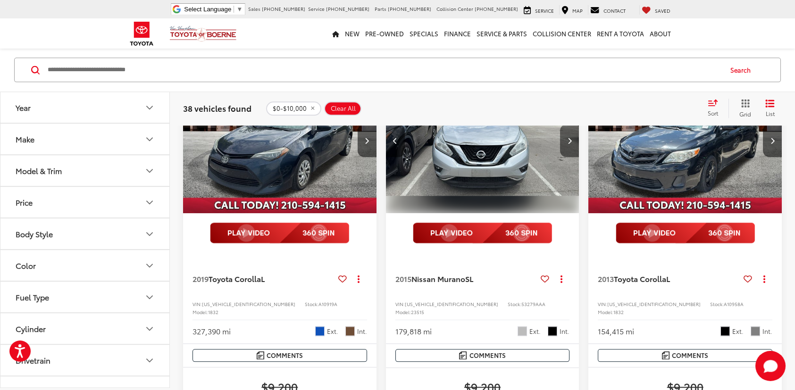
click at [568, 157] on button "Next image" at bounding box center [569, 140] width 19 height 33
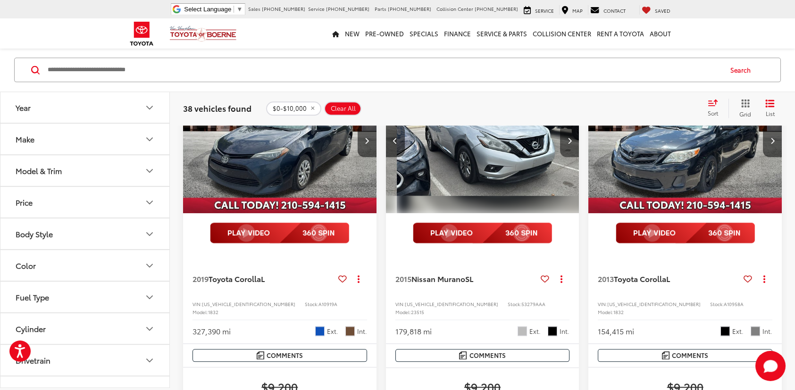
scroll to position [0, 389]
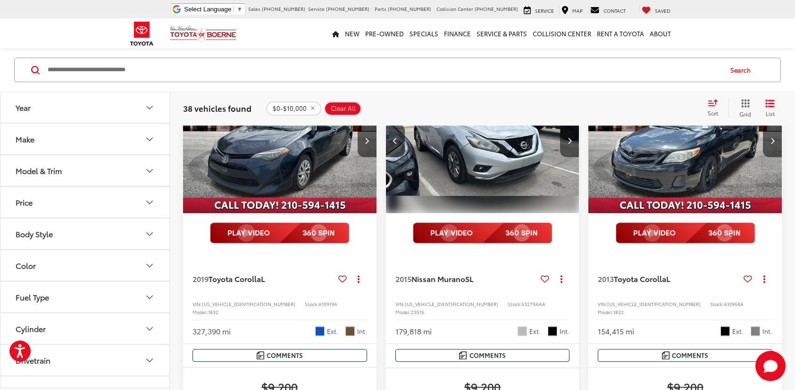
click at [568, 157] on button "Next image" at bounding box center [569, 140] width 19 height 33
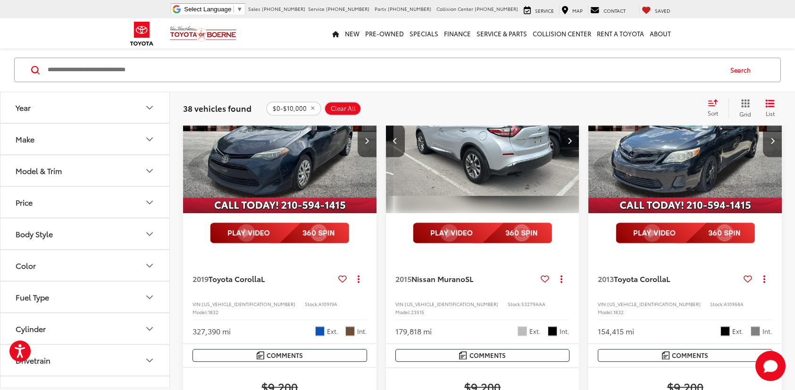
scroll to position [6072, 0]
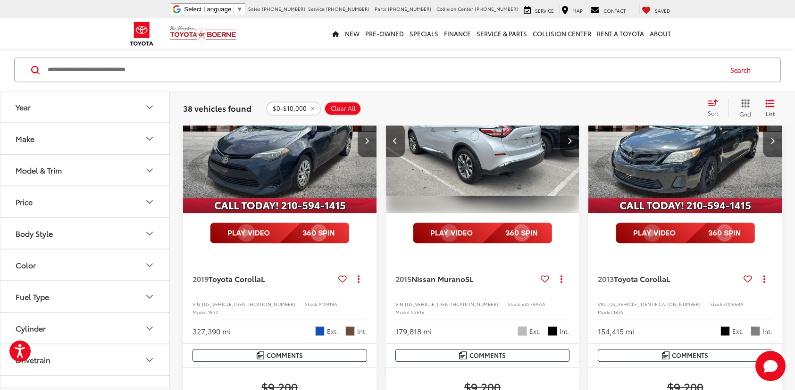
click at [568, 157] on button "Next image" at bounding box center [569, 140] width 19 height 33
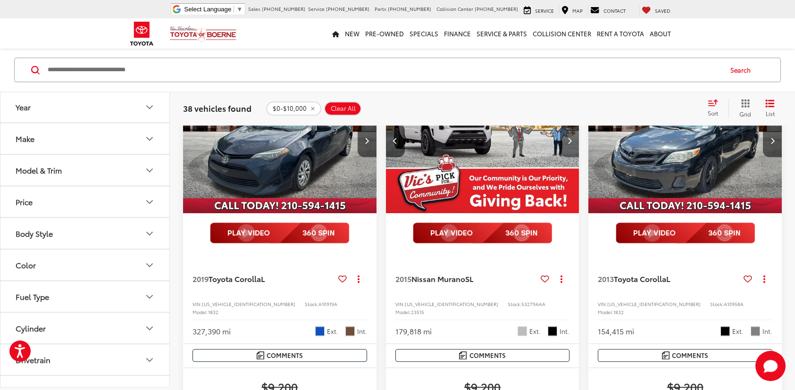
click at [568, 157] on button "Next image" at bounding box center [569, 140] width 19 height 33
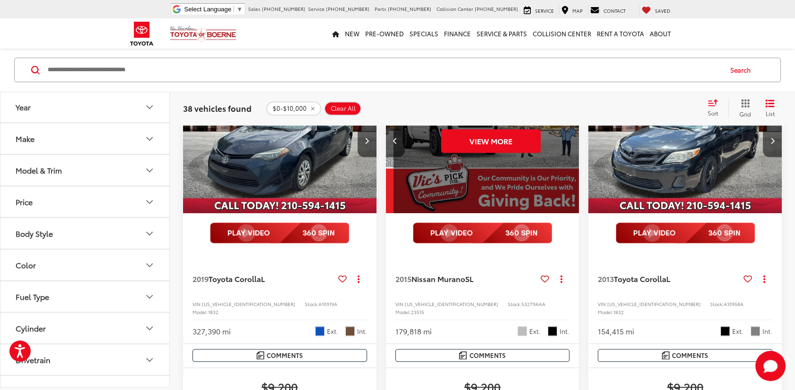
scroll to position [0, 973]
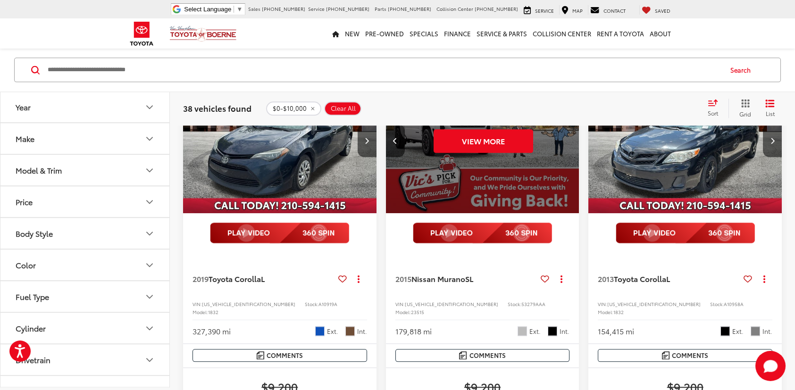
click at [568, 214] on div "View More" at bounding box center [483, 141] width 195 height 146
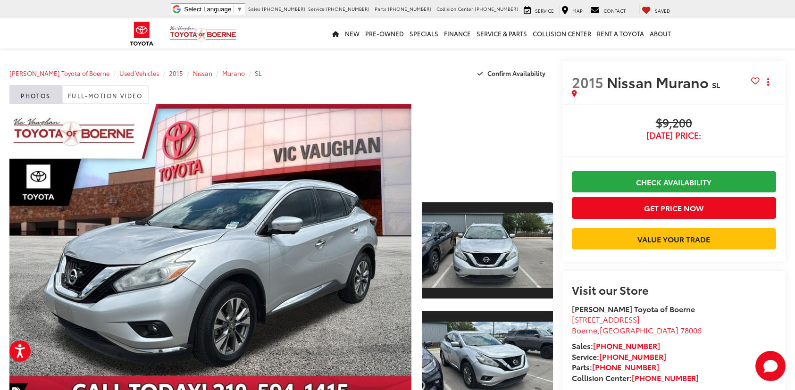
click at [483, 151] on div at bounding box center [487, 147] width 131 height 87
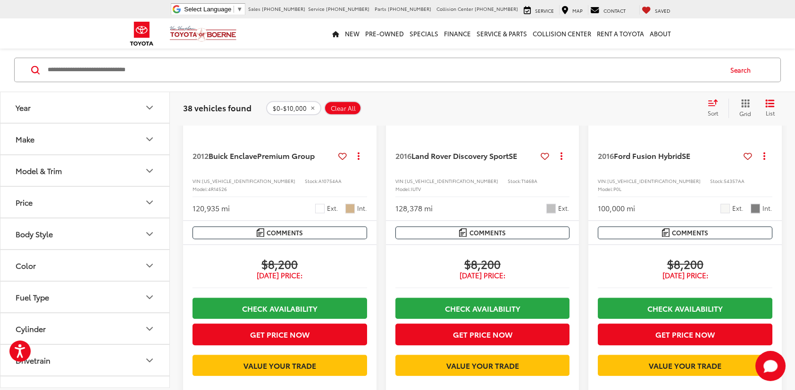
scroll to position [5029, 0]
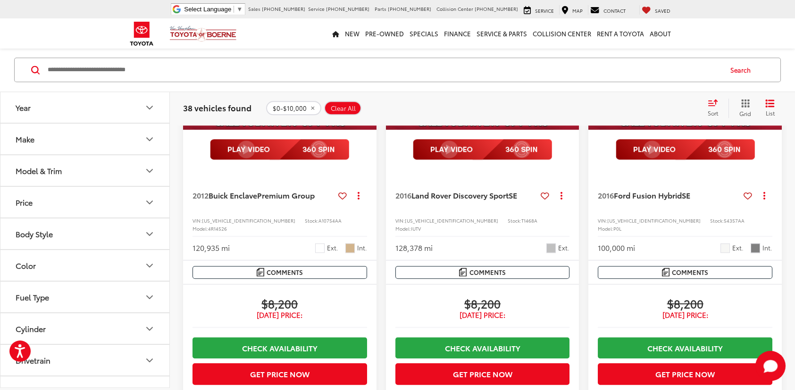
click at [463, 160] on img at bounding box center [482, 149] width 139 height 21
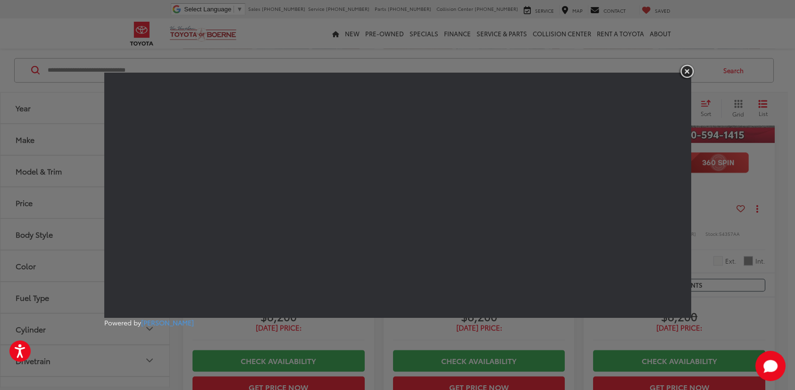
scroll to position [5021, 0]
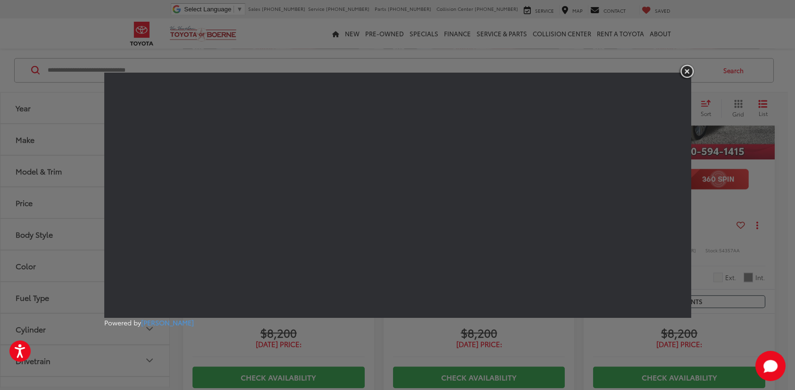
click at [689, 68] on img "button" at bounding box center [686, 72] width 17 height 16
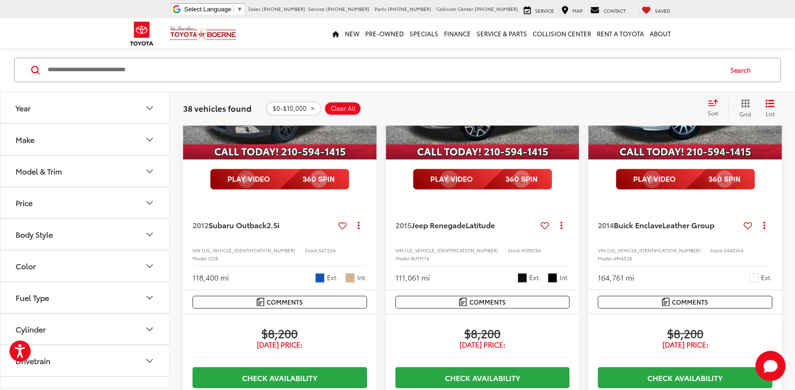
scroll to position [5634, 0]
